Goal: Task Accomplishment & Management: Manage account settings

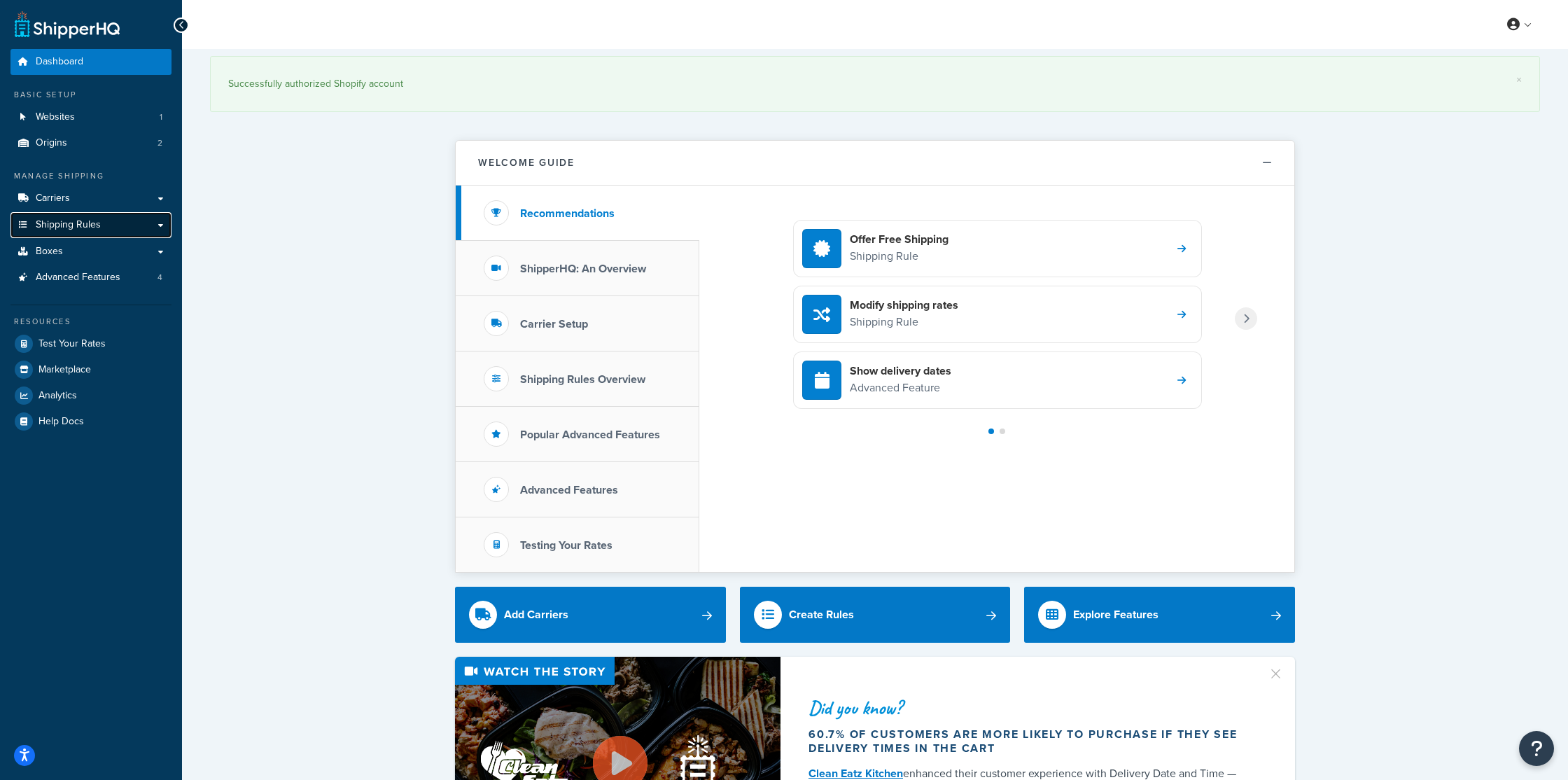
click at [92, 229] on span "Shipping Rules" at bounding box center [68, 225] width 65 height 12
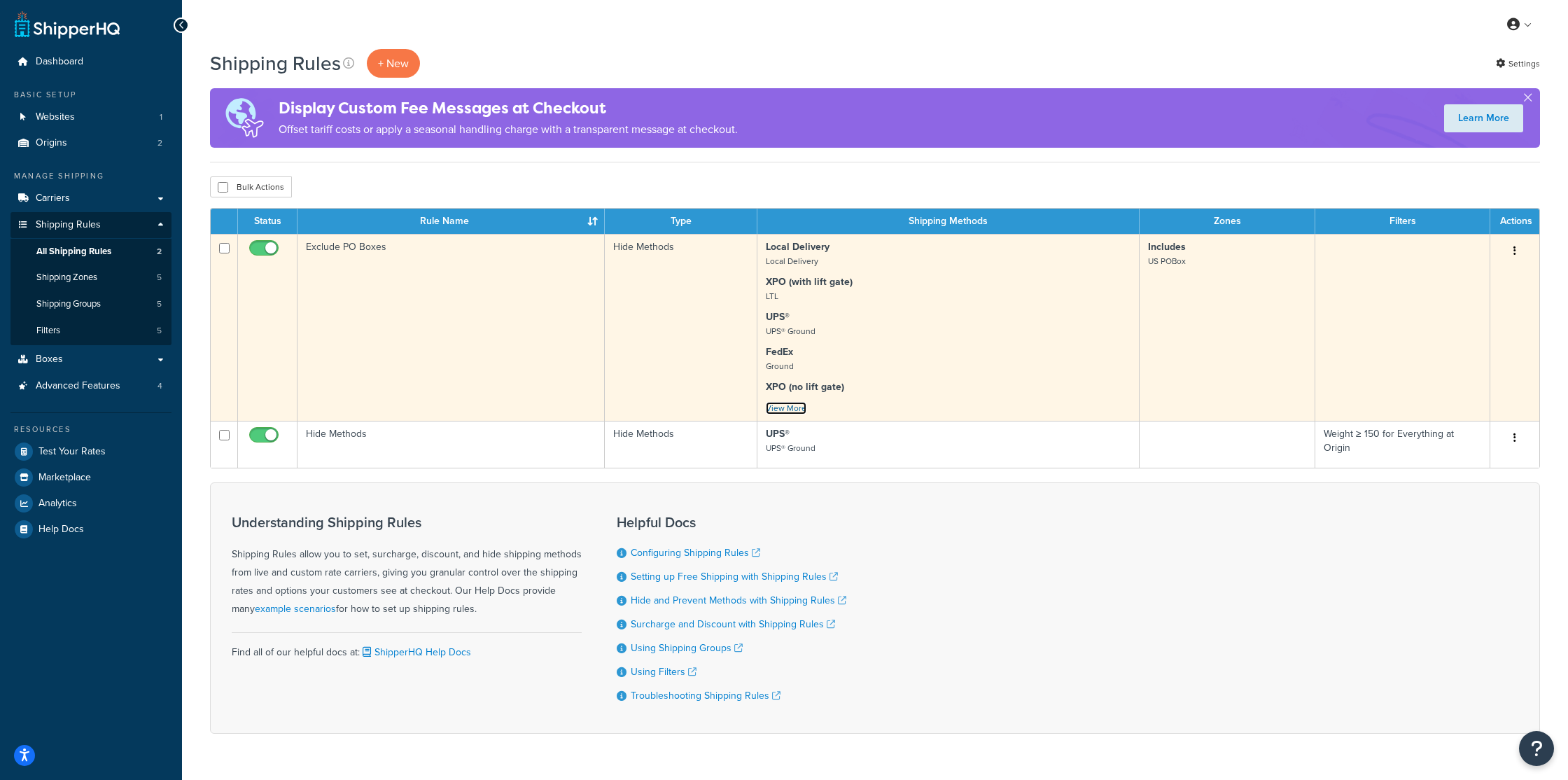
click at [782, 404] on link "View More" at bounding box center [787, 408] width 41 height 13
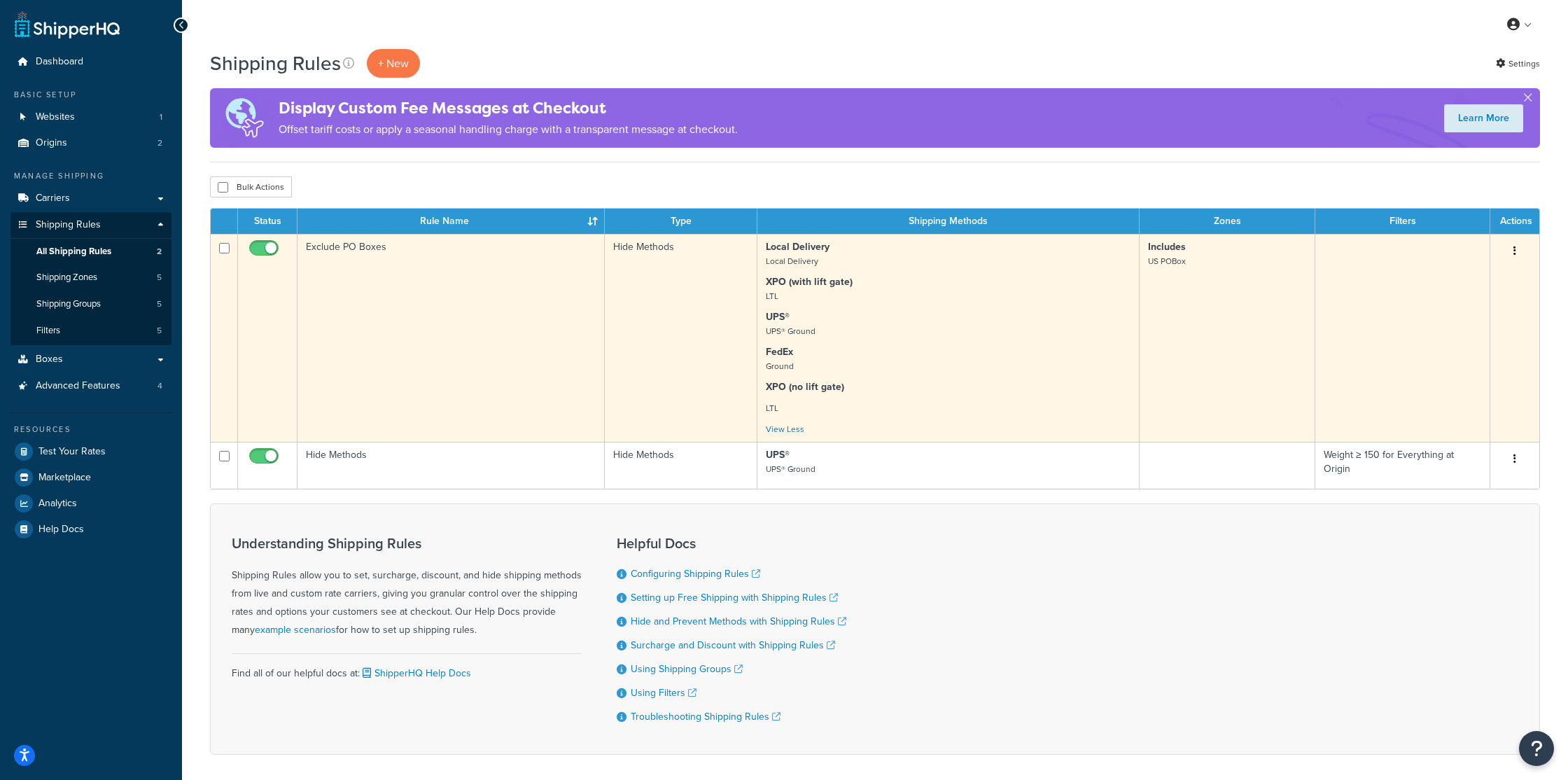
click at [790, 246] on strong "Local Delivery" at bounding box center [798, 246] width 64 height 14
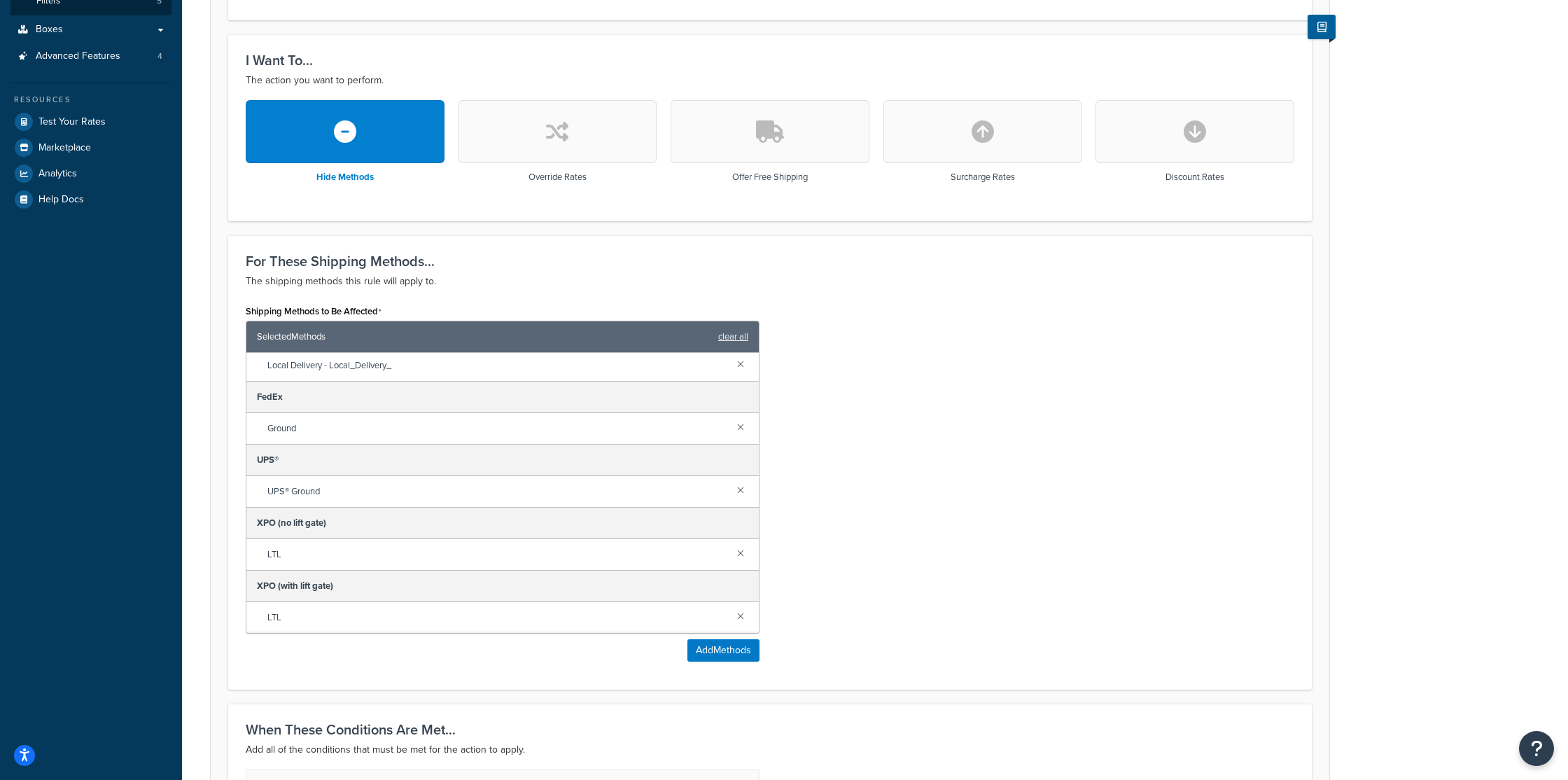
scroll to position [20, 0]
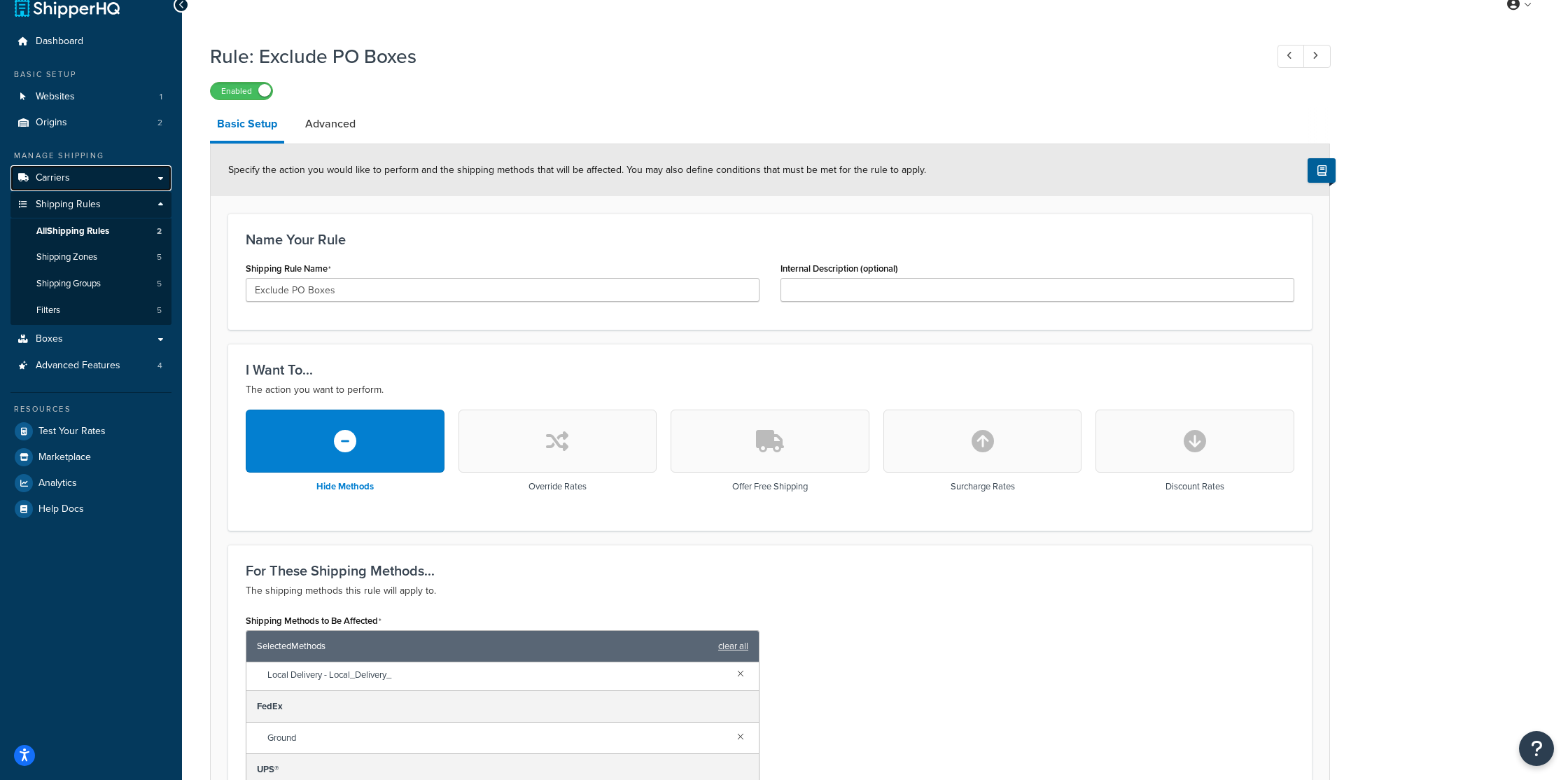
click at [155, 177] on link "Carriers" at bounding box center [90, 178] width 161 height 26
click at [112, 182] on link "Carriers" at bounding box center [90, 178] width 161 height 26
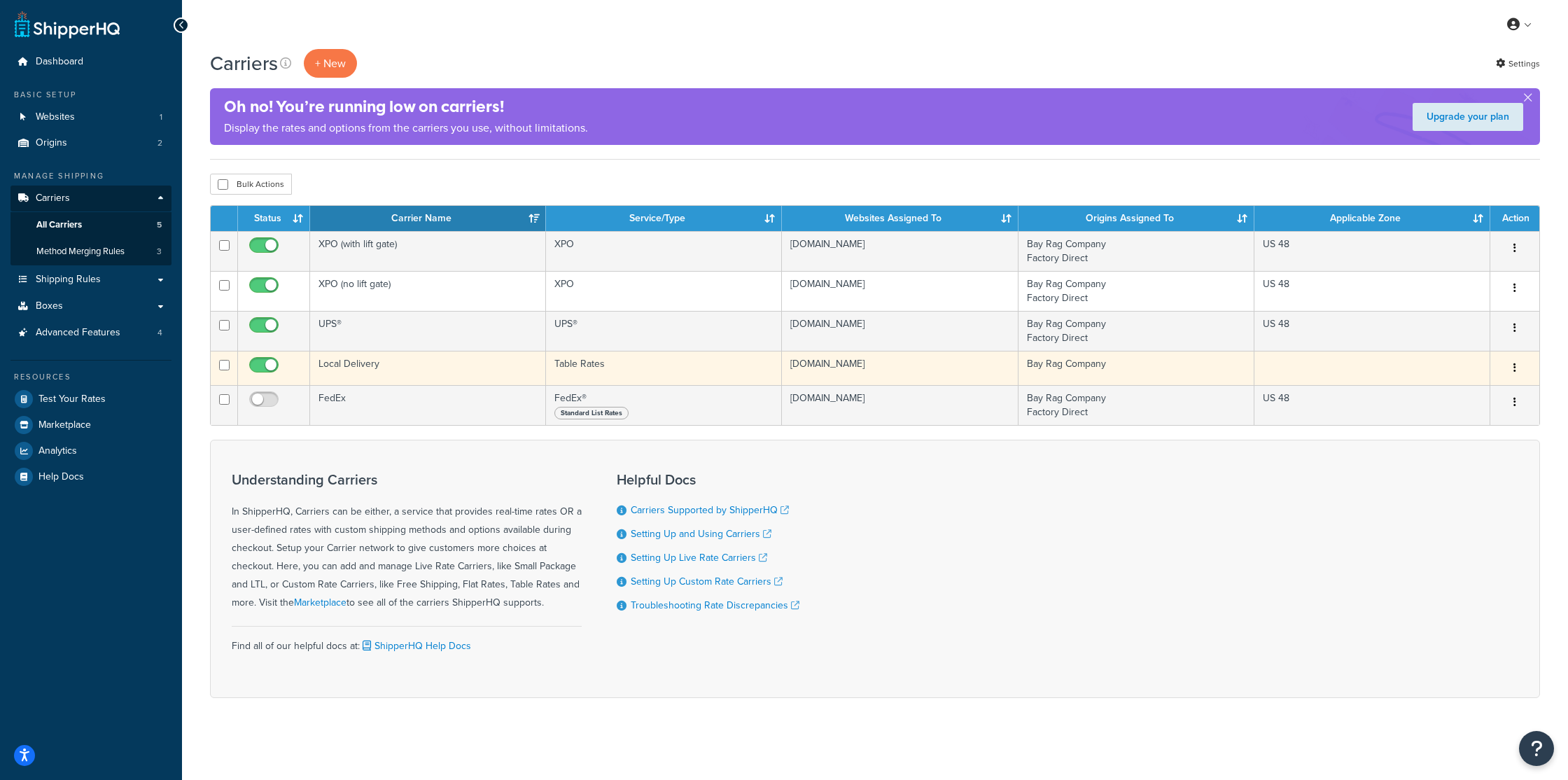
click at [1512, 370] on button "button" at bounding box center [1514, 368] width 20 height 22
click at [1451, 393] on link "Edit" at bounding box center [1458, 397] width 111 height 29
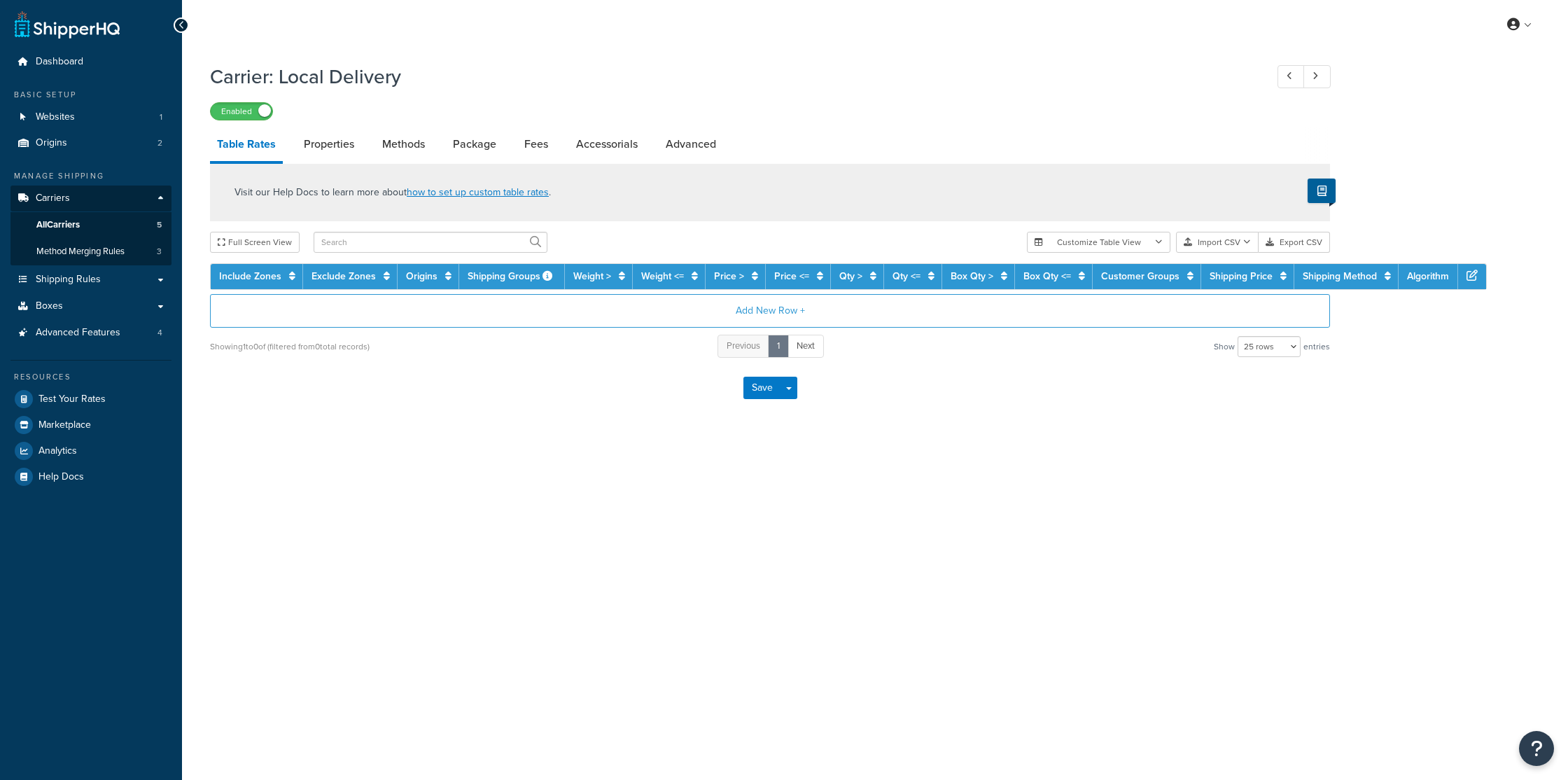
select select "25"
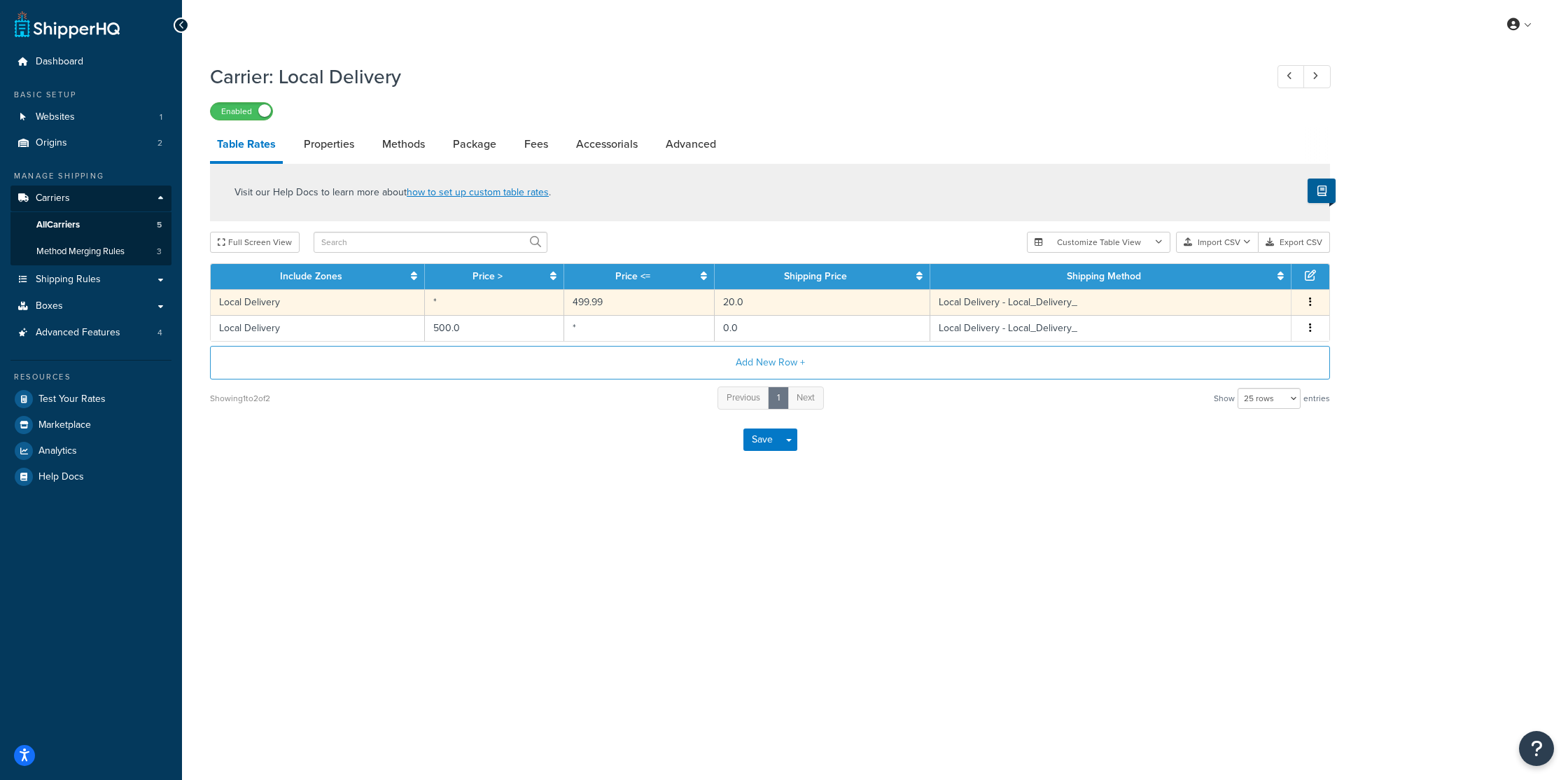
click at [1310, 305] on icon "button" at bounding box center [1310, 302] width 3 height 10
click at [1240, 276] on div "Edit" at bounding box center [1239, 277] width 100 height 29
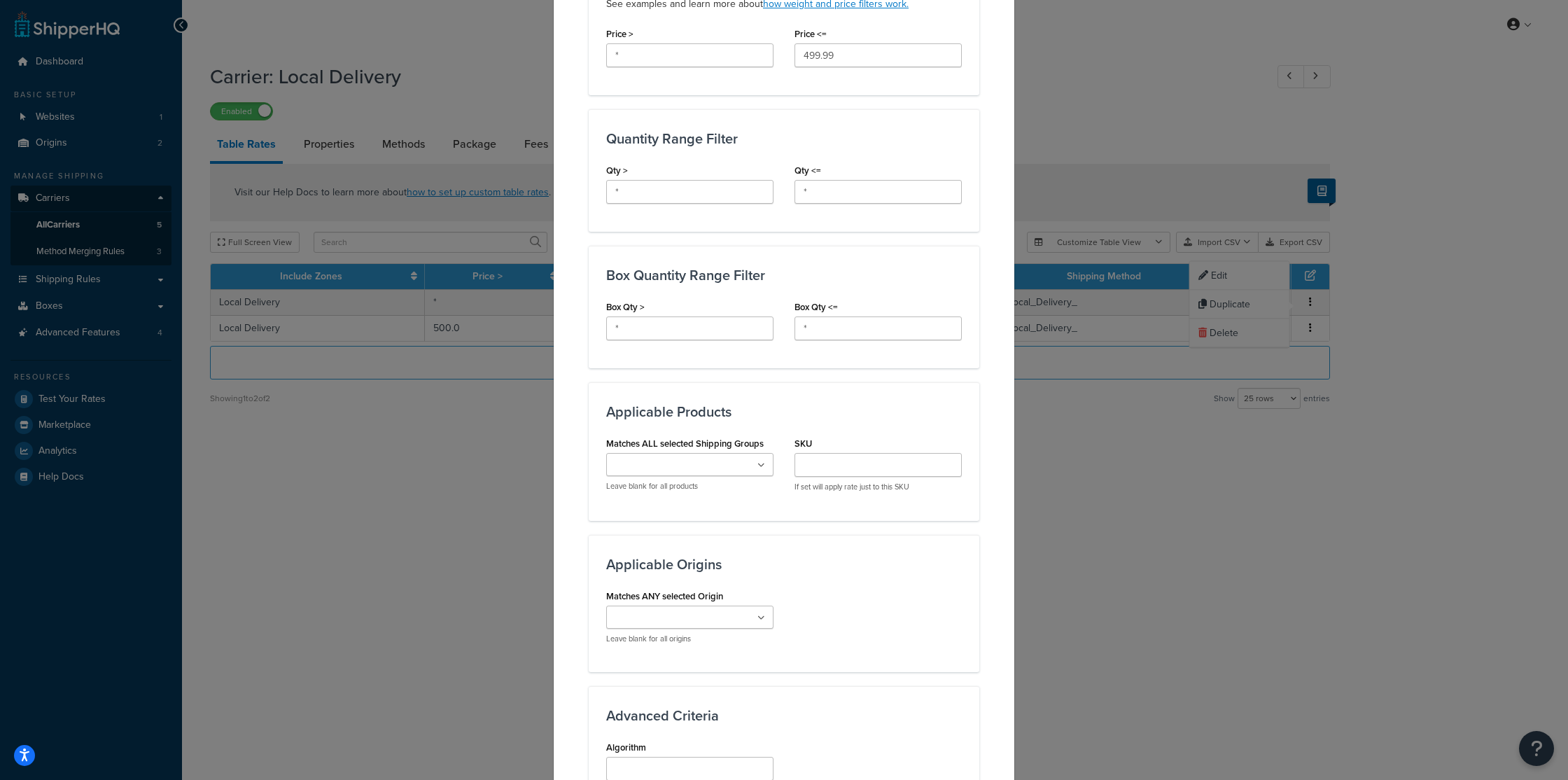
scroll to position [488, 0]
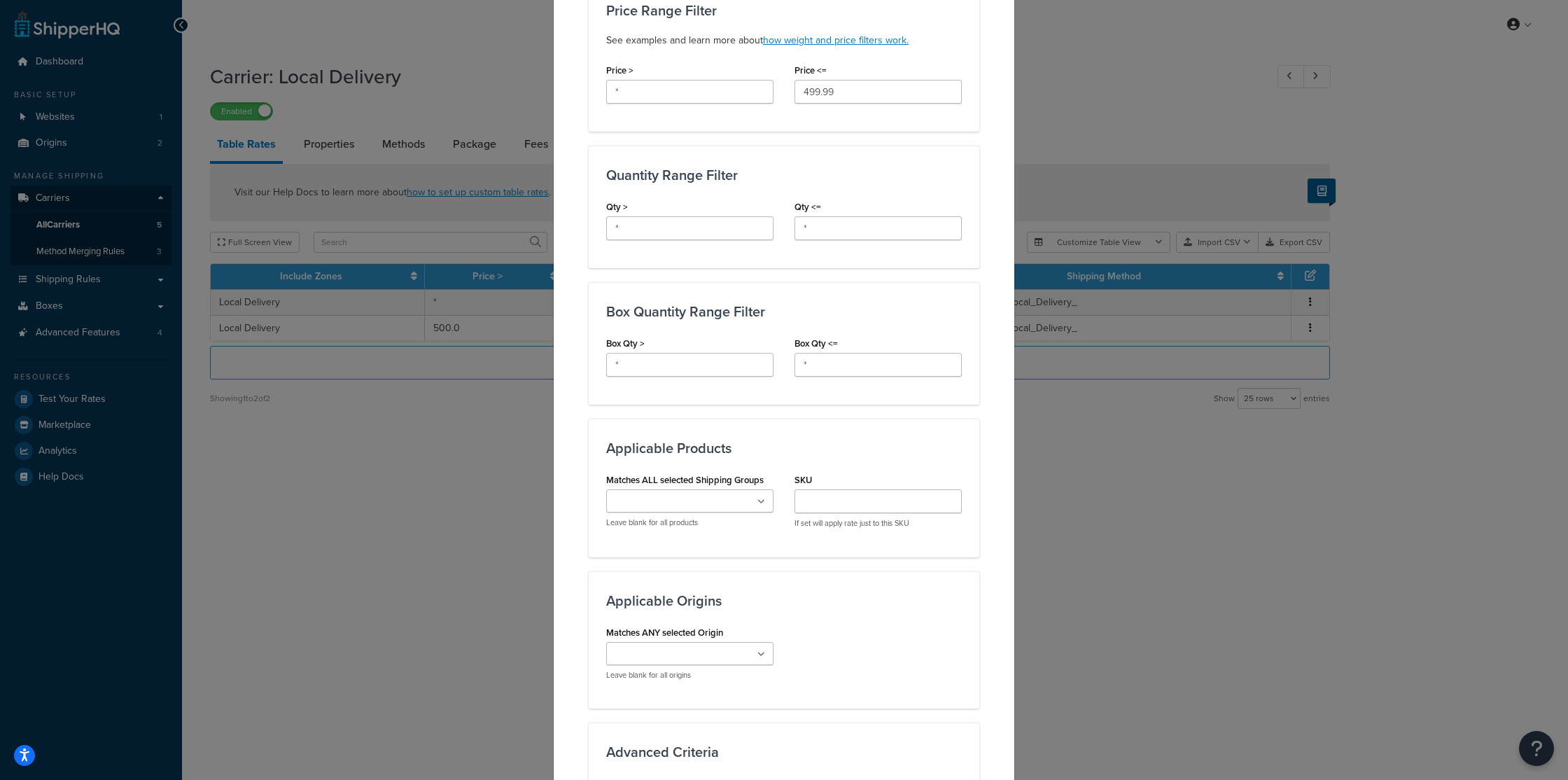
click at [1103, 59] on div "Update Table Rate Applicable Zones See examples and learn more about how includ…" at bounding box center [784, 390] width 1568 height 780
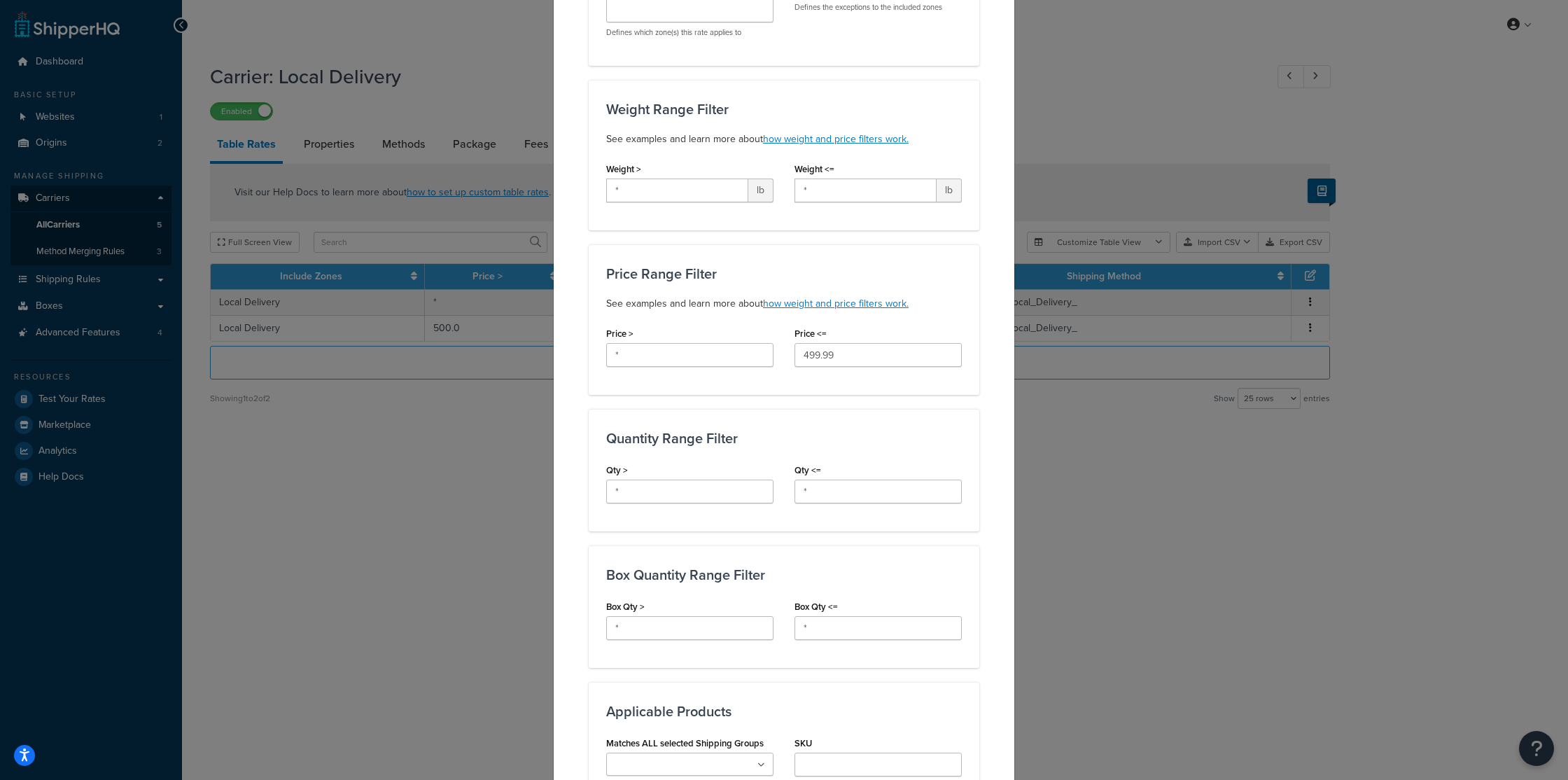
scroll to position [0, 0]
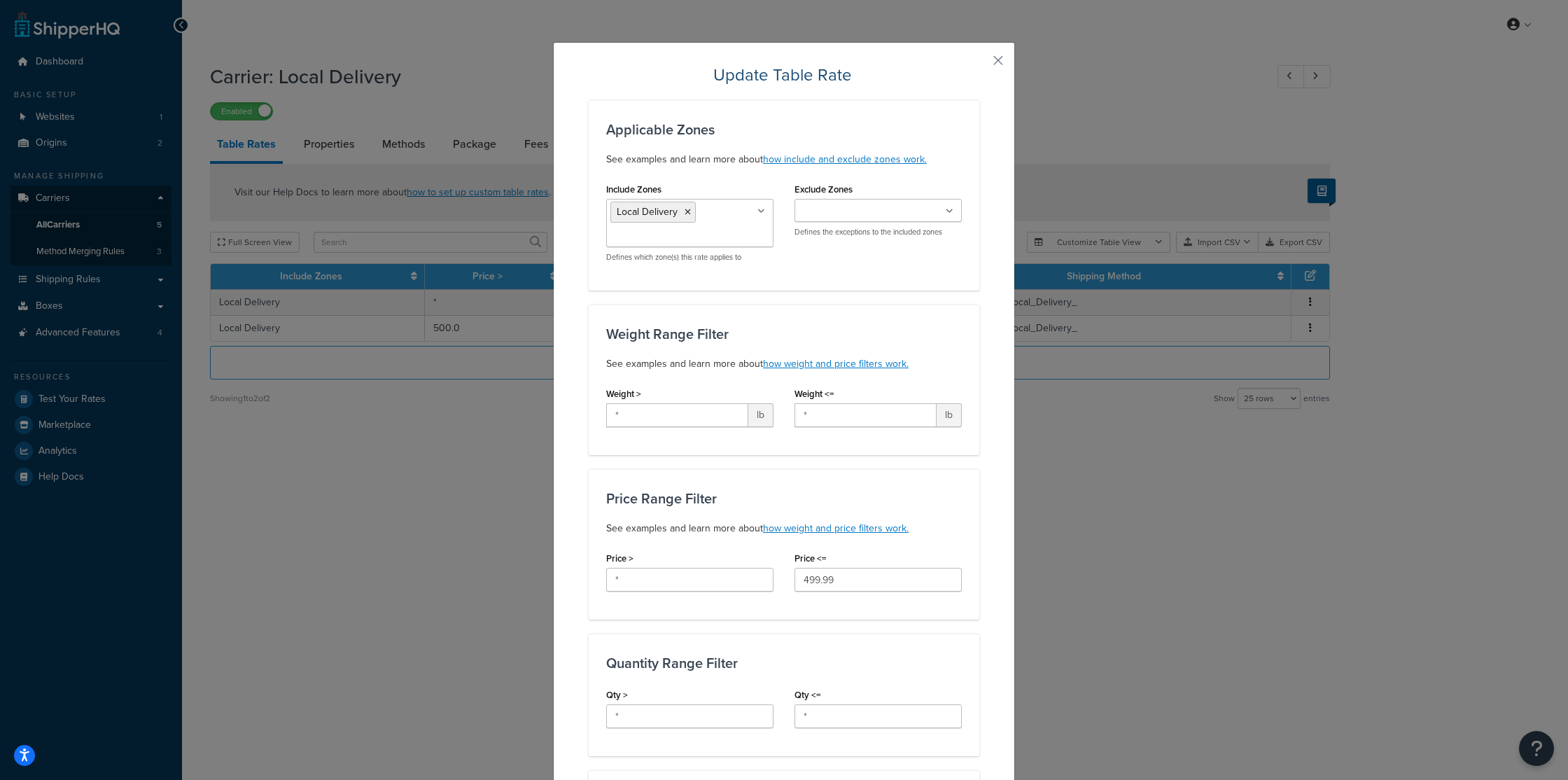
click at [980, 64] on button "button" at bounding box center [978, 66] width 3 height 3
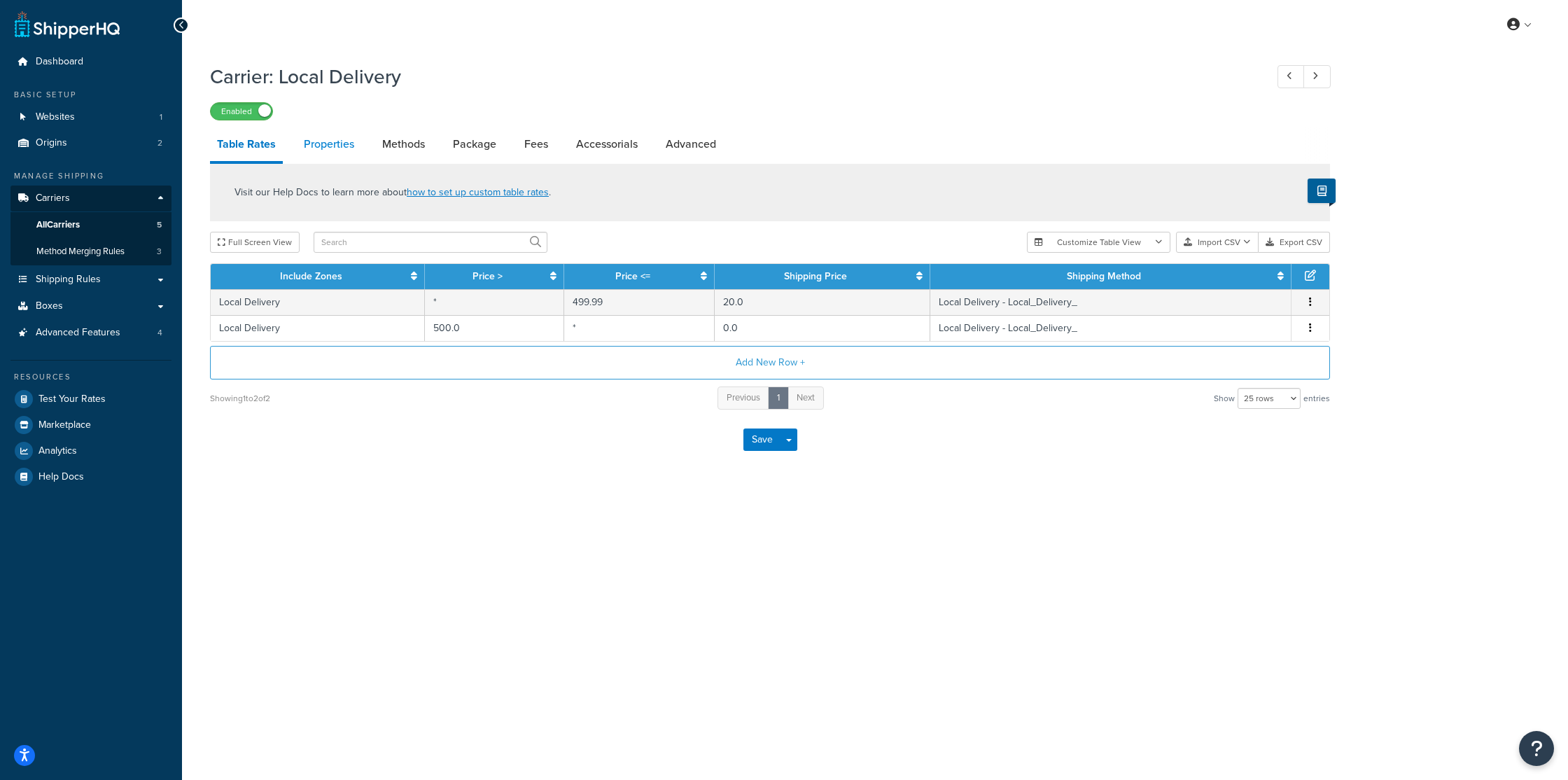
click at [318, 138] on link "Properties" at bounding box center [329, 144] width 65 height 33
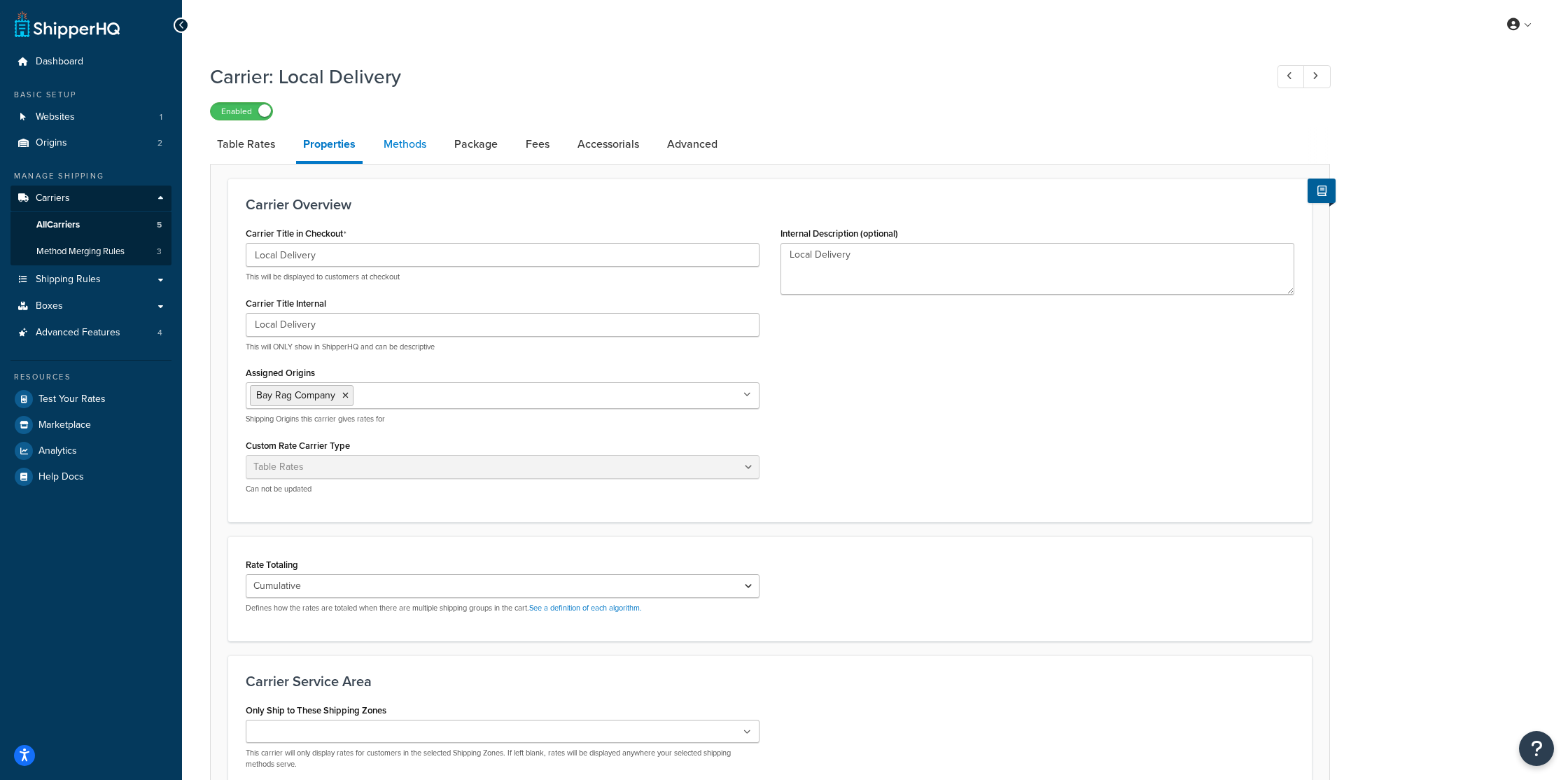
click at [397, 147] on link "Methods" at bounding box center [405, 144] width 57 height 33
select select "25"
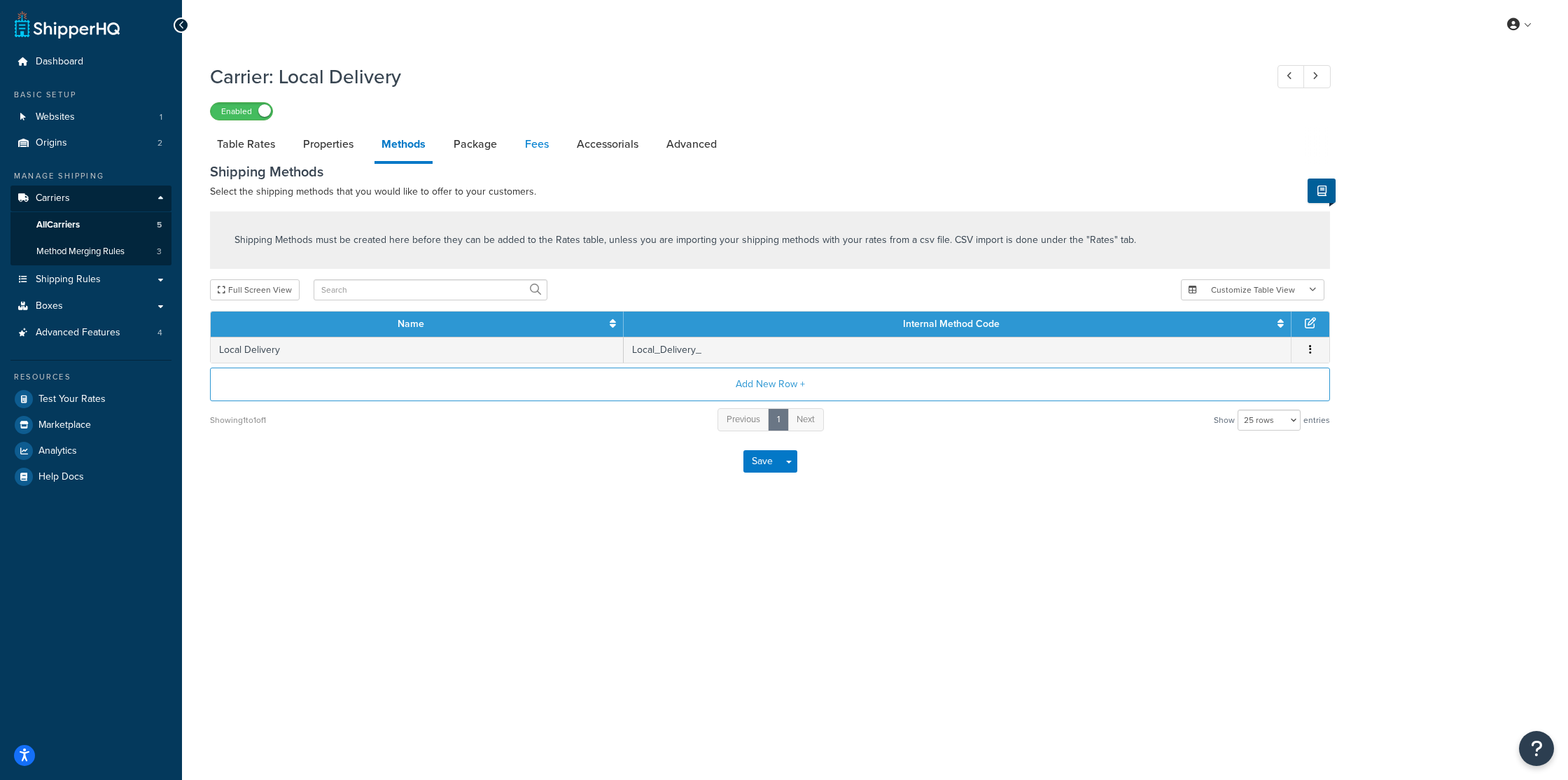
drag, startPoint x: 460, startPoint y: 147, endPoint x: 518, endPoint y: 146, distance: 58.0
click at [460, 147] on link "Package" at bounding box center [475, 144] width 57 height 33
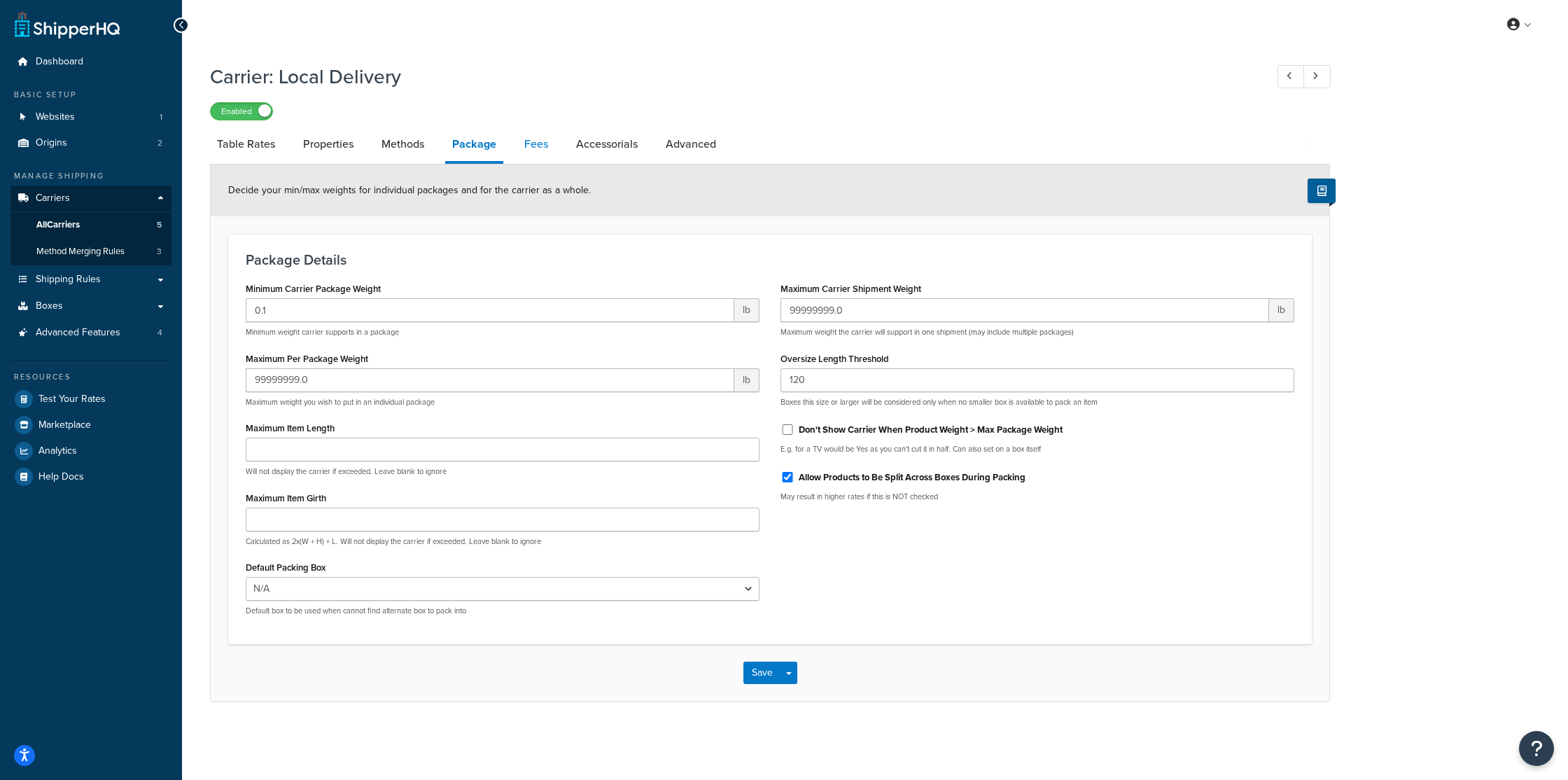
click at [537, 146] on link "Fees" at bounding box center [536, 144] width 37 height 33
select select "AFTER"
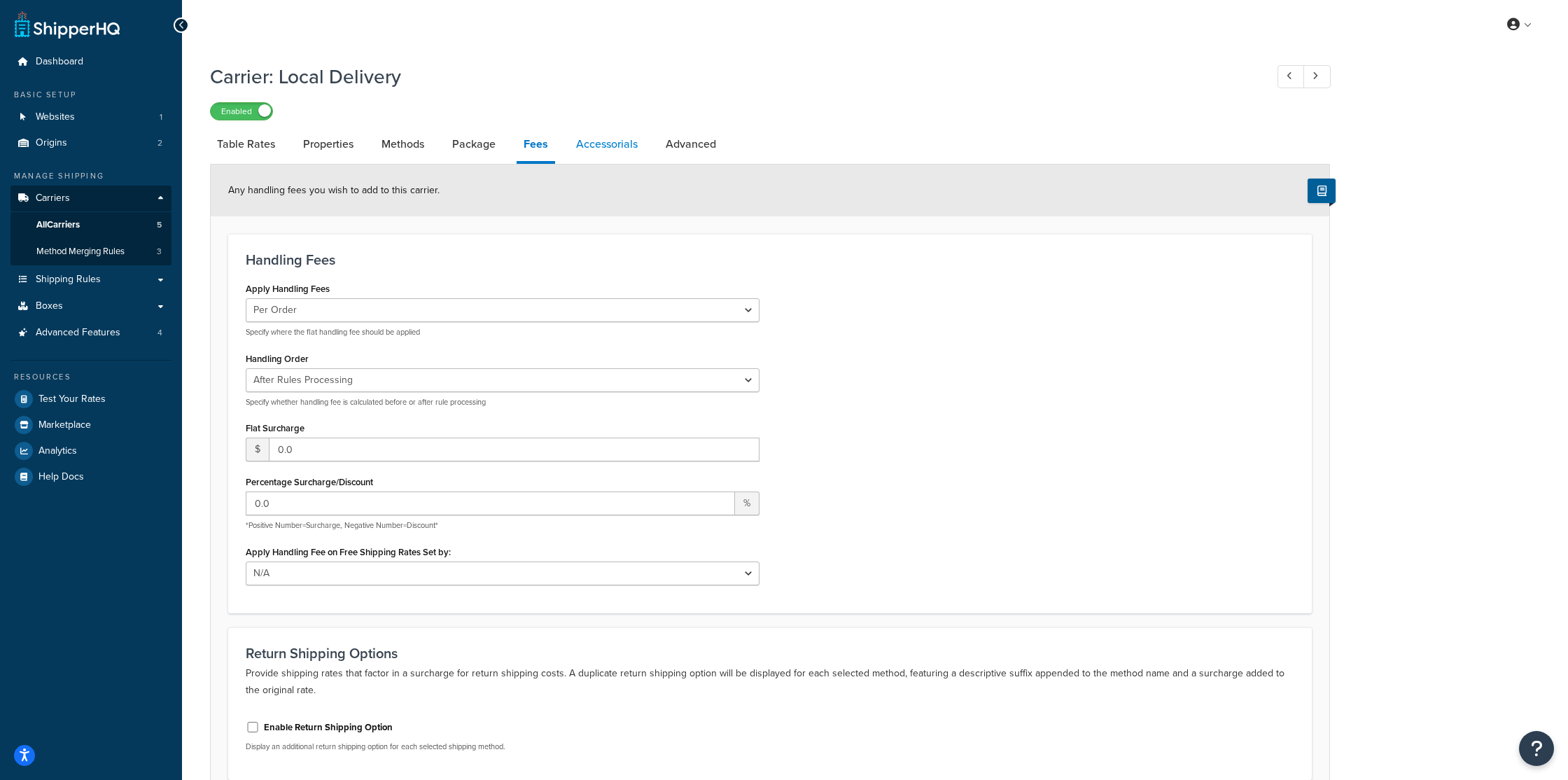
click at [604, 146] on link "Accessorials" at bounding box center [607, 144] width 76 height 33
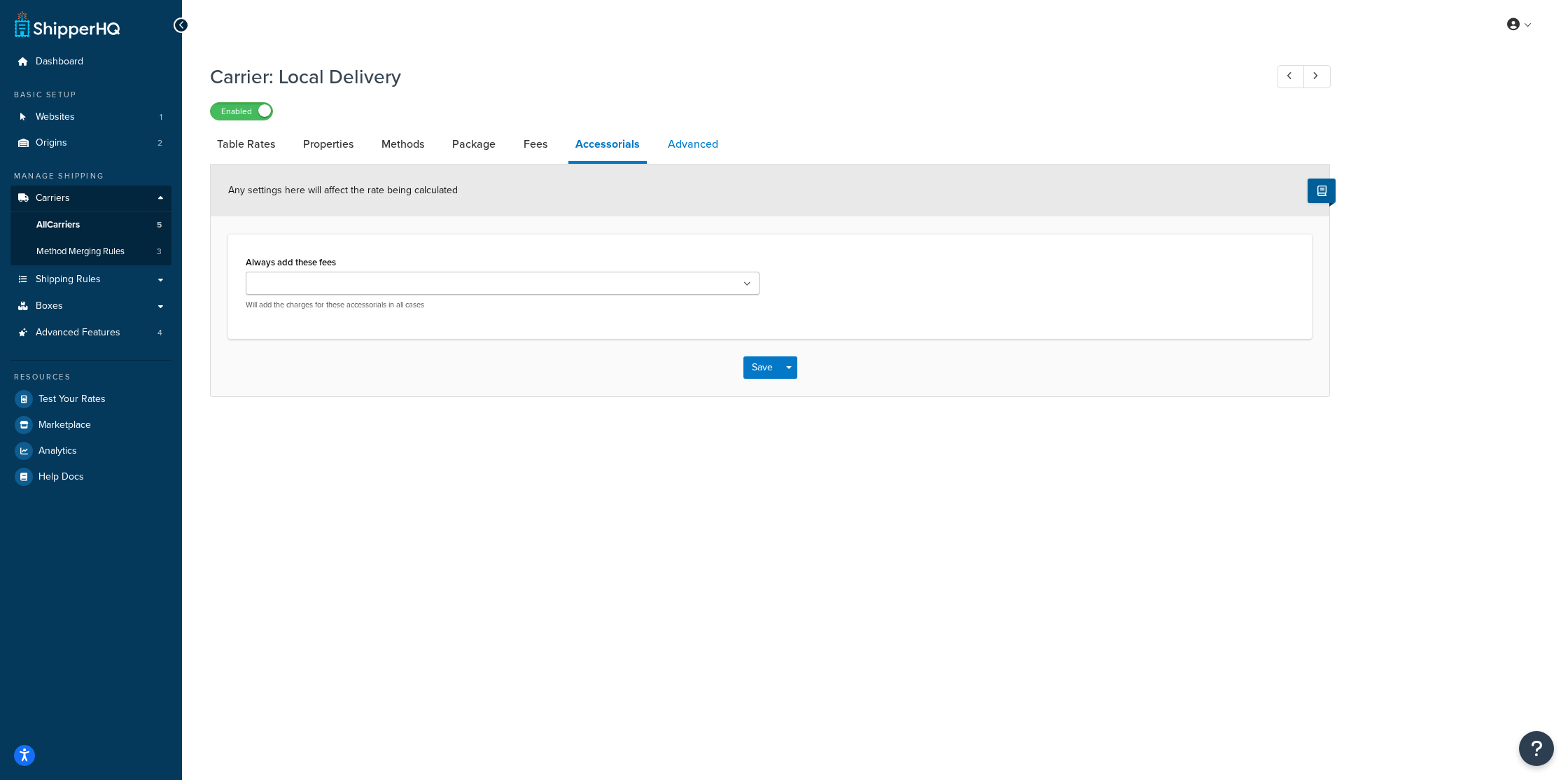
click at [696, 149] on link "Advanced" at bounding box center [693, 144] width 65 height 33
select select "false"
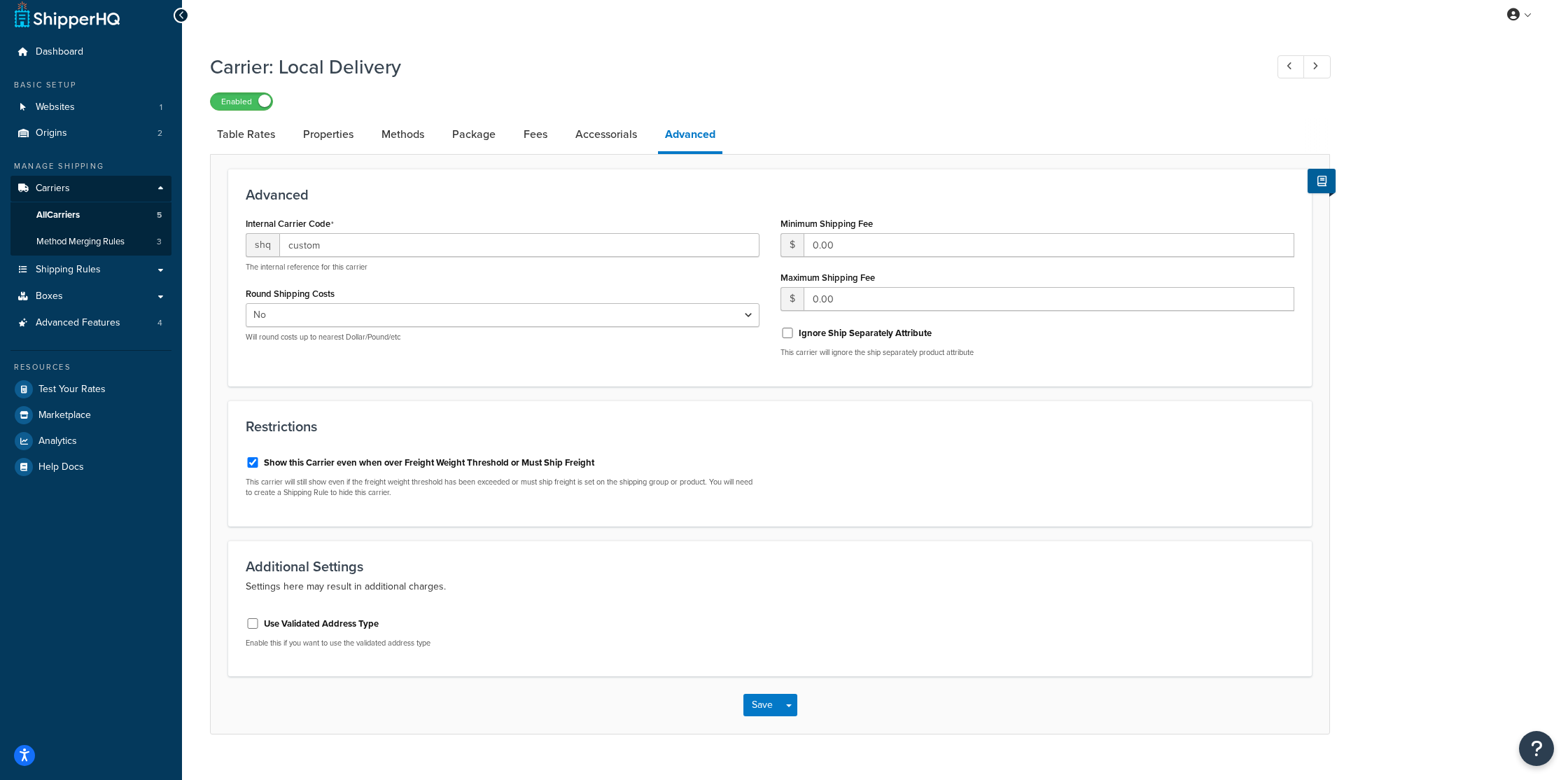
scroll to position [12, 0]
click at [335, 136] on link "Properties" at bounding box center [329, 132] width 65 height 33
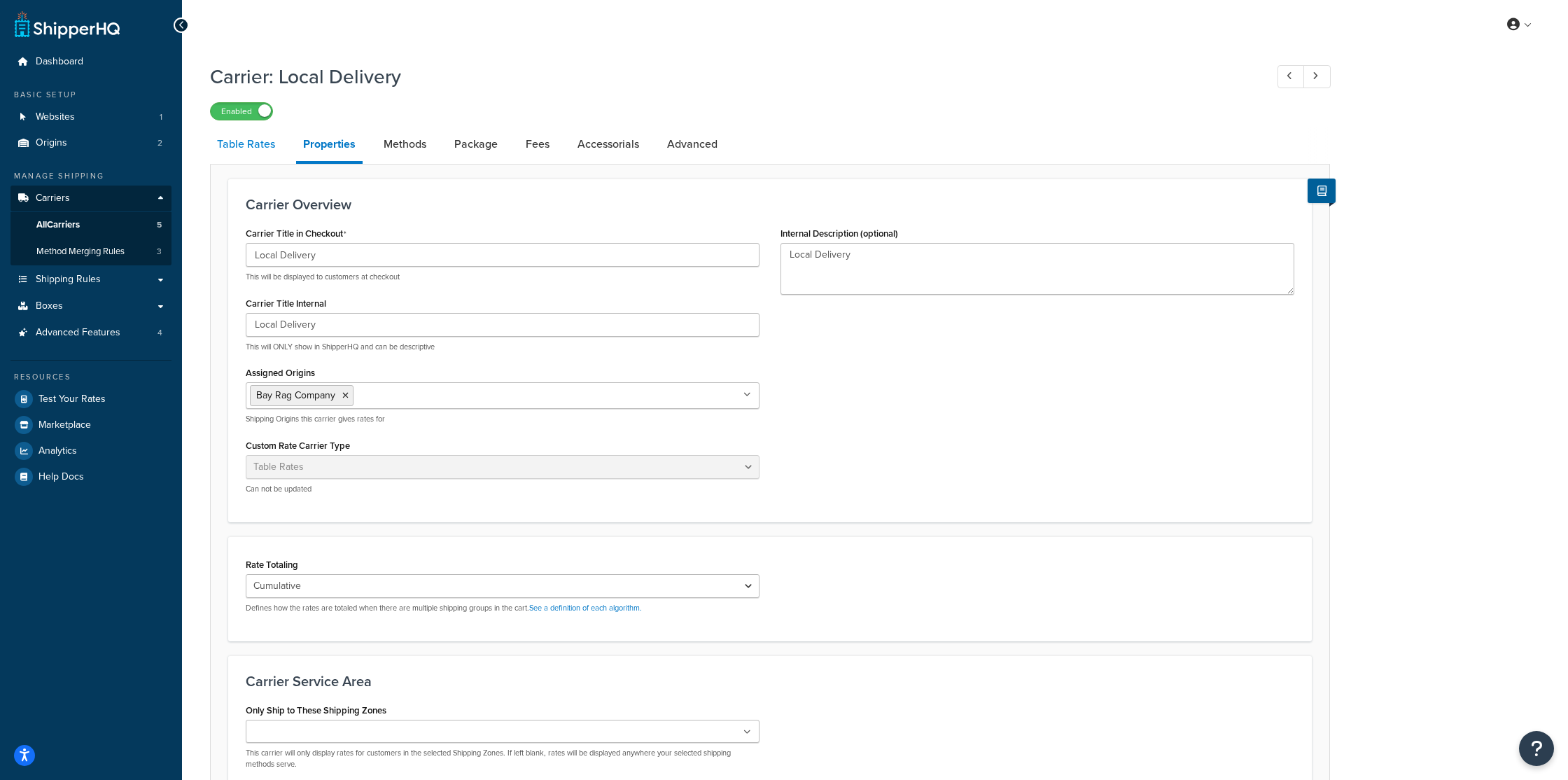
click at [244, 143] on link "Table Rates" at bounding box center [246, 144] width 72 height 33
select select "25"
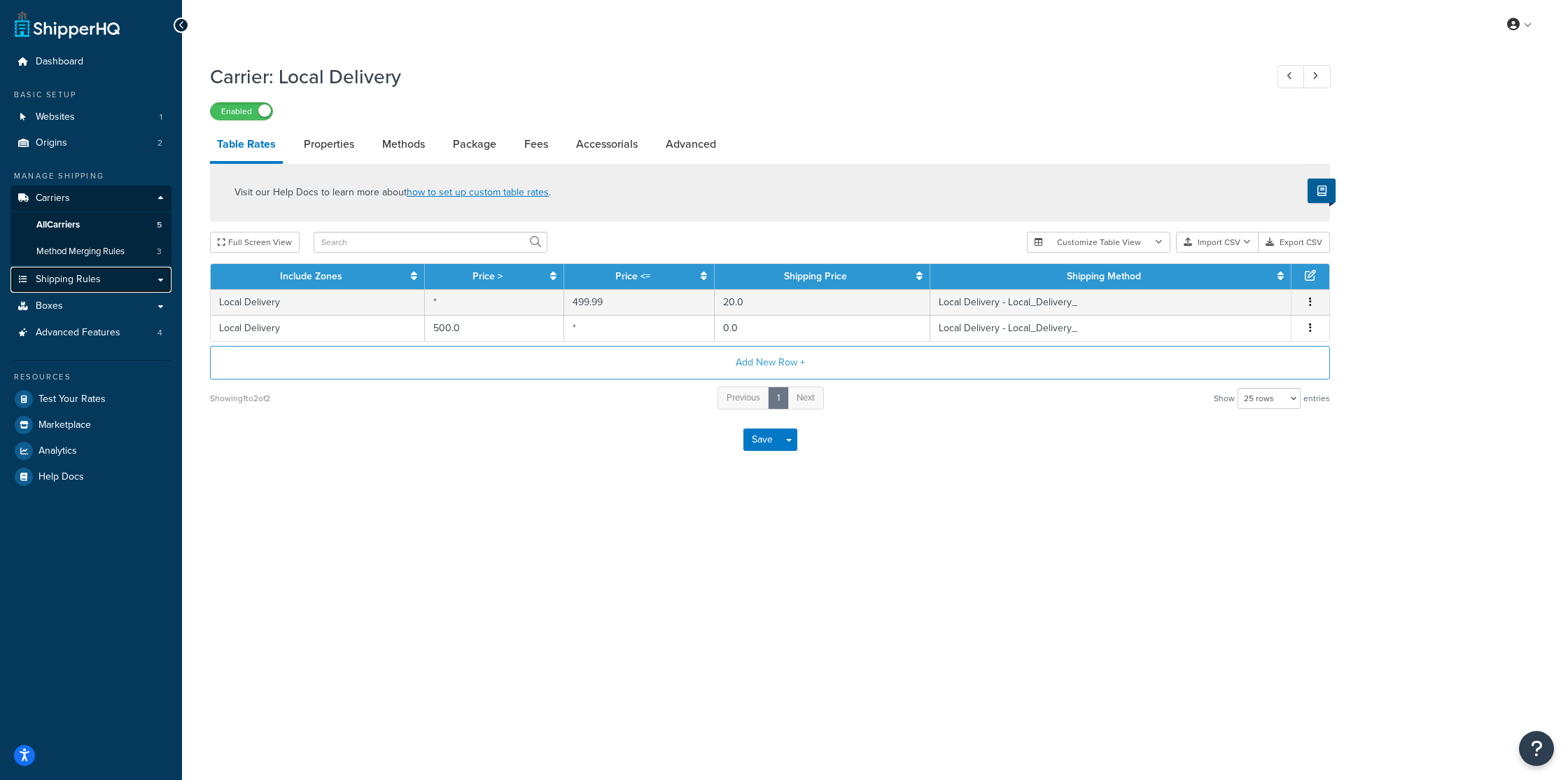
click at [106, 290] on link "Shipping Rules" at bounding box center [90, 279] width 161 height 26
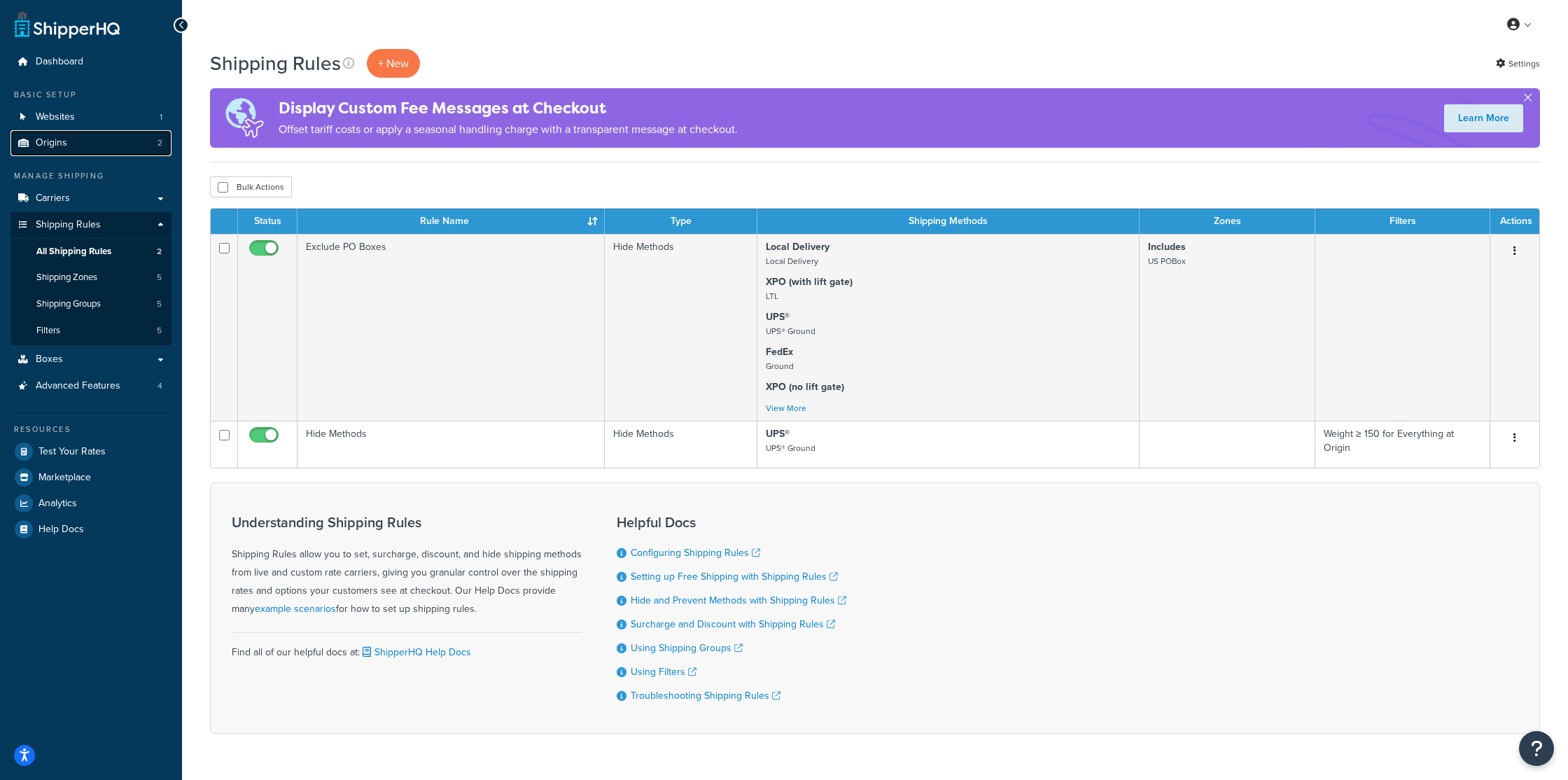
click at [105, 145] on link "Origins 2" at bounding box center [90, 143] width 161 height 26
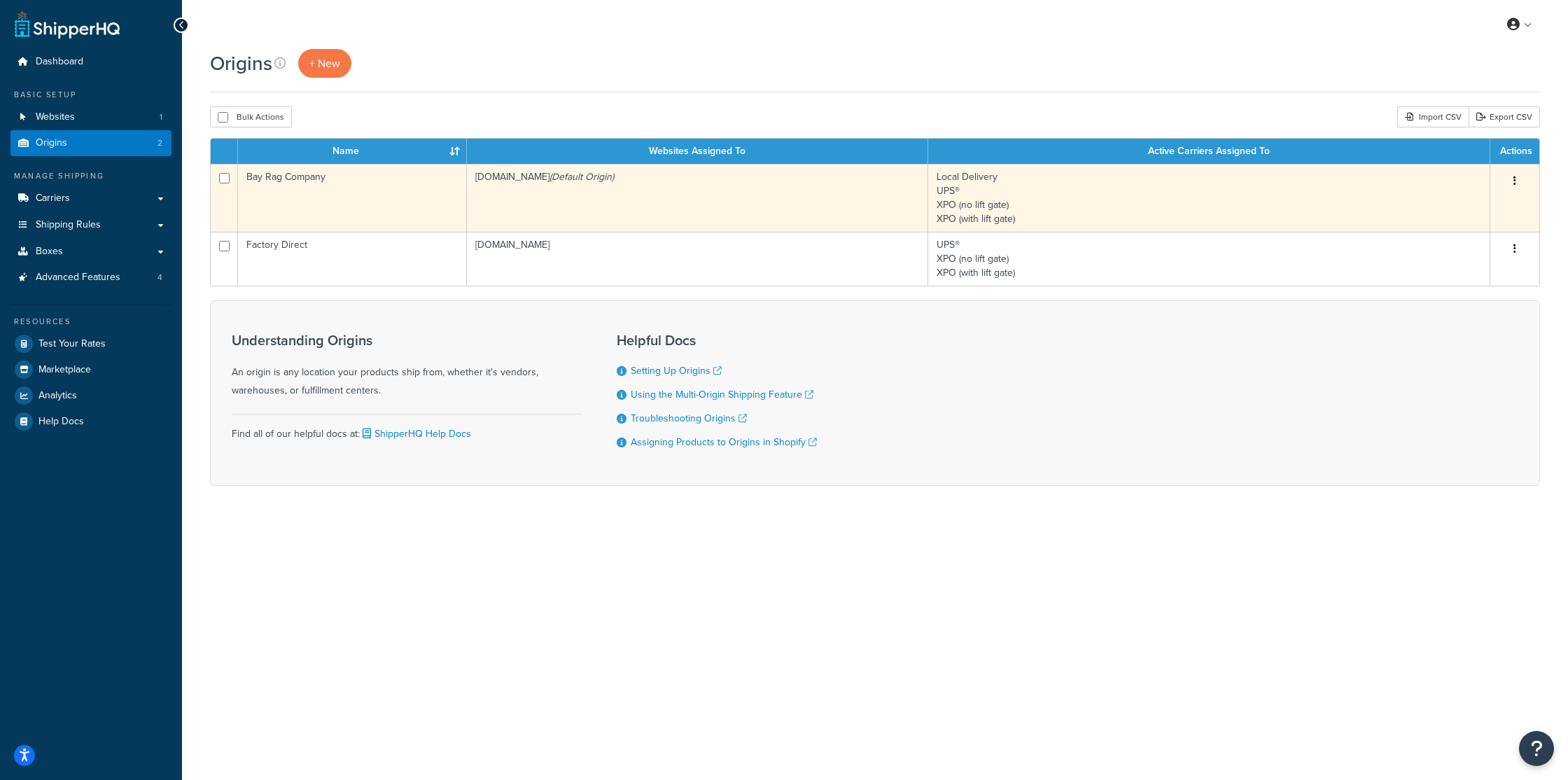
click at [353, 195] on td "Bay Rag Company" at bounding box center [352, 198] width 229 height 68
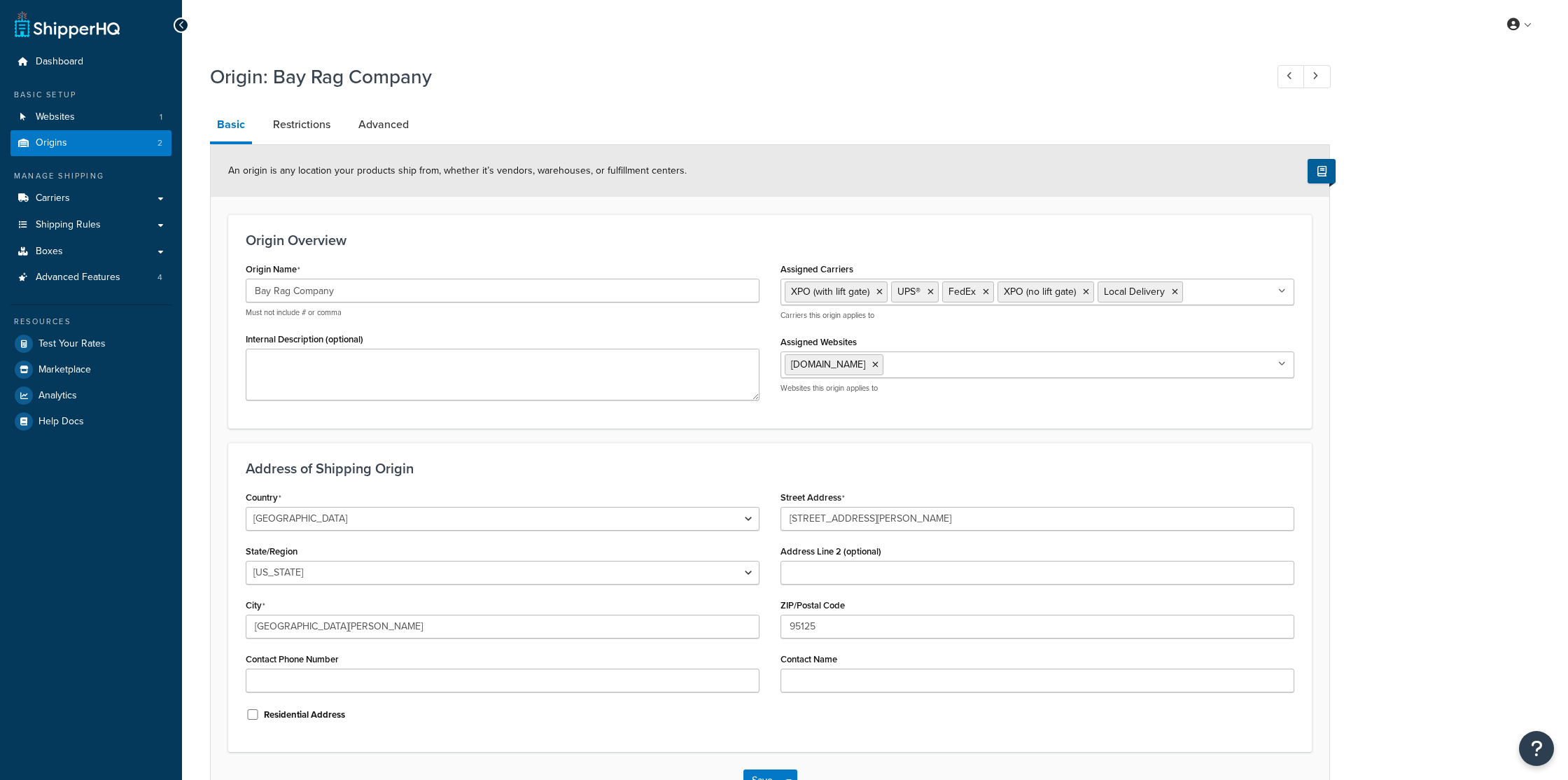
select select "5"
click at [106, 195] on link "Carriers" at bounding box center [90, 198] width 161 height 26
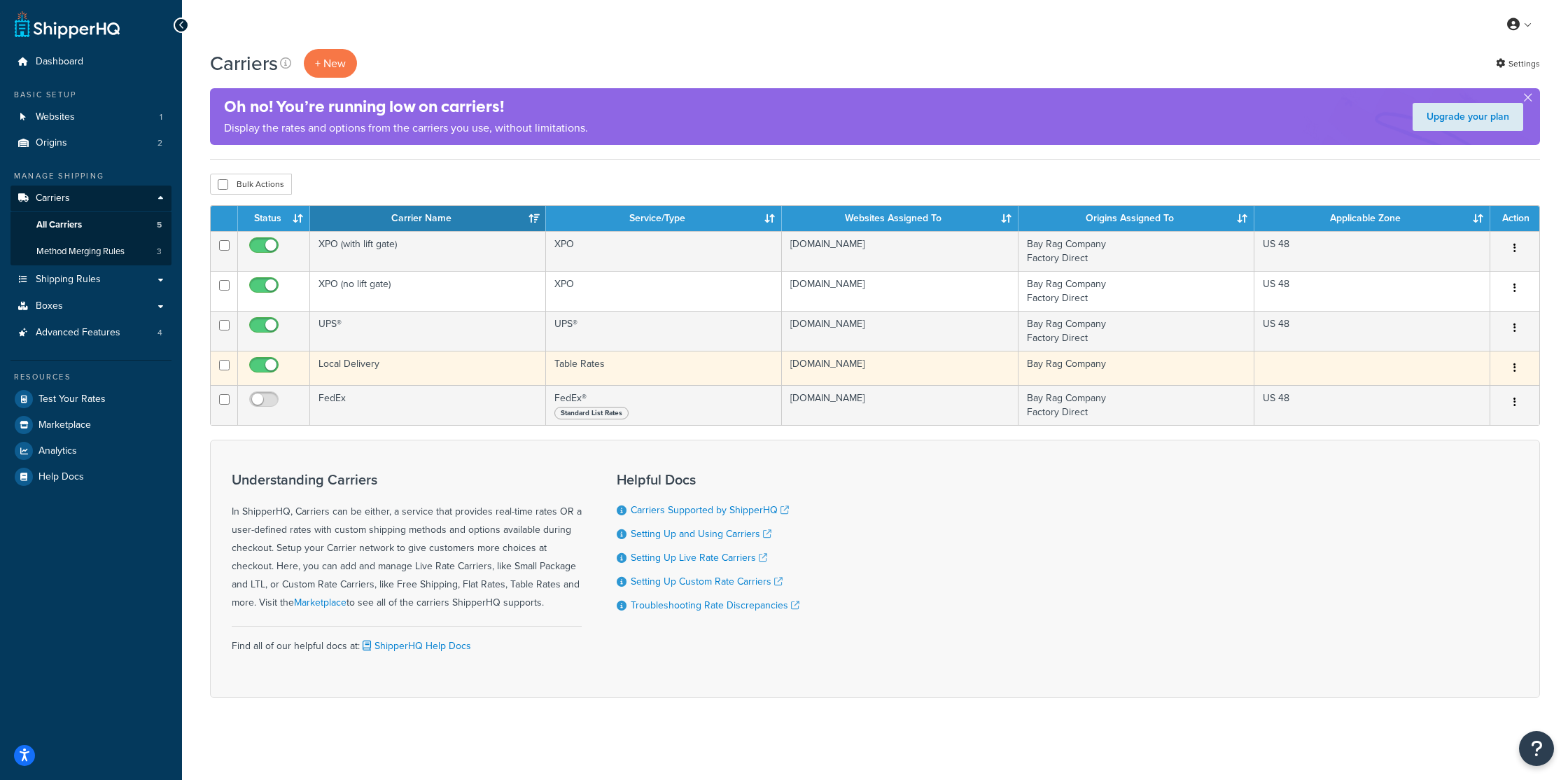
click at [1517, 371] on button "button" at bounding box center [1514, 368] width 20 height 22
click at [1485, 389] on link "Edit" at bounding box center [1458, 397] width 111 height 29
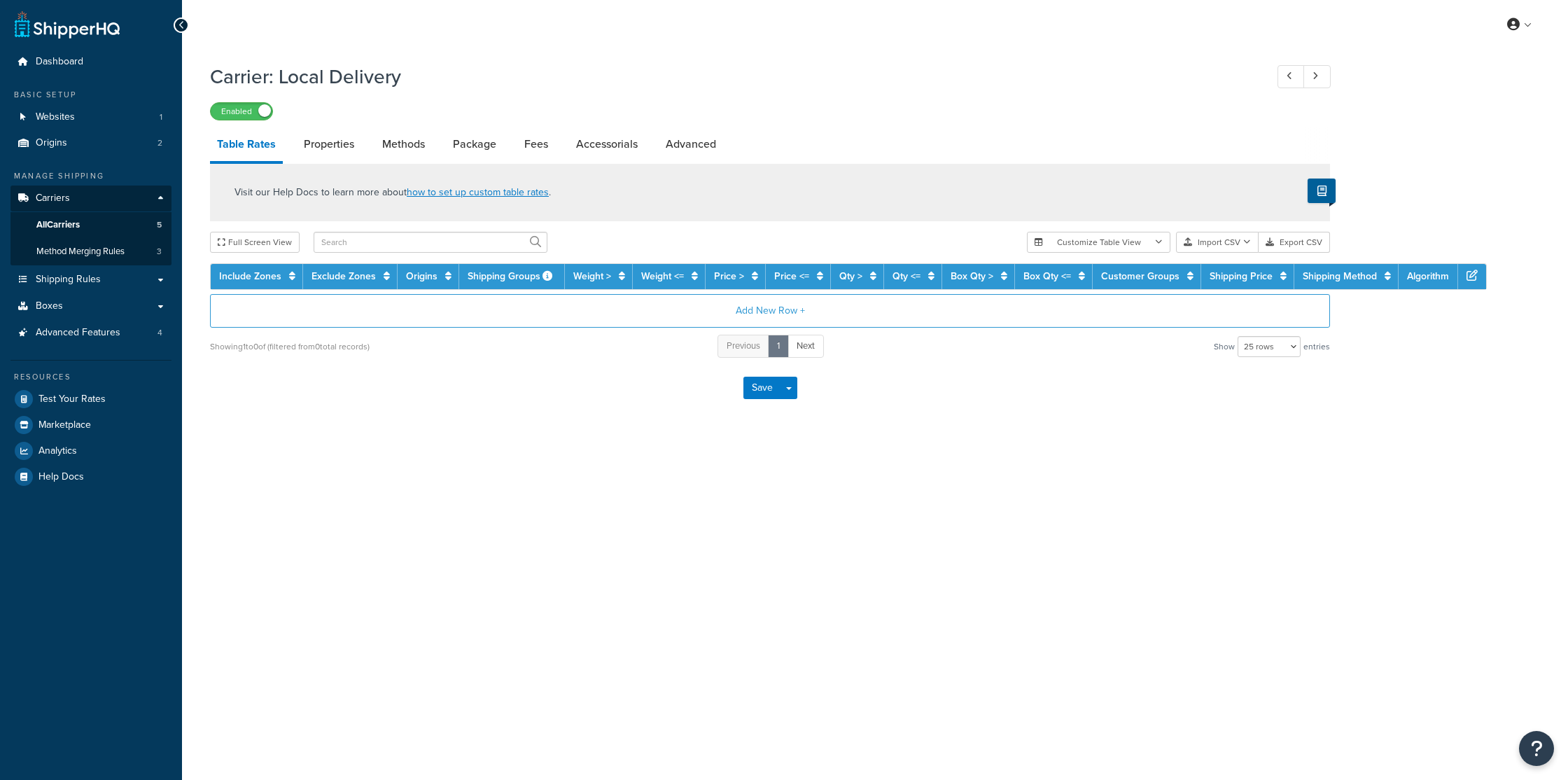
select select "25"
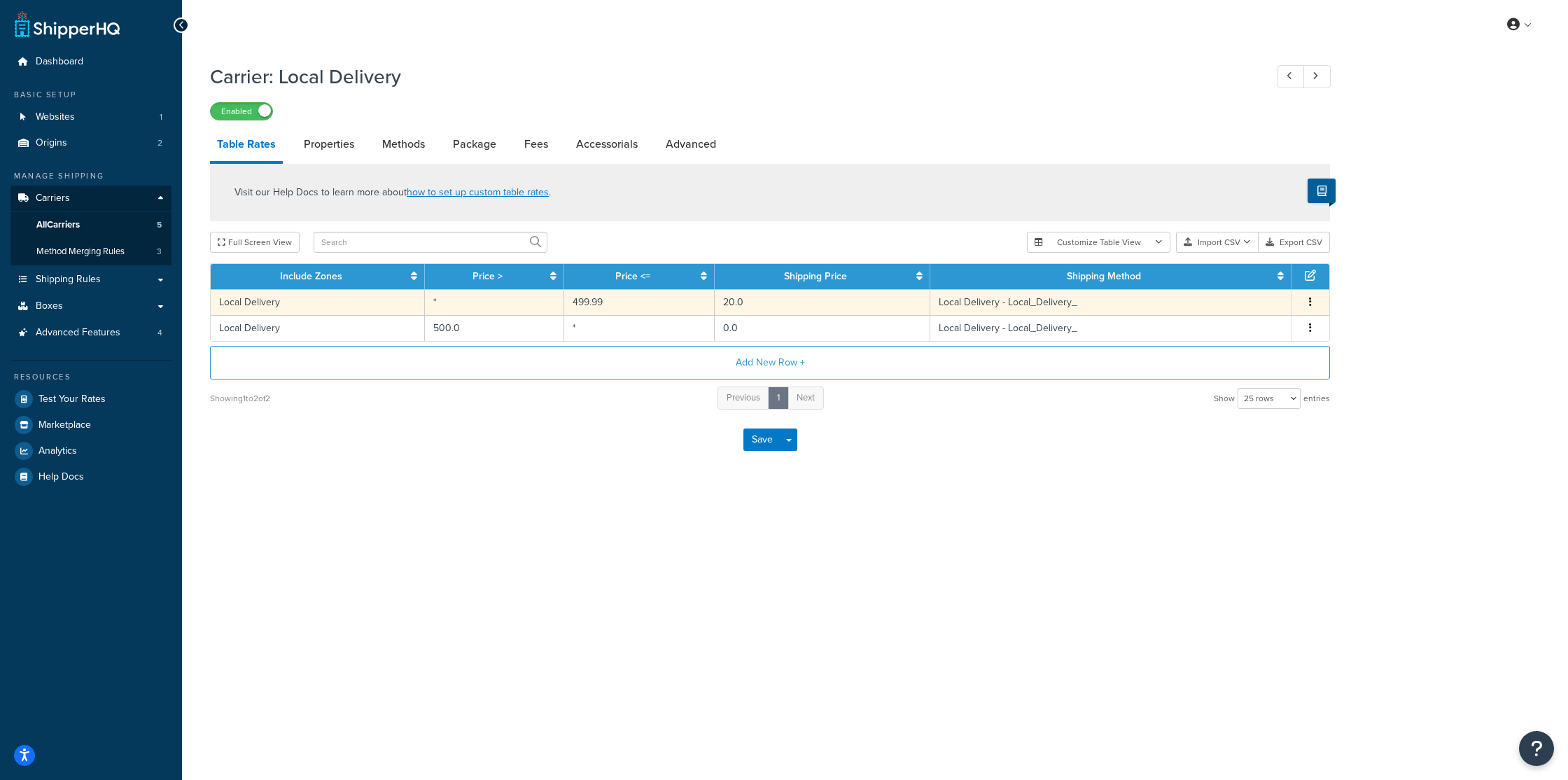
click at [1311, 302] on icon "button" at bounding box center [1310, 302] width 3 height 10
click at [1236, 276] on div "Edit" at bounding box center [1239, 277] width 100 height 29
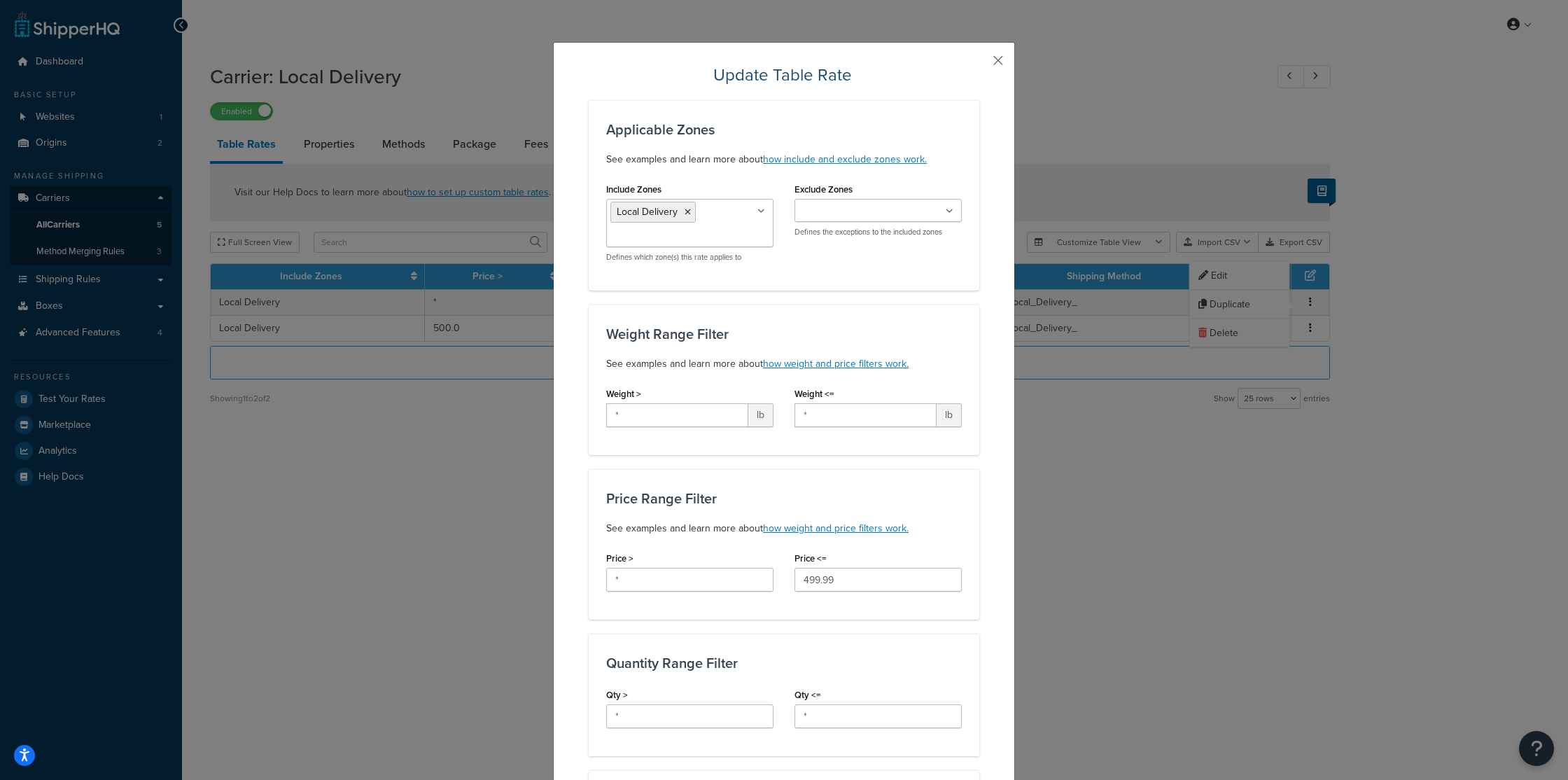
click at [980, 64] on button "button" at bounding box center [978, 66] width 3 height 3
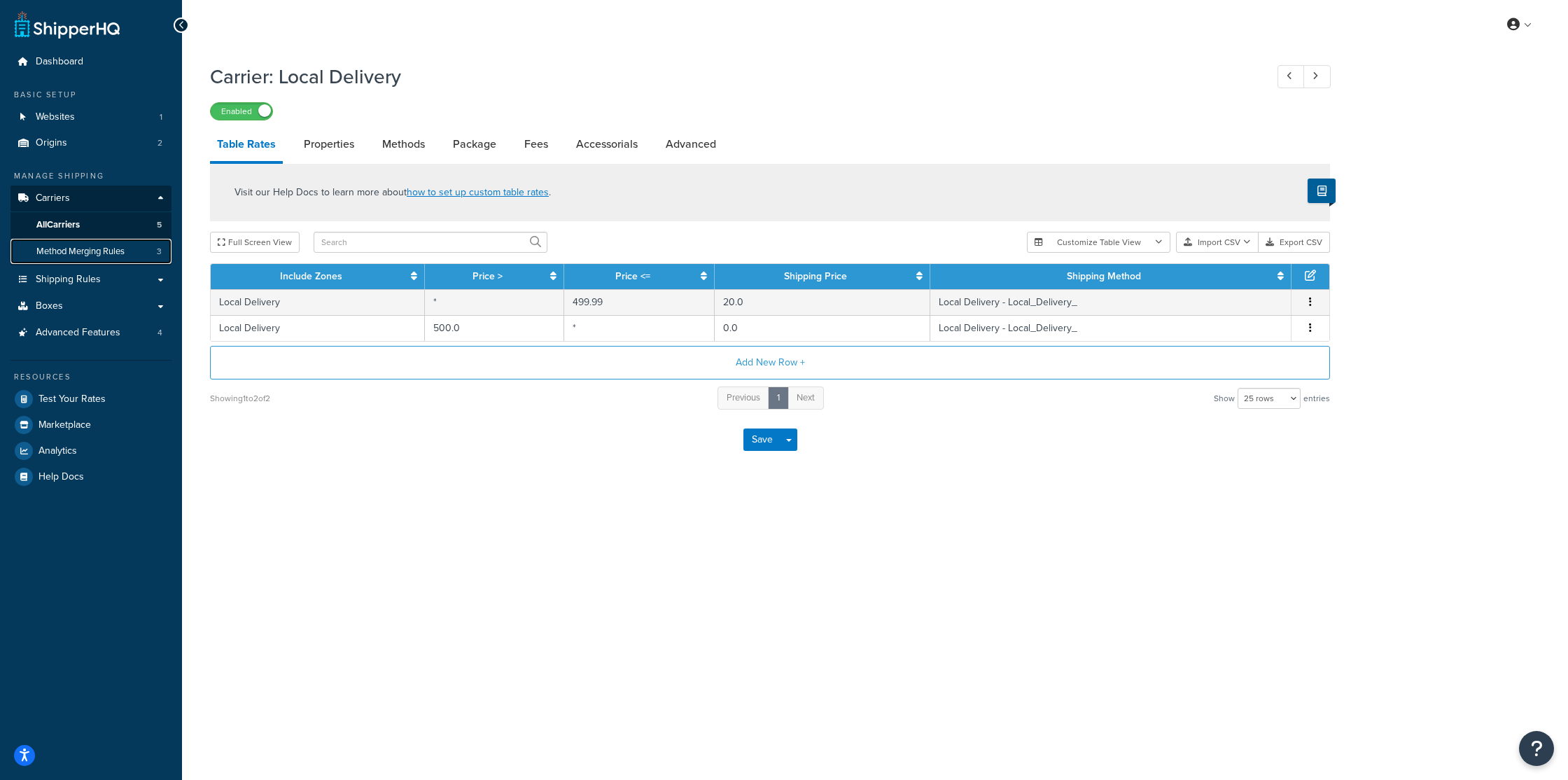
click at [96, 250] on span "Method Merging Rules" at bounding box center [81, 252] width 89 height 12
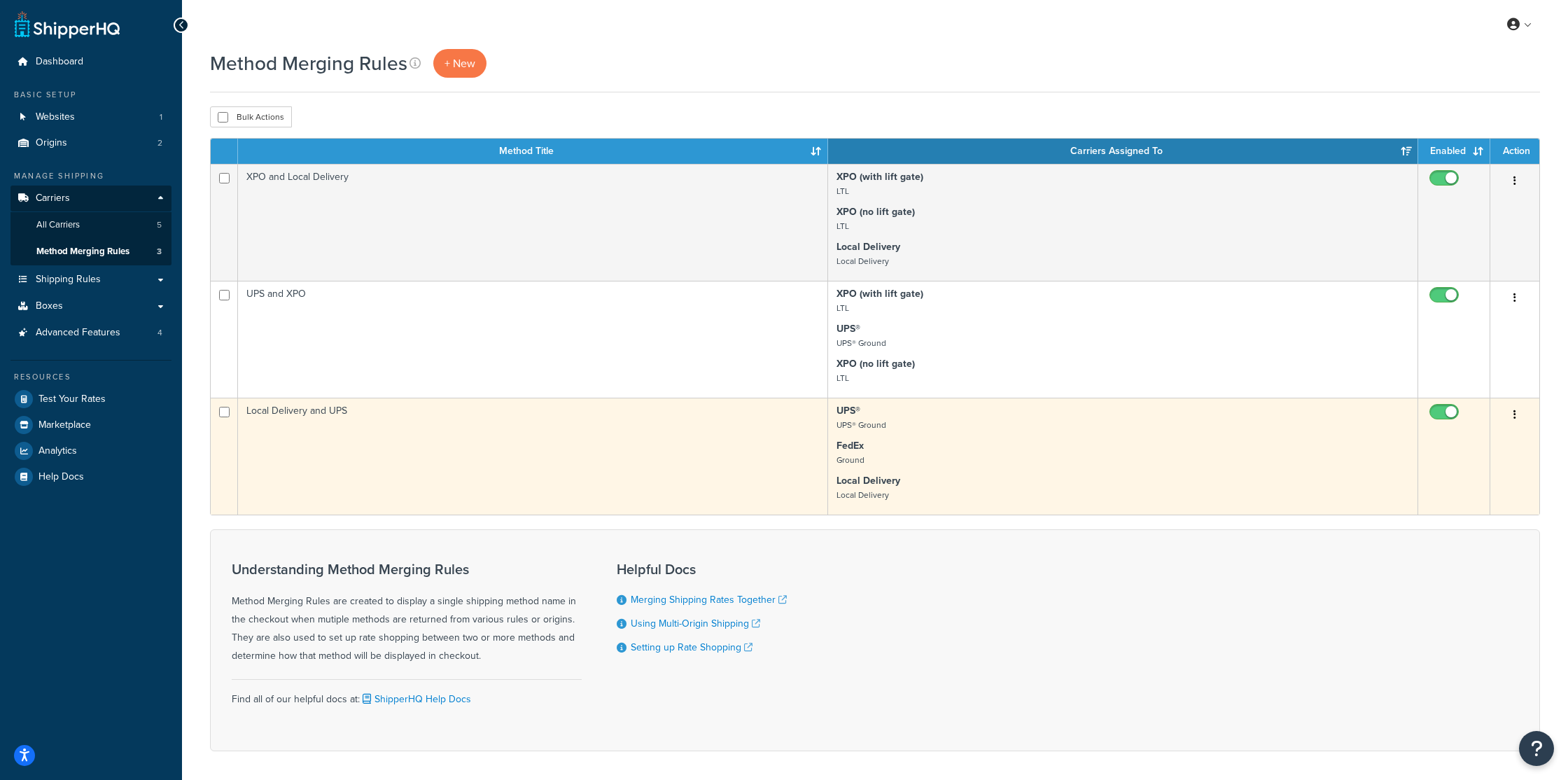
click at [1513, 422] on button "button" at bounding box center [1514, 416] width 20 height 22
click at [1463, 442] on link "Edit" at bounding box center [1458, 444] width 111 height 29
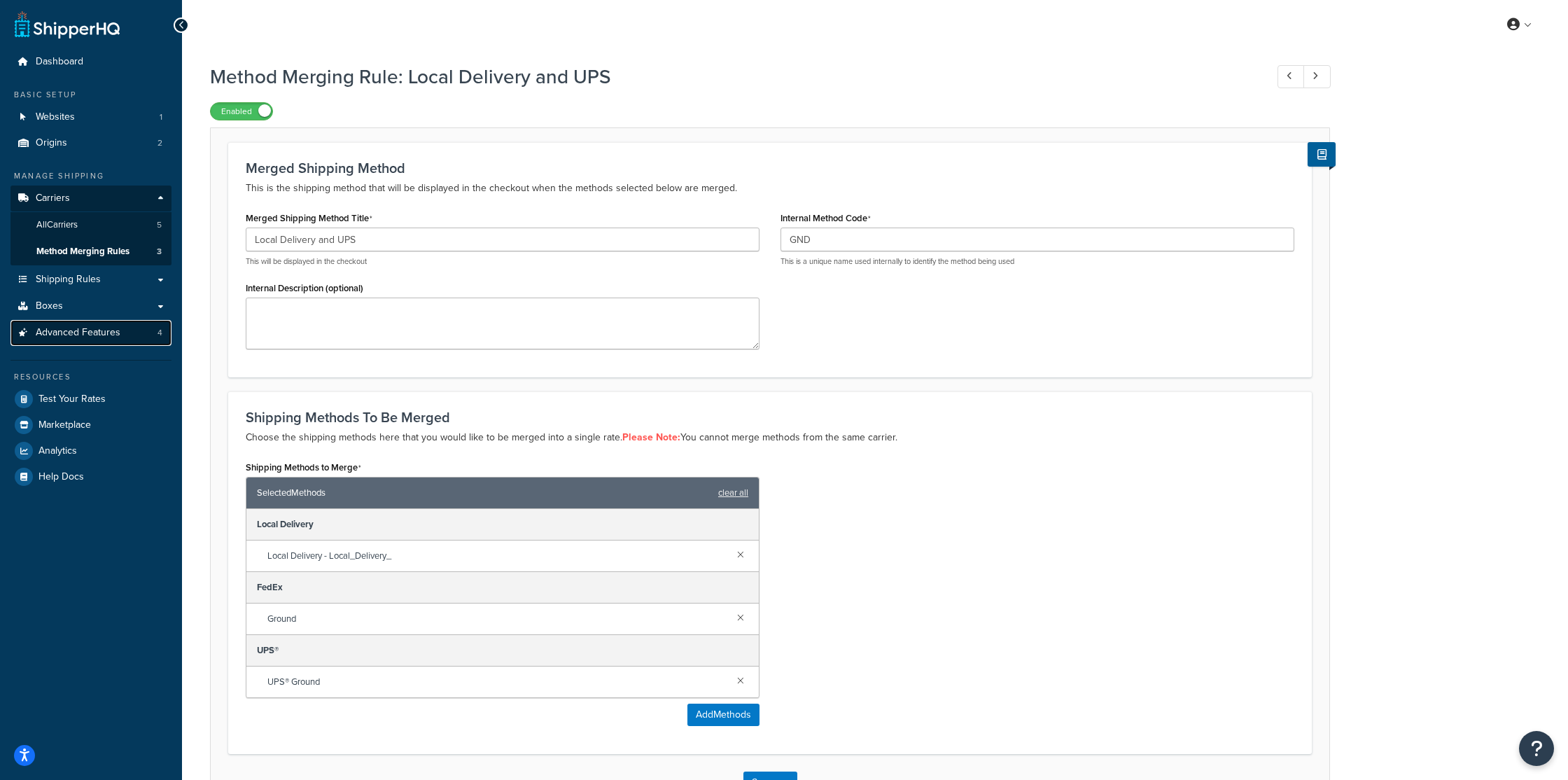
click at [96, 336] on span "Advanced Features" at bounding box center [78, 333] width 85 height 12
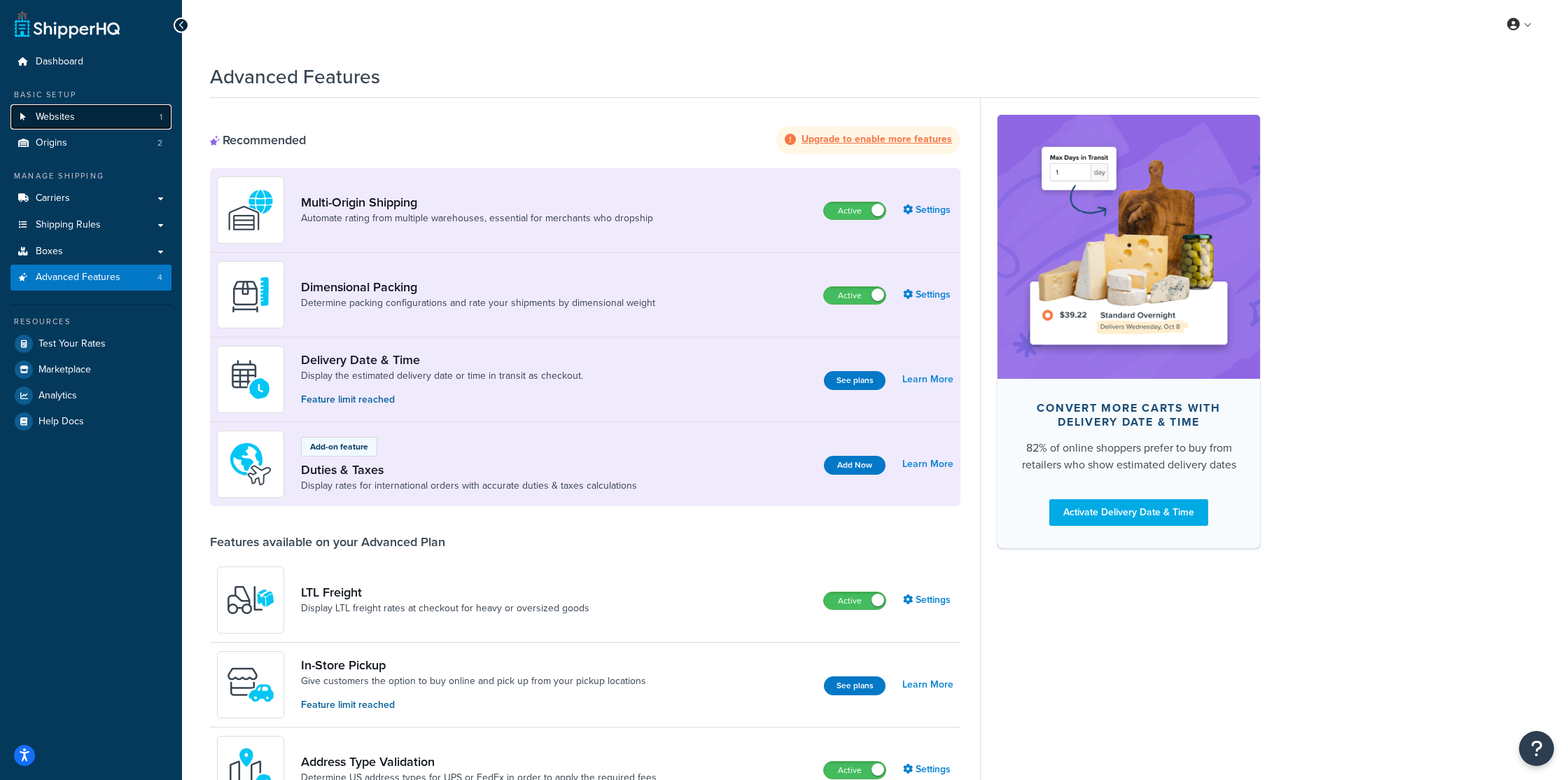
click at [76, 123] on link "Websites 1" at bounding box center [90, 118] width 161 height 26
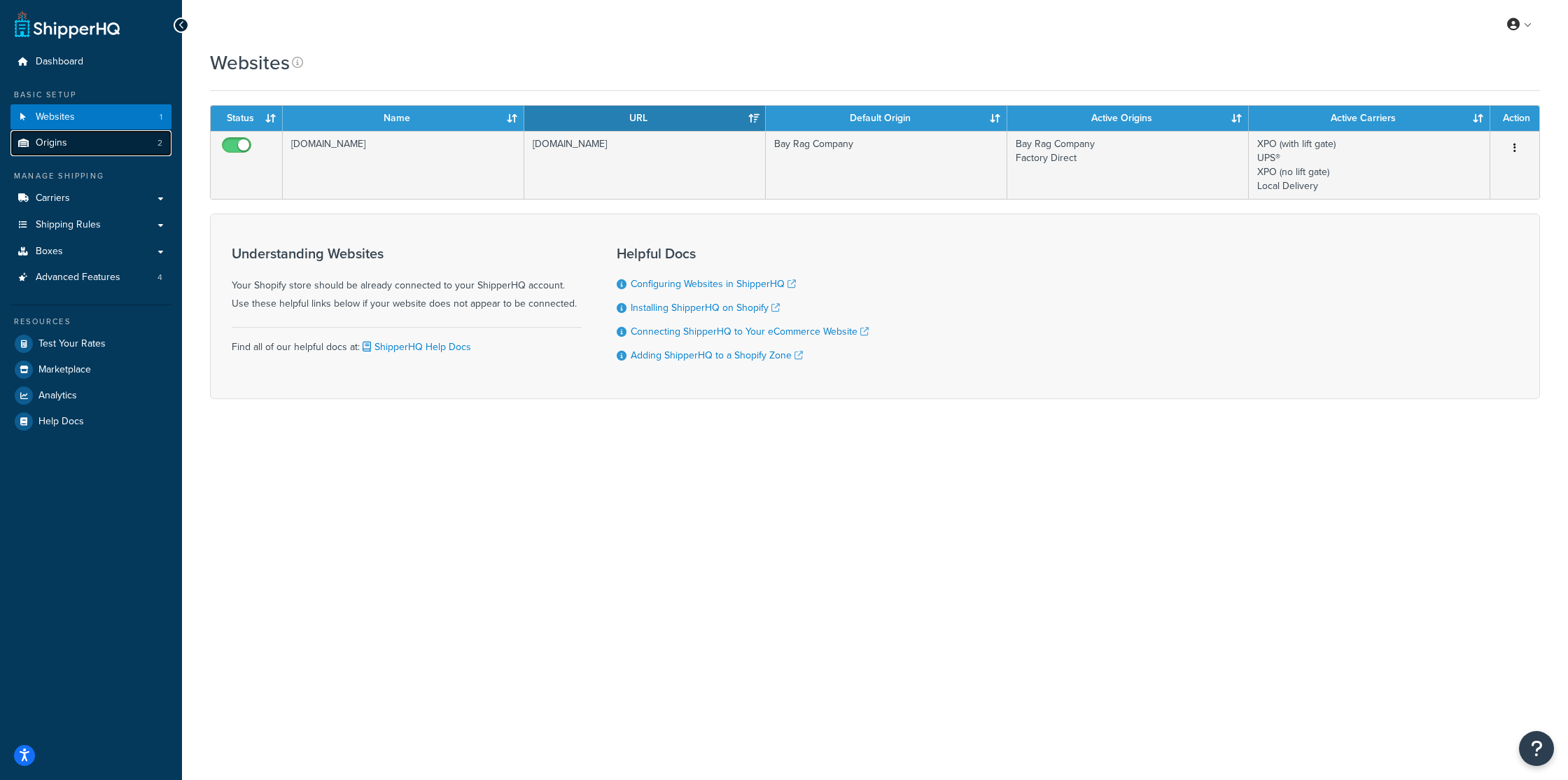
click at [66, 140] on link "Origins 2" at bounding box center [90, 143] width 161 height 26
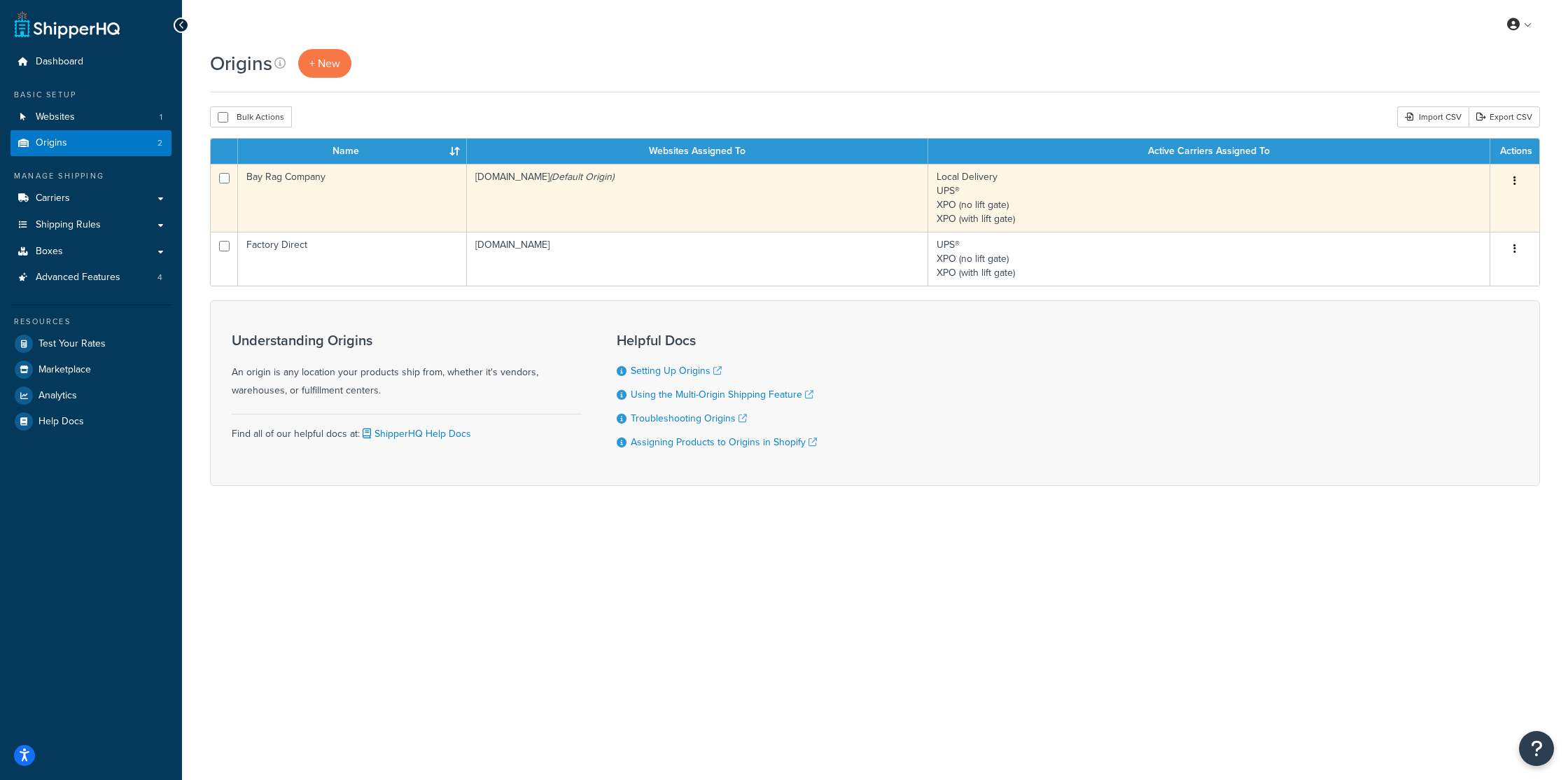
click at [1514, 180] on icon "button" at bounding box center [1514, 181] width 3 height 10
click at [1445, 204] on link "Edit" at bounding box center [1469, 208] width 111 height 29
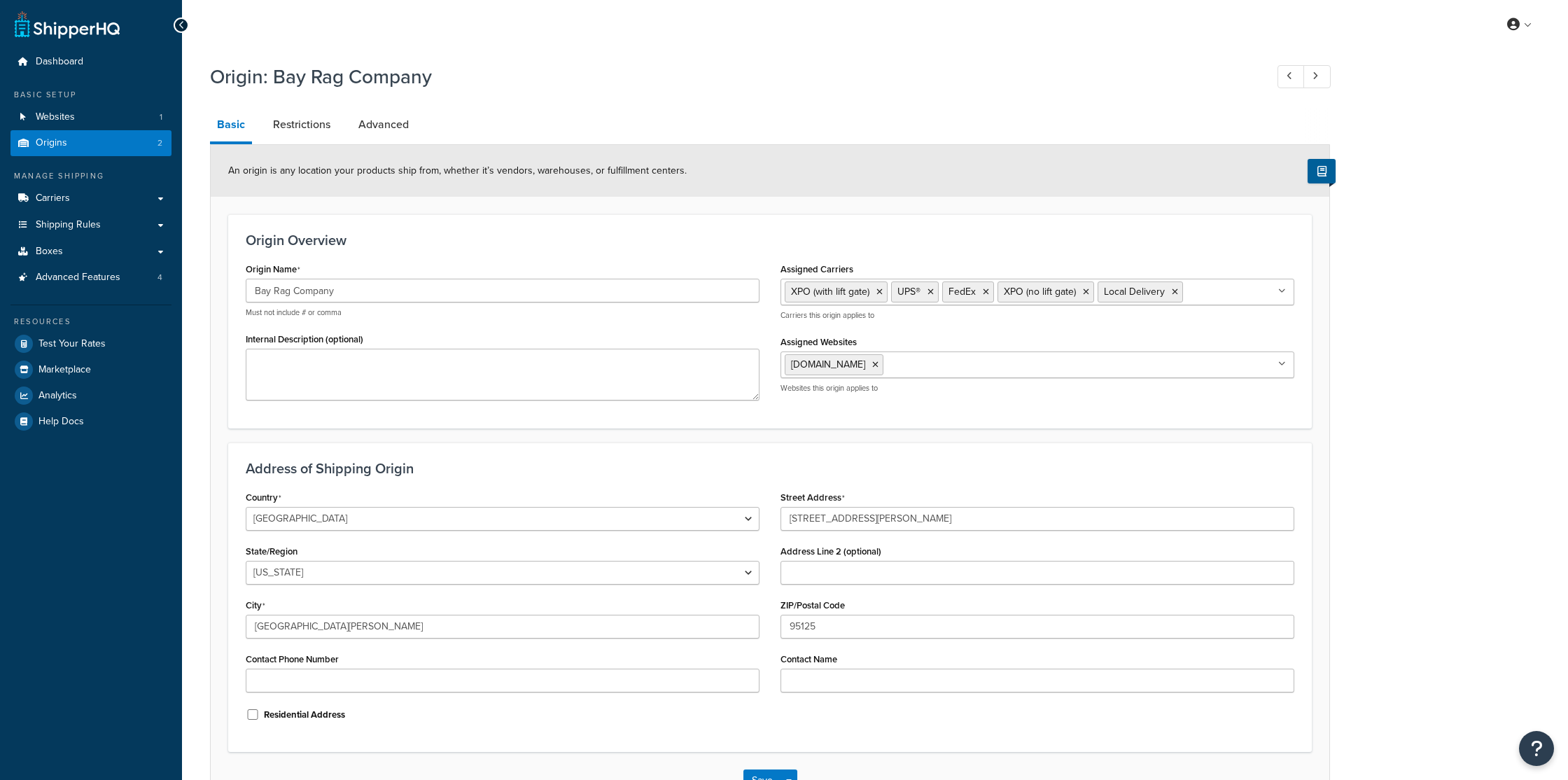
select select "5"
click at [283, 125] on link "Restrictions" at bounding box center [302, 124] width 72 height 33
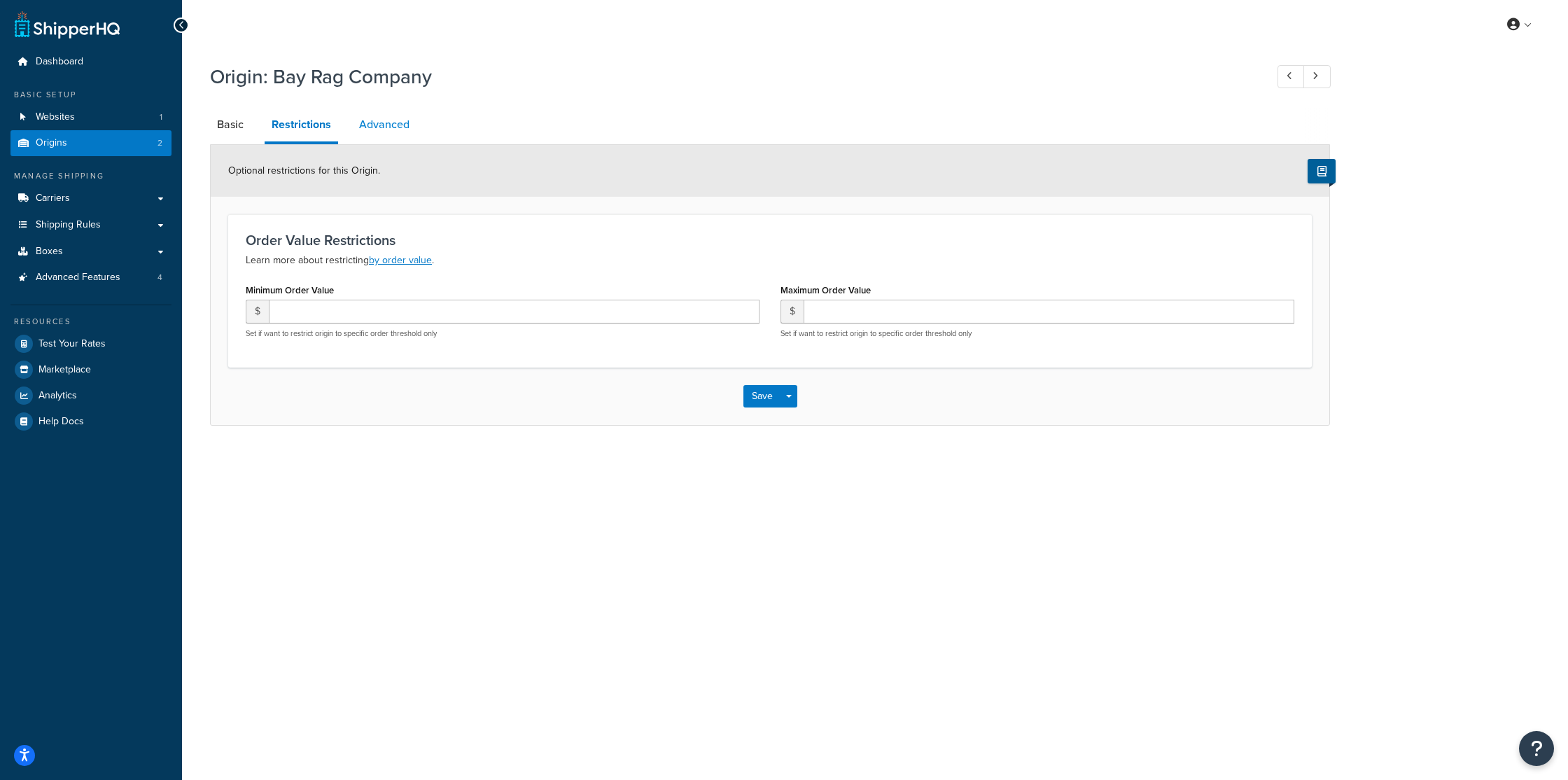
click at [376, 123] on link "Advanced" at bounding box center [385, 124] width 65 height 33
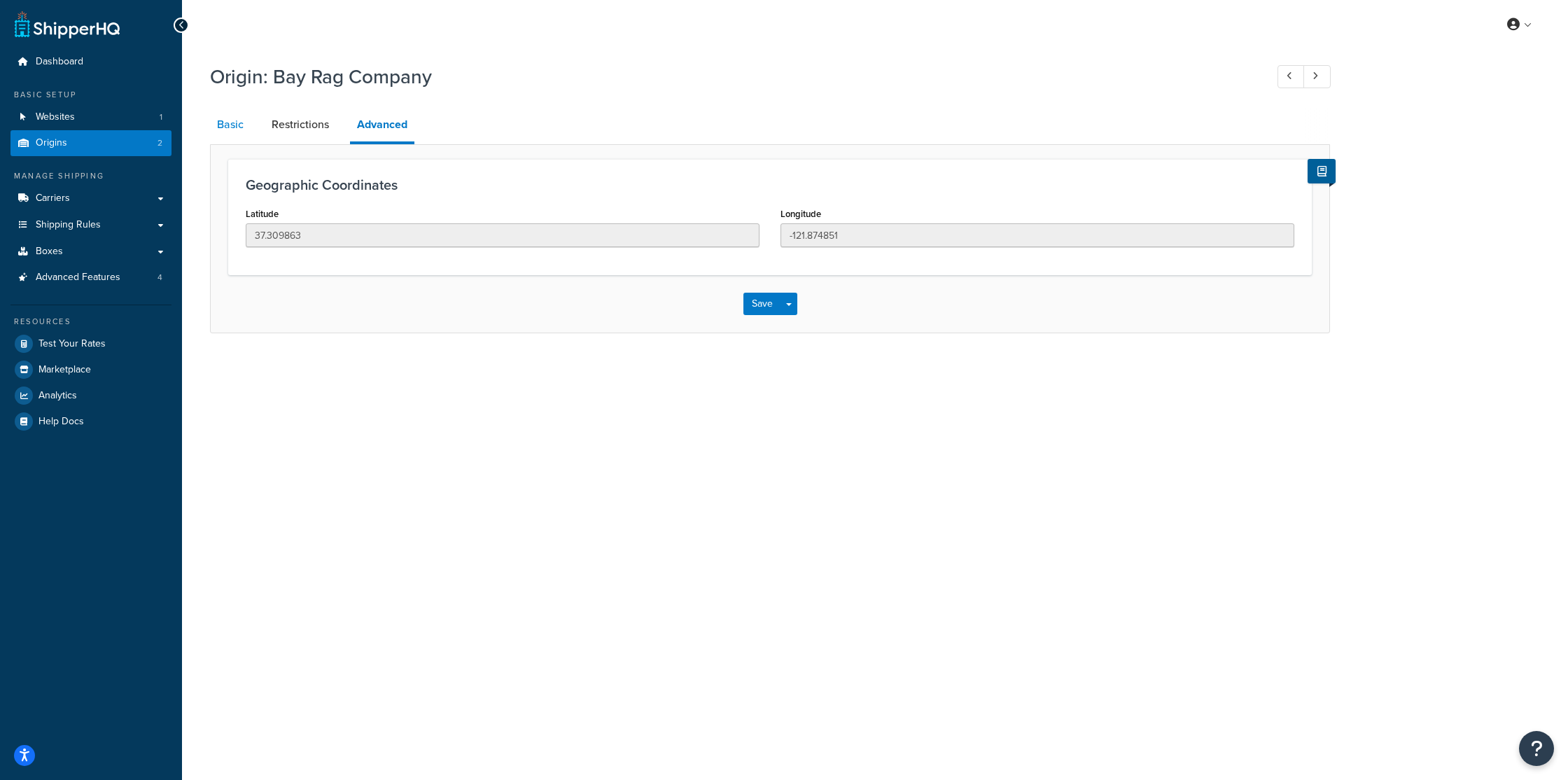
click at [223, 126] on link "Basic" at bounding box center [231, 124] width 41 height 33
select select "5"
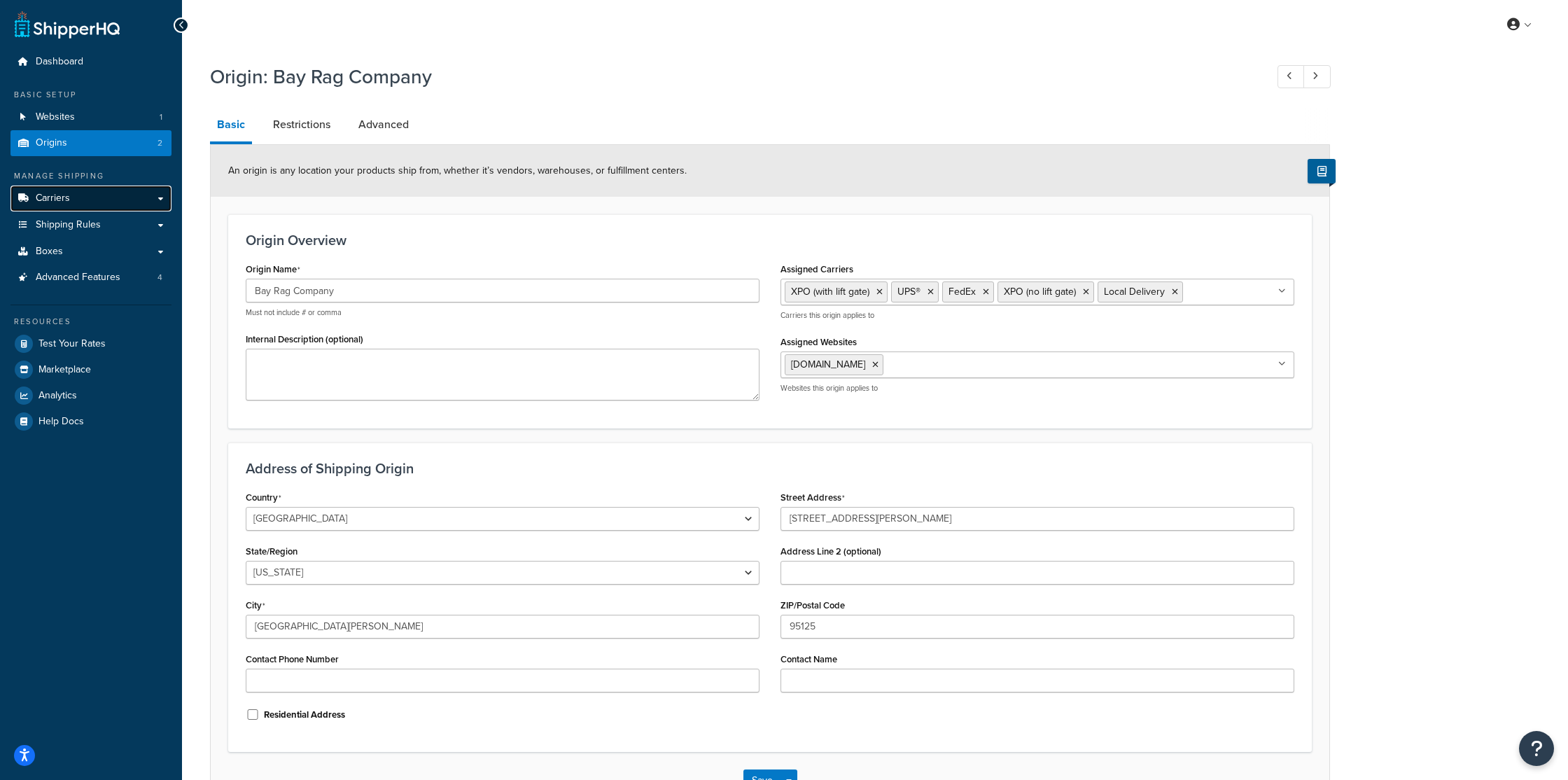
click at [49, 197] on span "Carriers" at bounding box center [53, 198] width 34 height 12
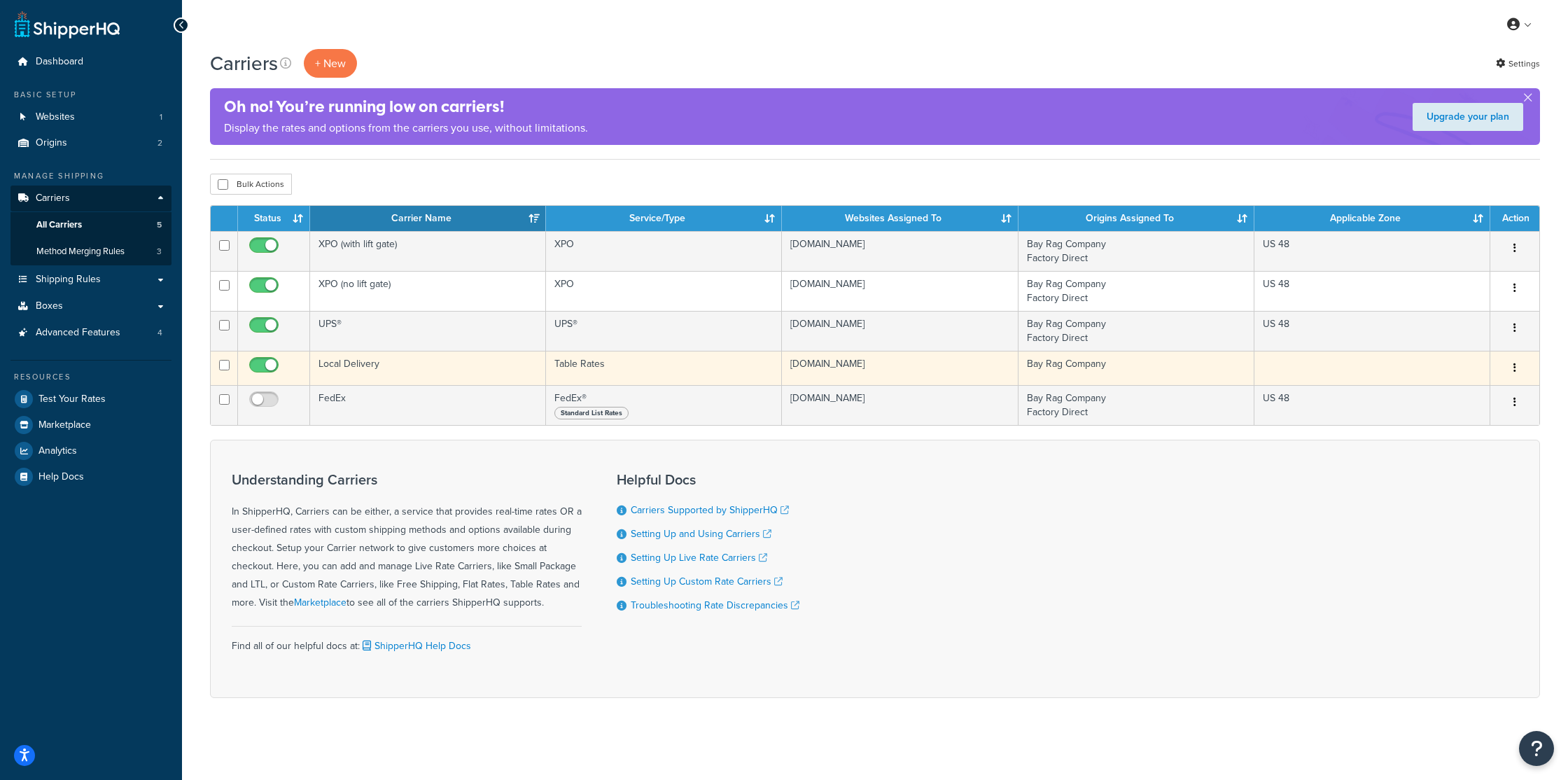
click at [368, 367] on td "Local Delivery" at bounding box center [427, 368] width 236 height 34
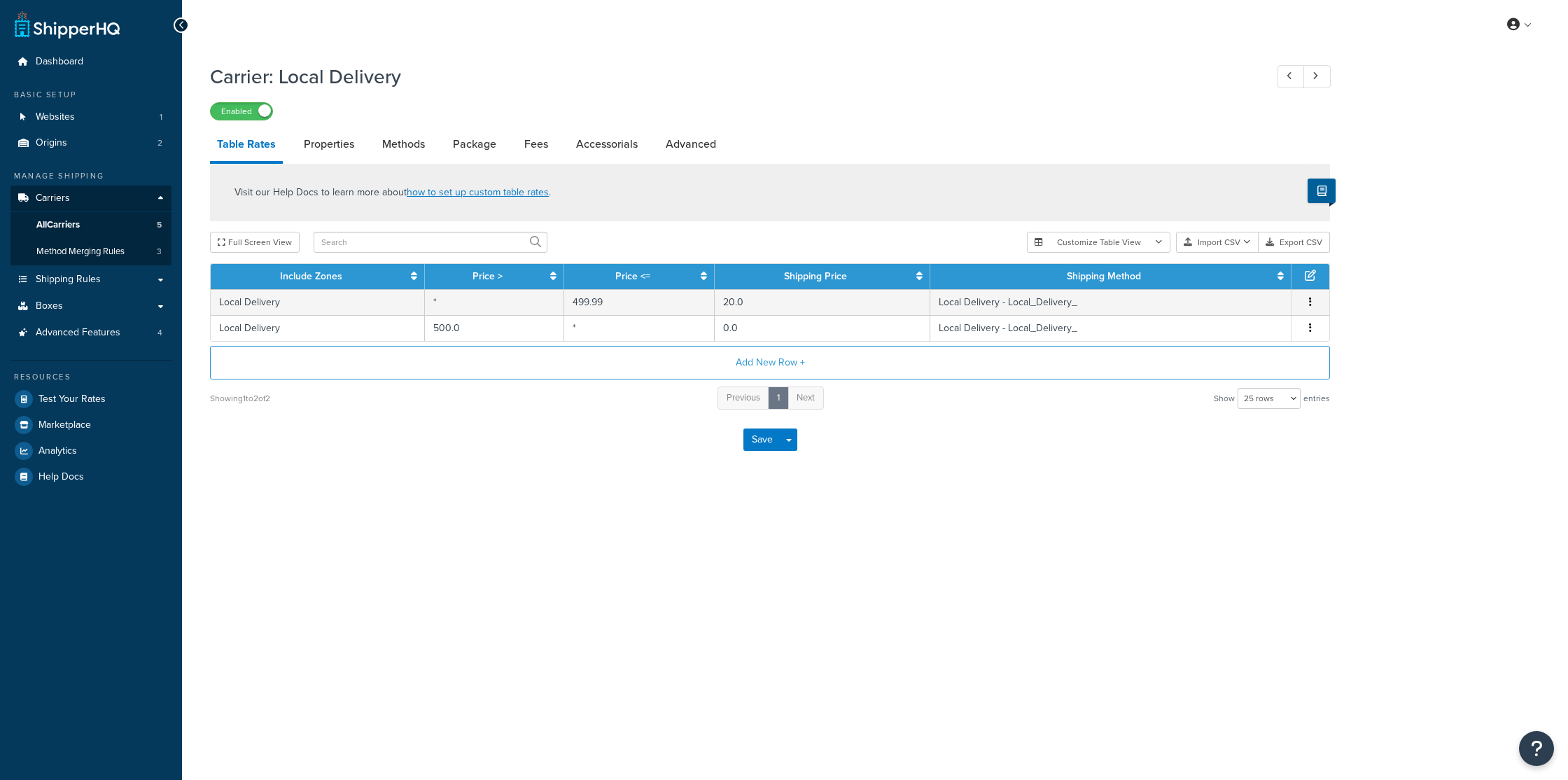
select select "25"
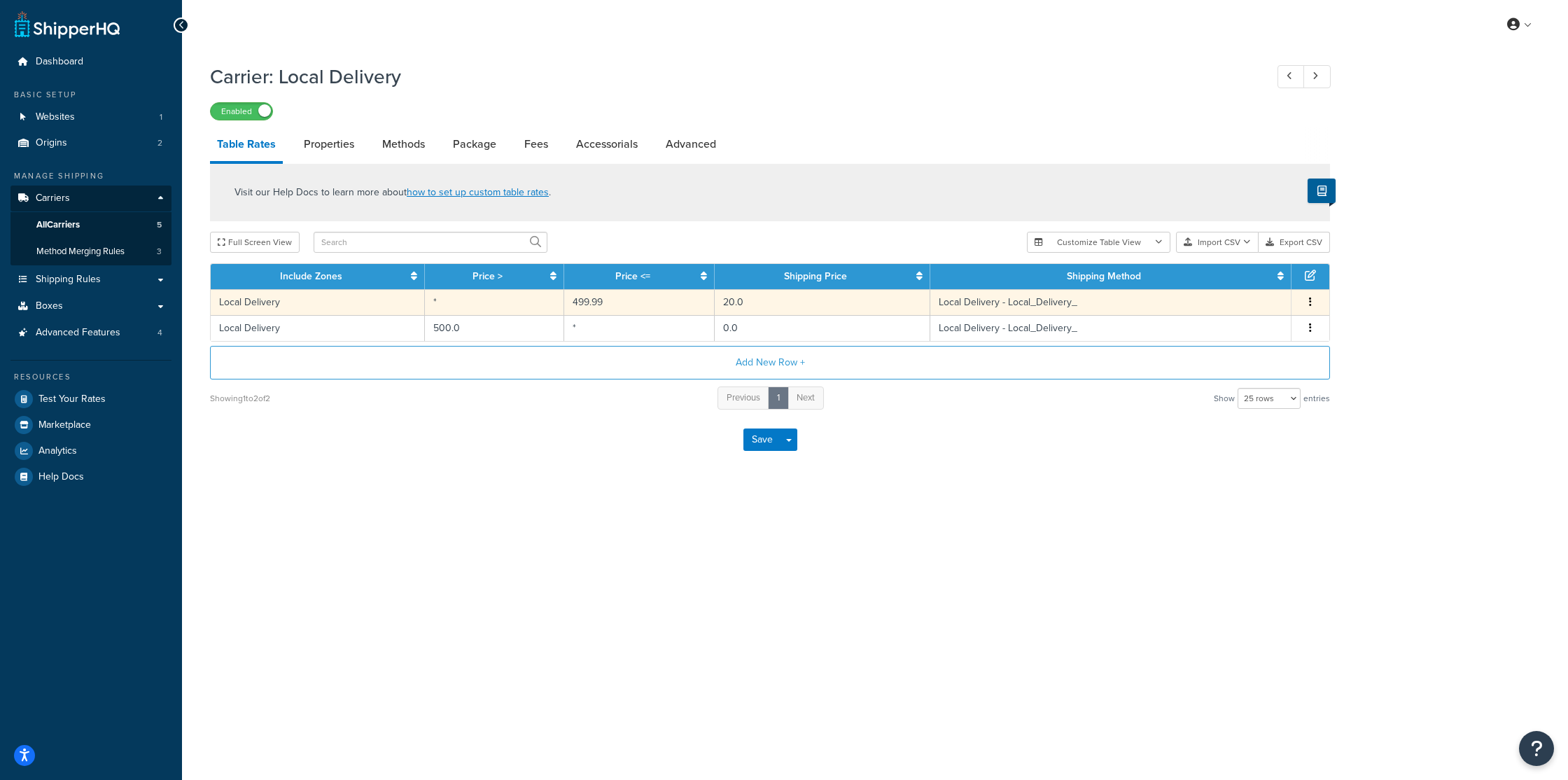
click at [1314, 302] on button "button" at bounding box center [1310, 302] width 11 height 15
click at [1221, 275] on div "Edit" at bounding box center [1239, 277] width 100 height 29
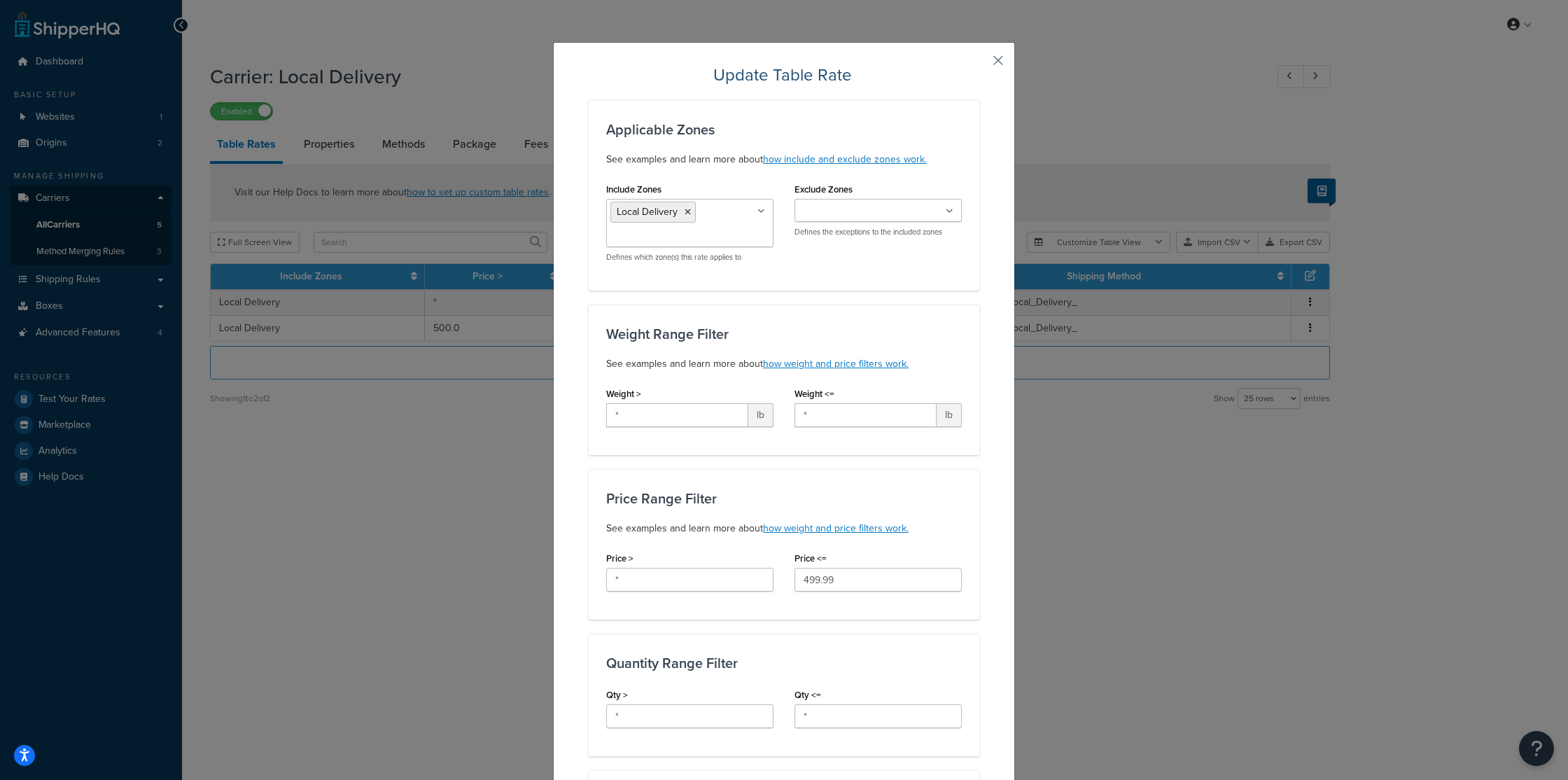
click at [980, 65] on button "button" at bounding box center [978, 66] width 3 height 3
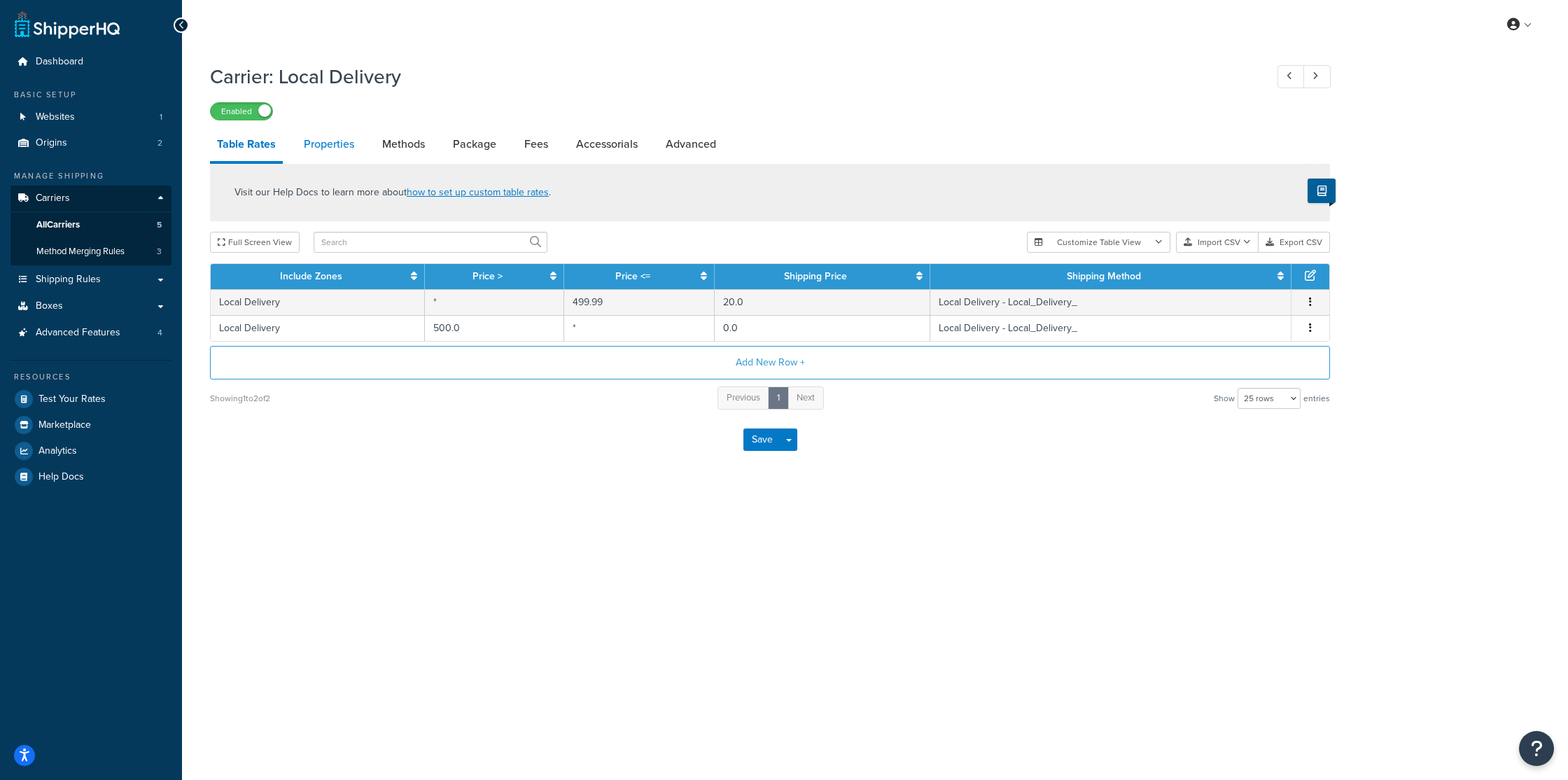
click at [329, 144] on link "Properties" at bounding box center [329, 144] width 65 height 33
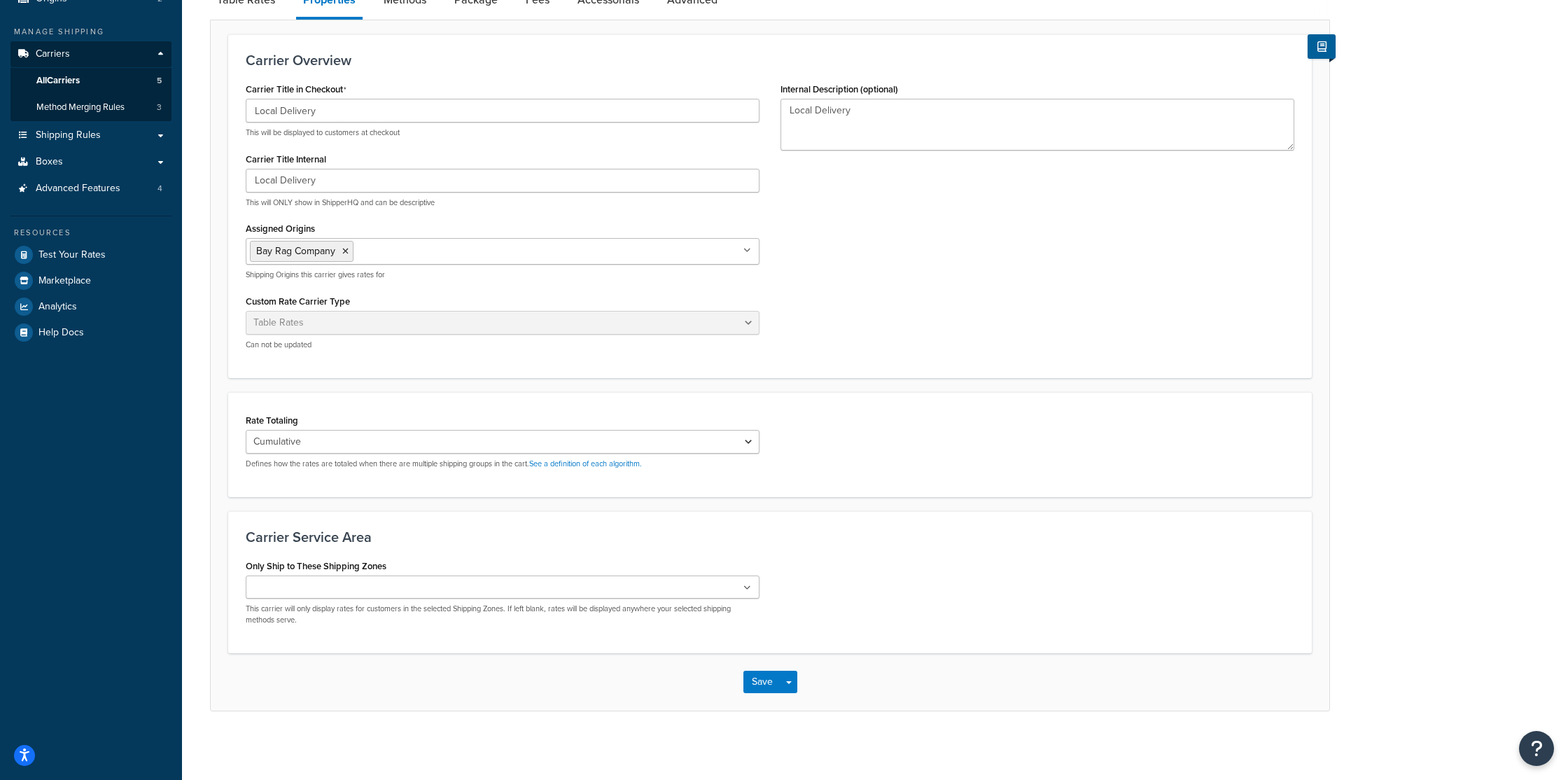
scroll to position [147, 0]
click at [413, 579] on ul at bounding box center [503, 584] width 514 height 23
click at [651, 529] on h3 "Carrier Service Area" at bounding box center [770, 535] width 1049 height 15
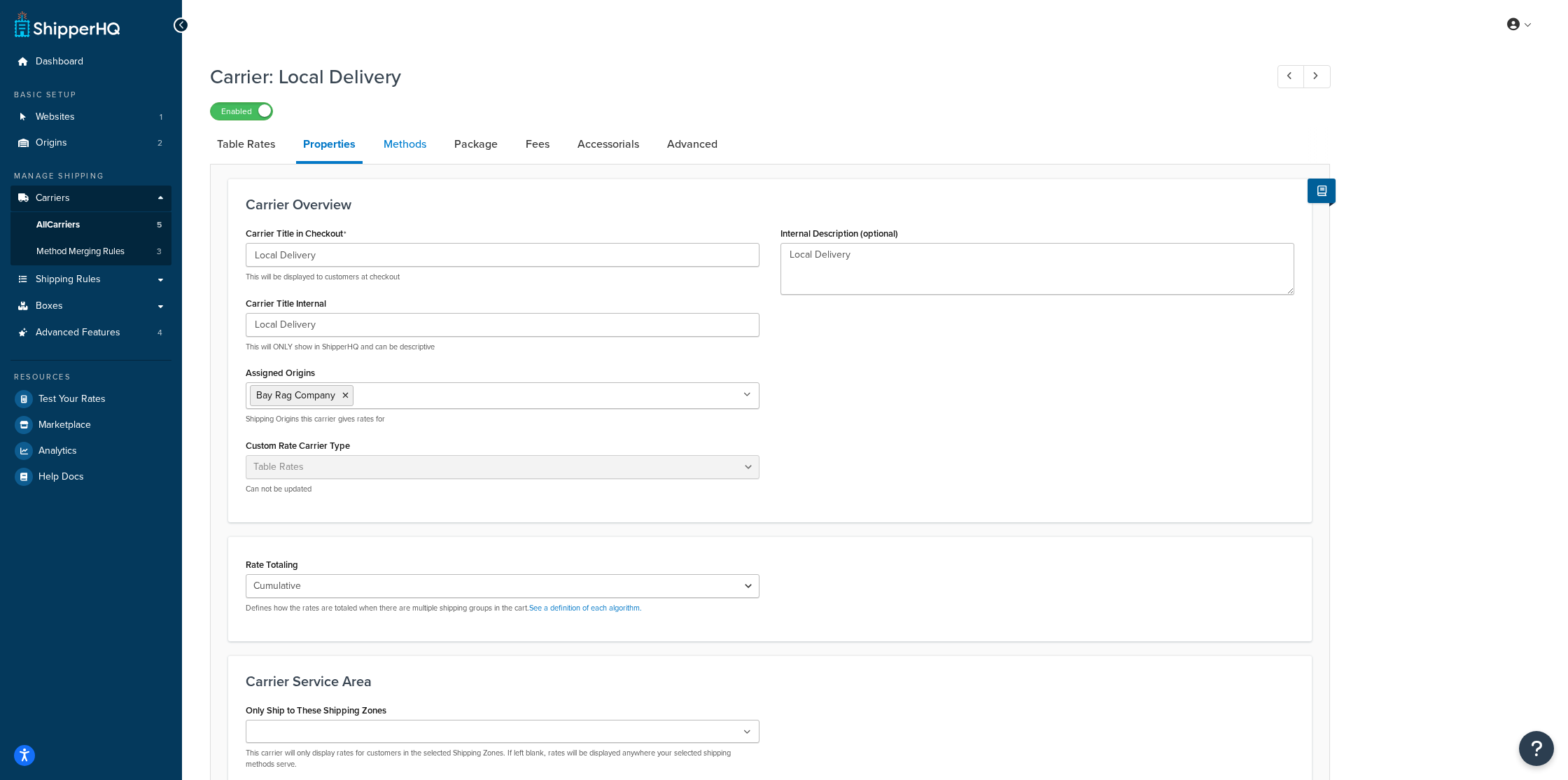
click at [424, 152] on link "Methods" at bounding box center [405, 144] width 57 height 33
select select "25"
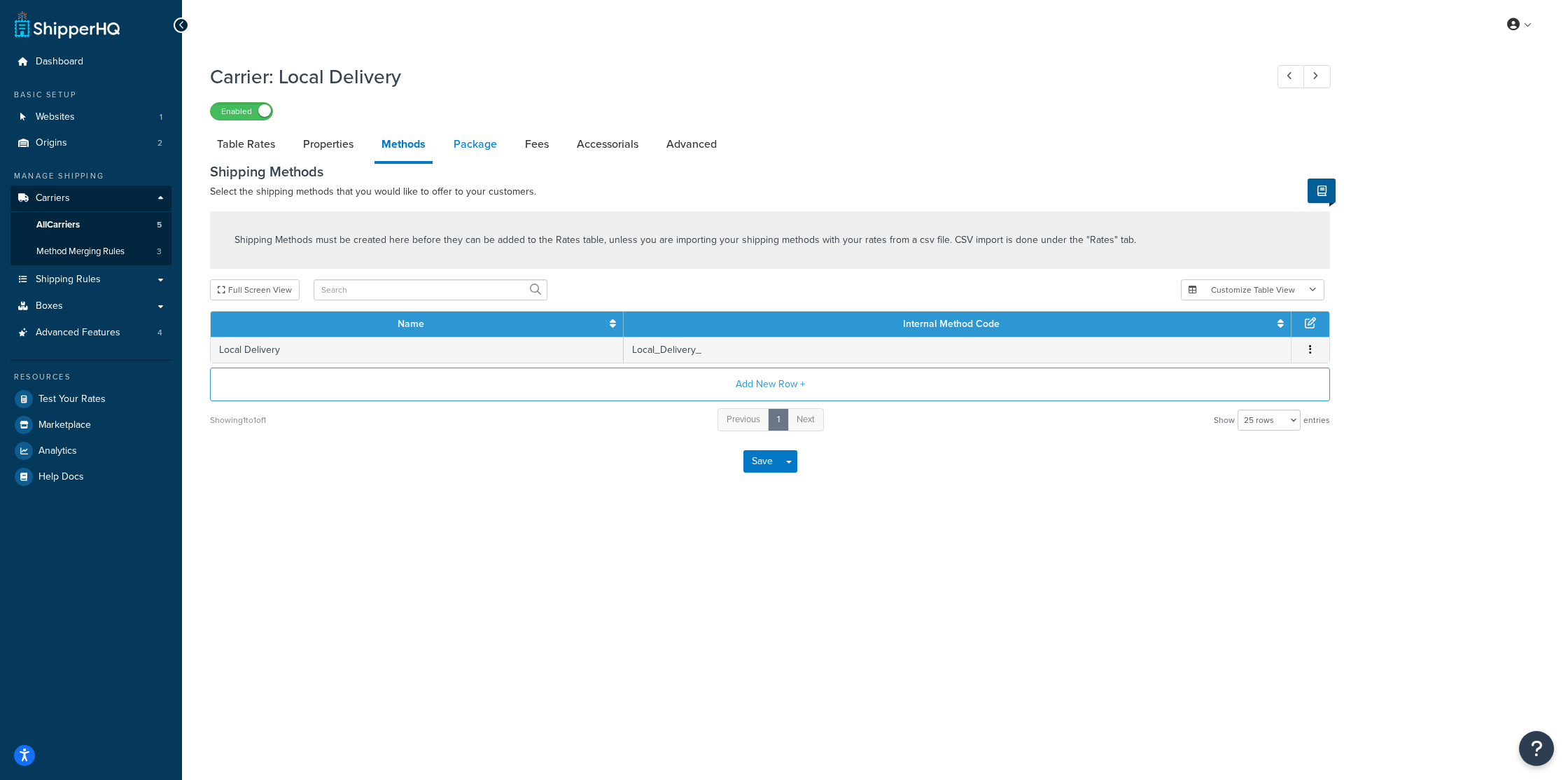
click at [464, 148] on link "Package" at bounding box center [475, 144] width 57 height 33
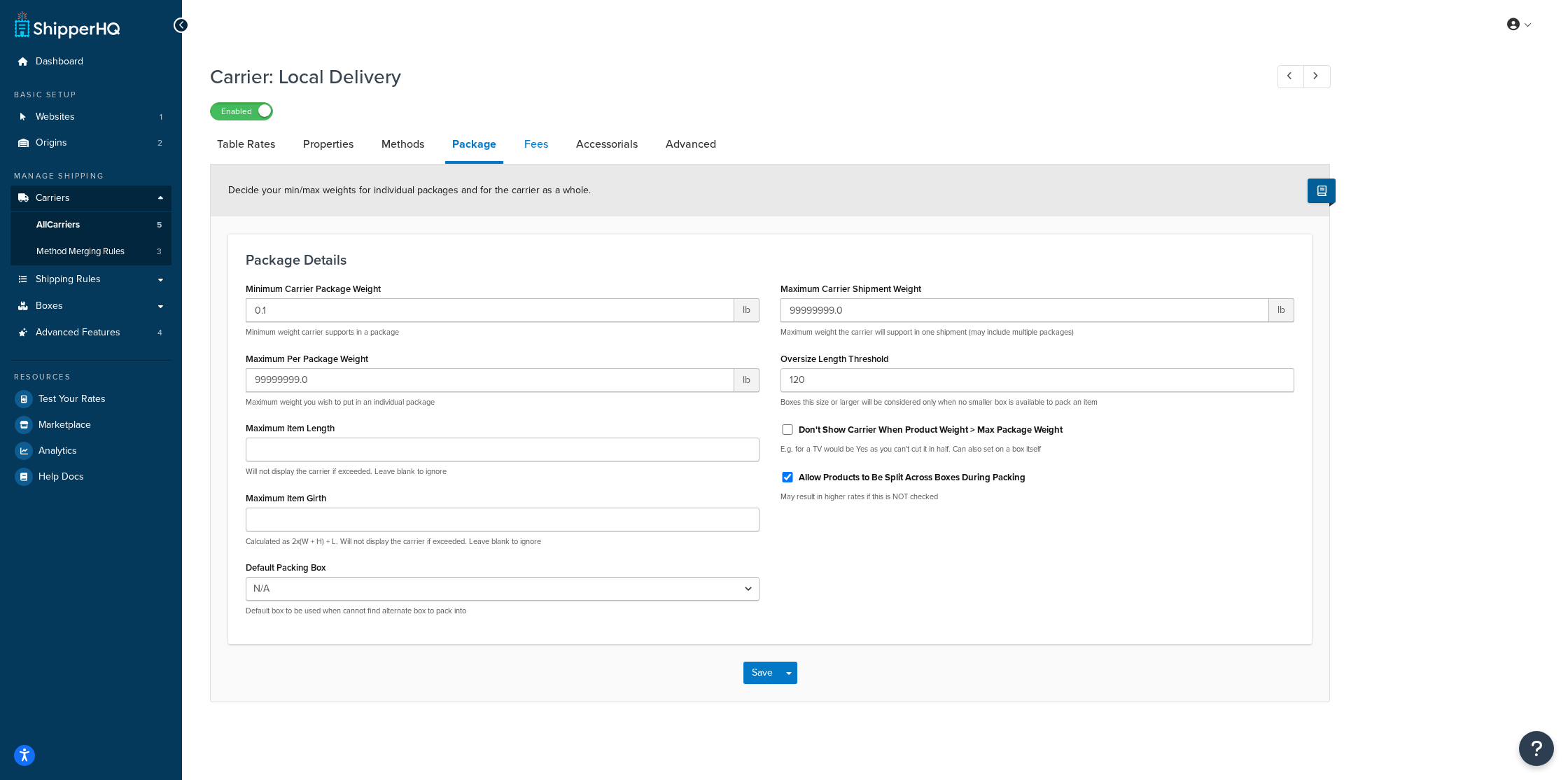
click at [540, 149] on link "Fees" at bounding box center [536, 144] width 37 height 33
select select "AFTER"
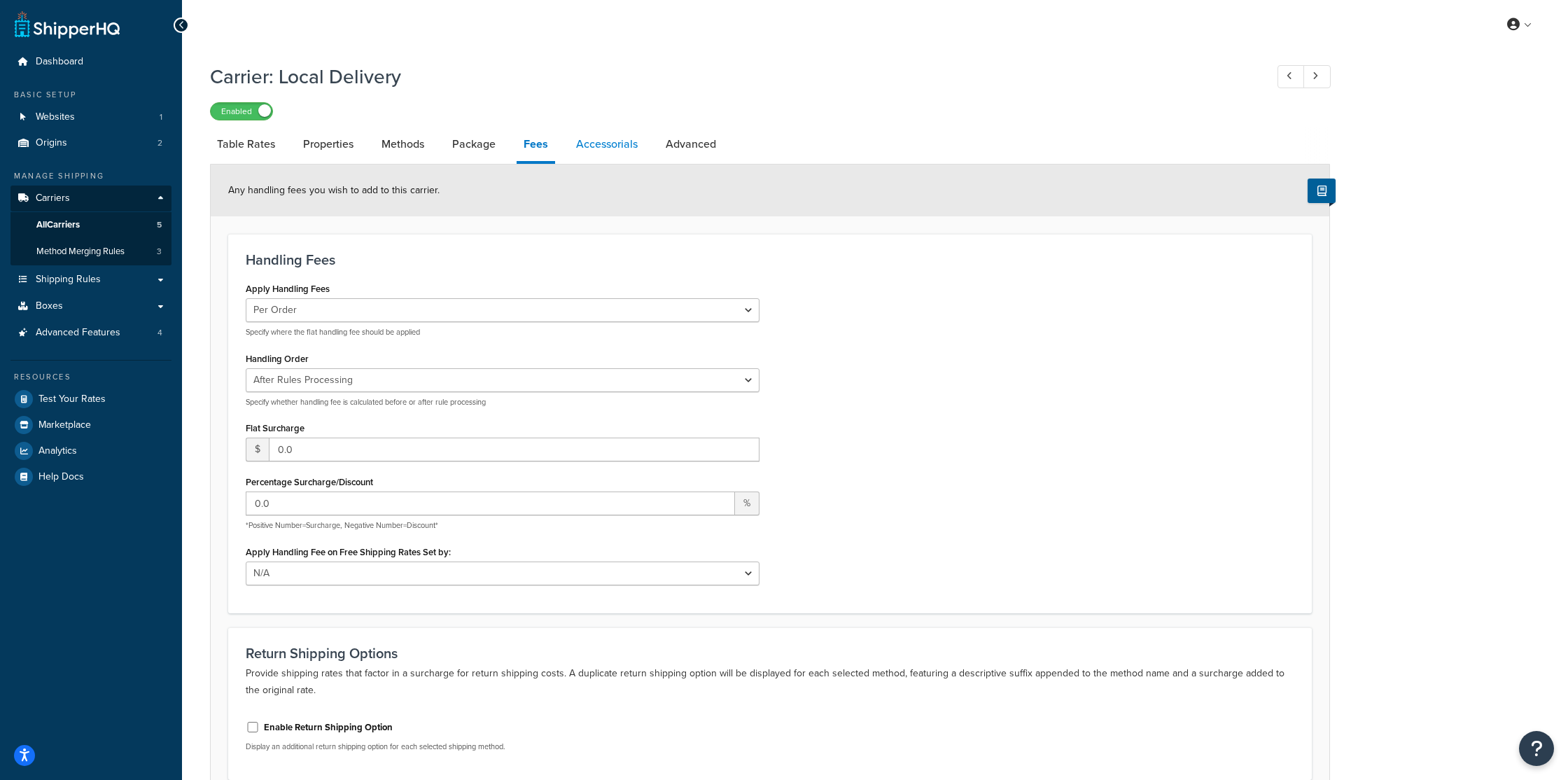
click at [622, 151] on link "Accessorials" at bounding box center [607, 144] width 76 height 33
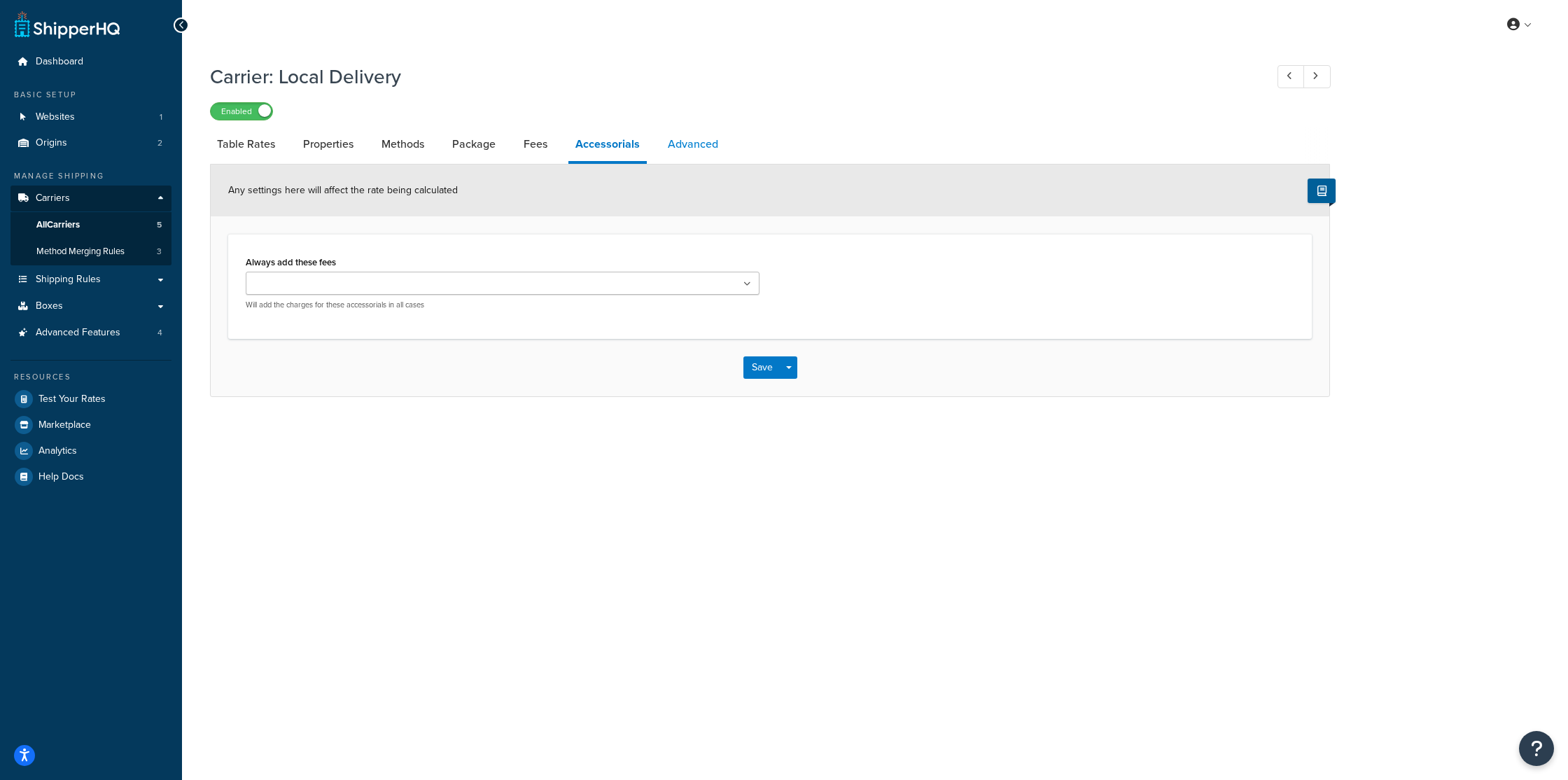
click at [678, 135] on link "Advanced" at bounding box center [693, 144] width 65 height 33
select select "false"
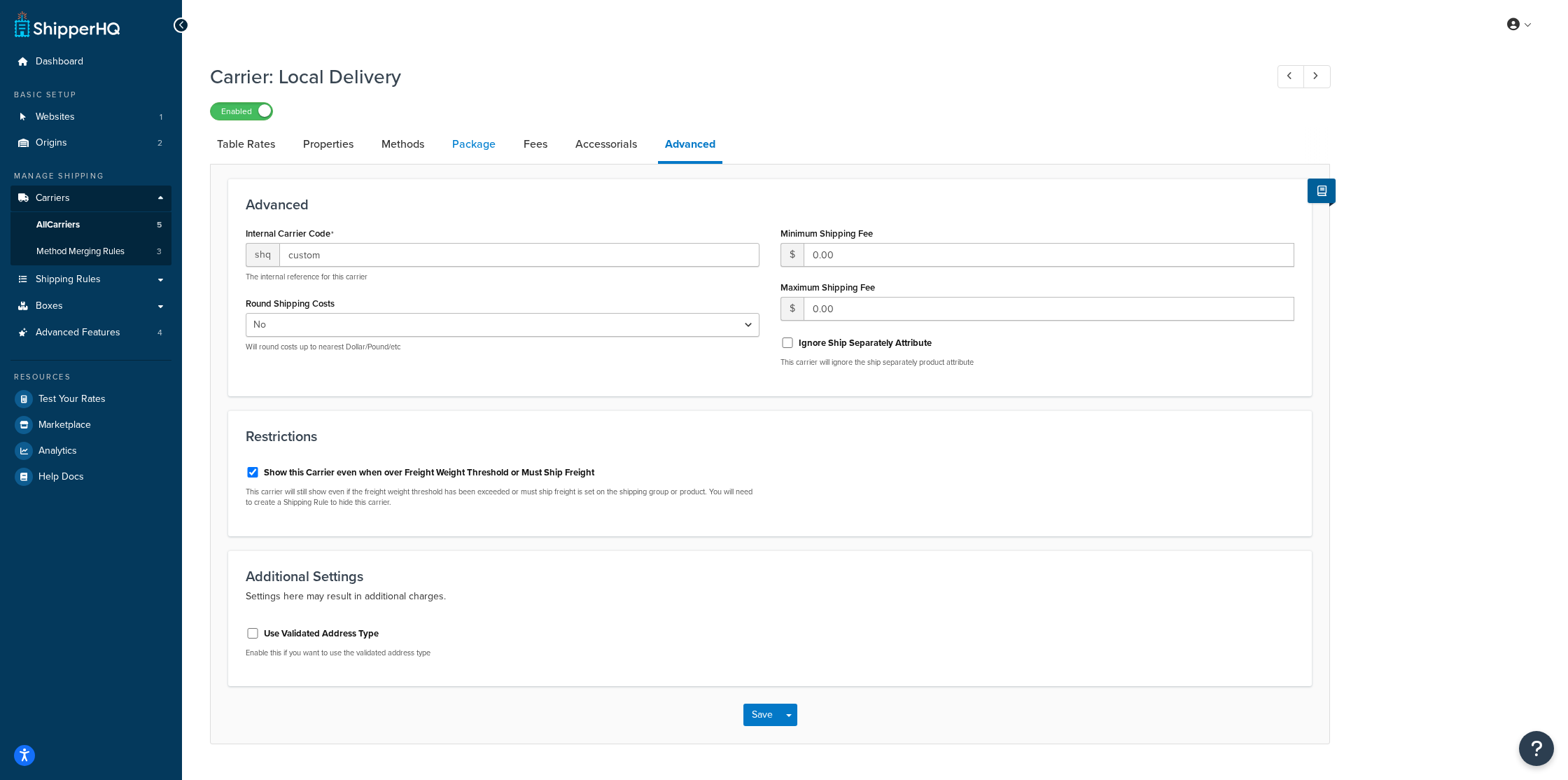
click at [473, 155] on link "Package" at bounding box center [473, 144] width 57 height 33
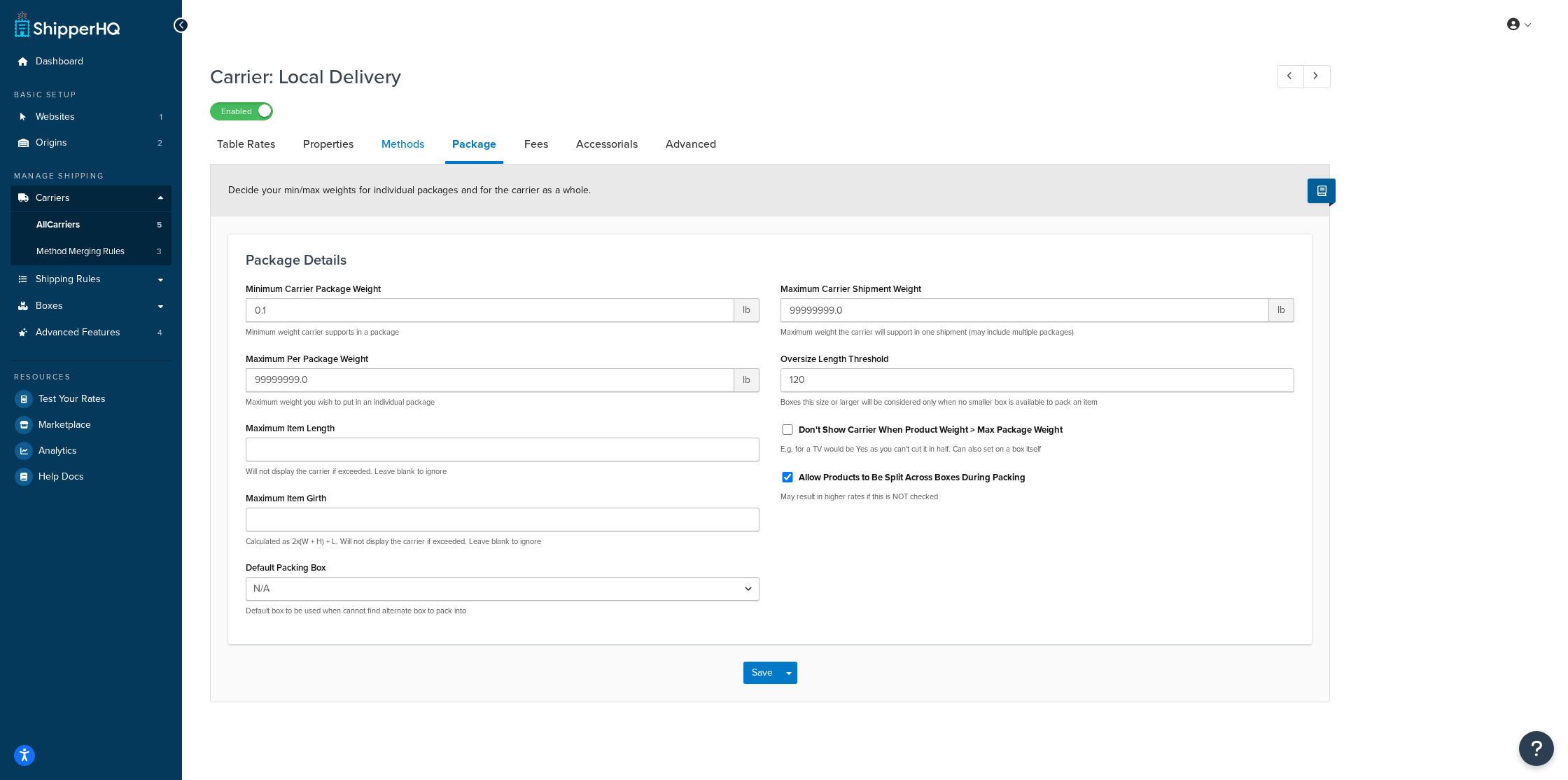
click at [382, 151] on link "Methods" at bounding box center [403, 144] width 57 height 33
select select "25"
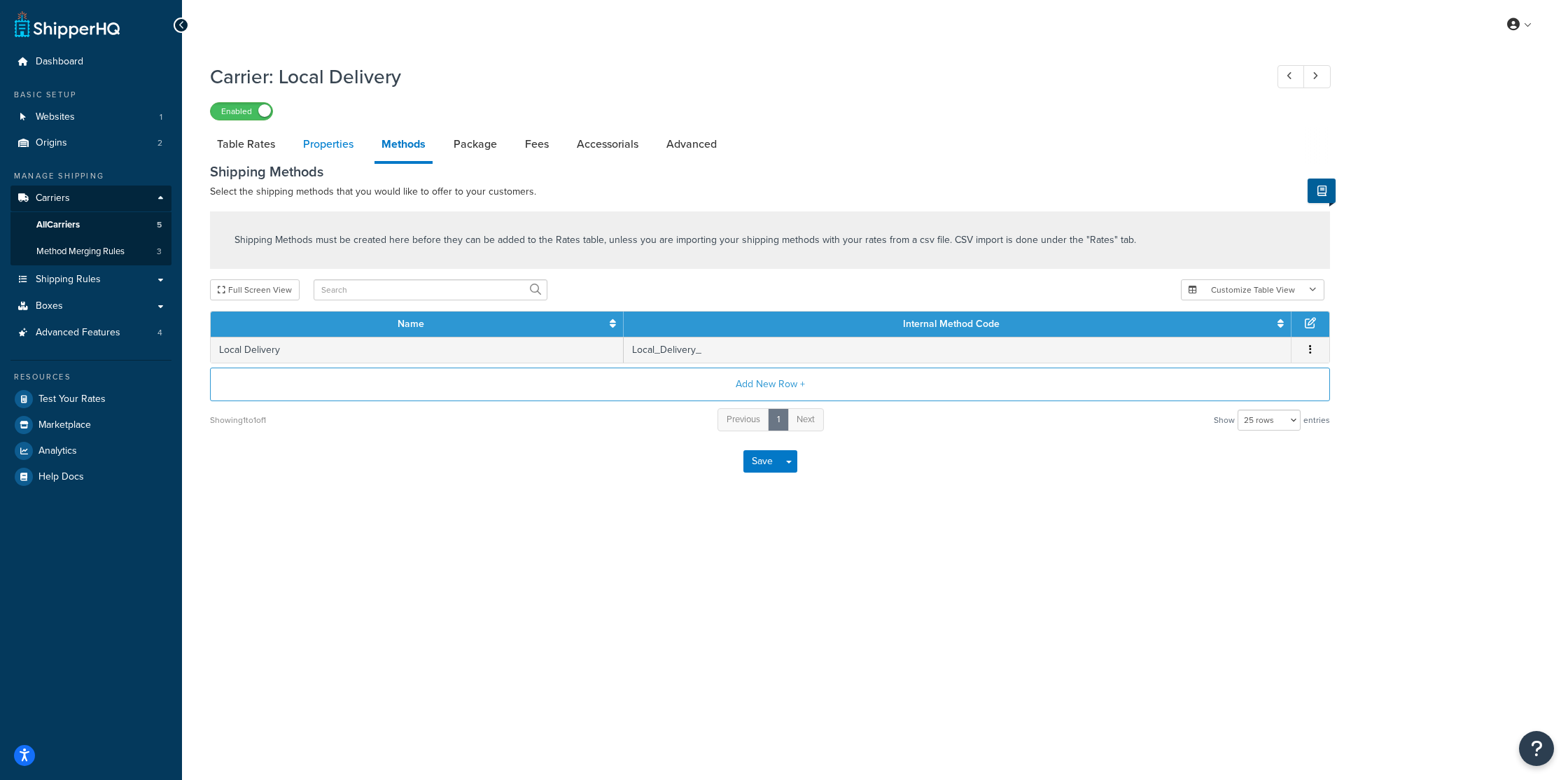
click at [345, 152] on link "Properties" at bounding box center [329, 144] width 65 height 33
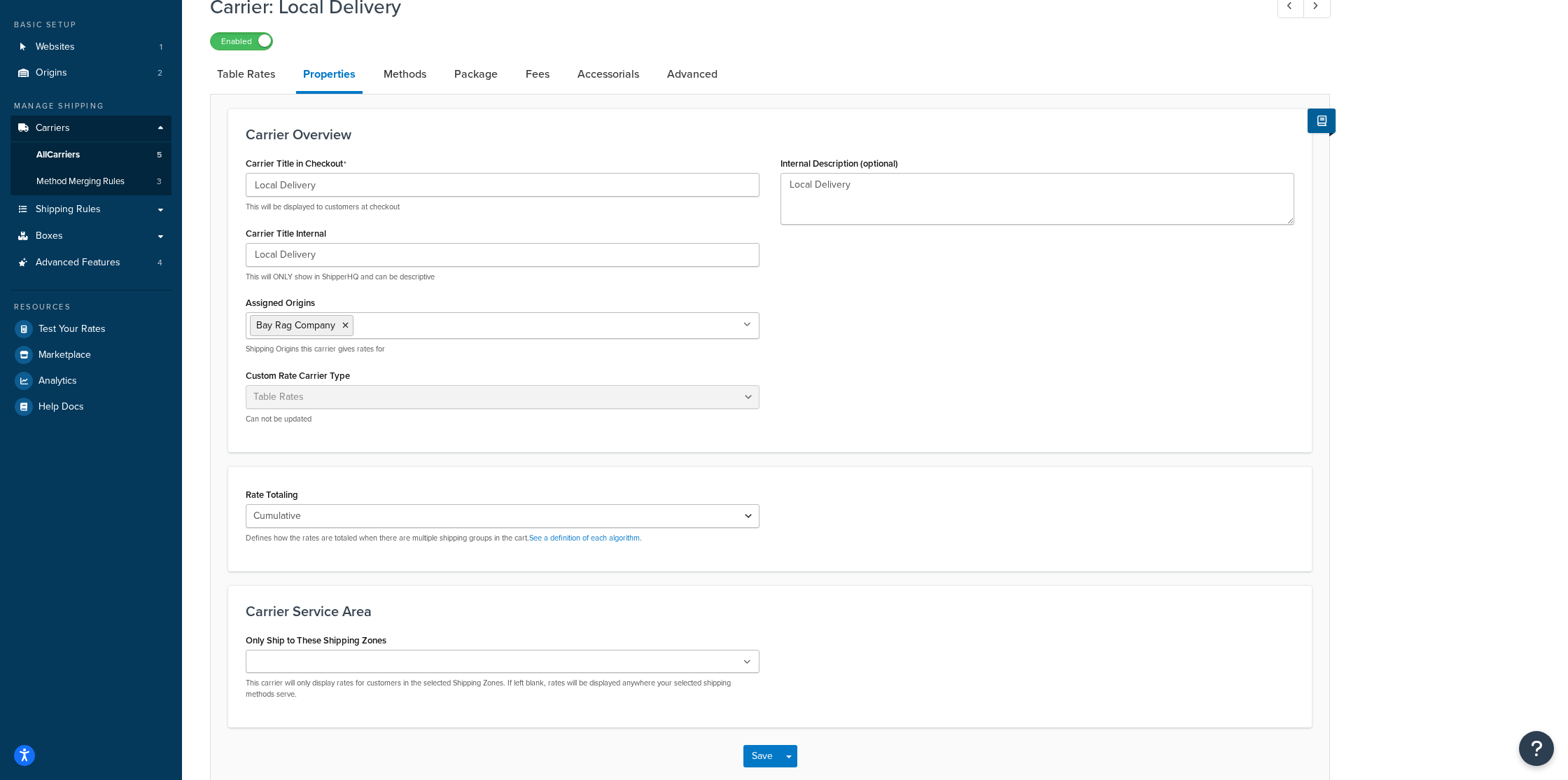
scroll to position [71, 0]
click at [108, 178] on span "Method Merging Rules" at bounding box center [81, 181] width 89 height 12
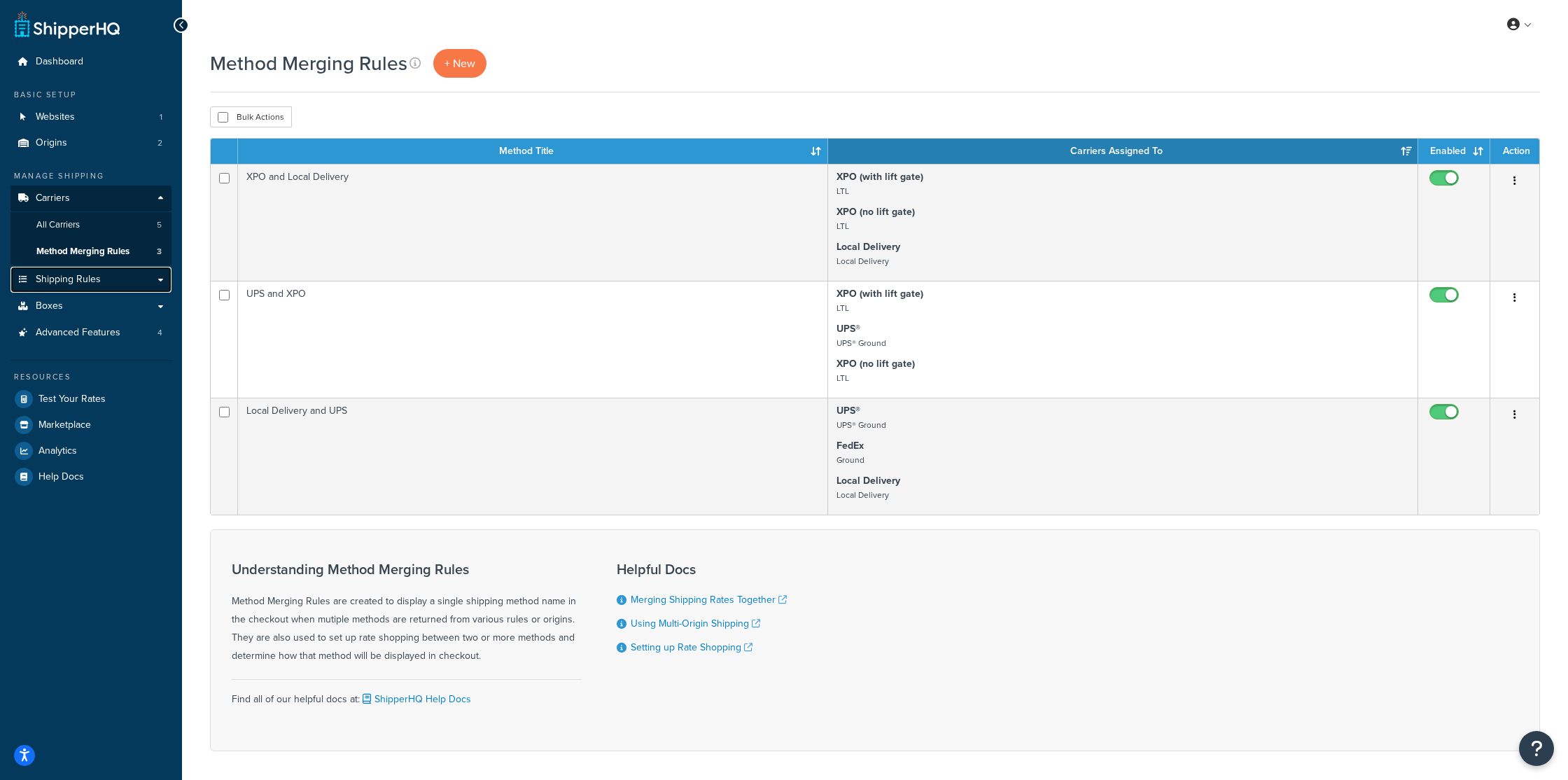
click at [67, 284] on span "Shipping Rules" at bounding box center [68, 280] width 65 height 12
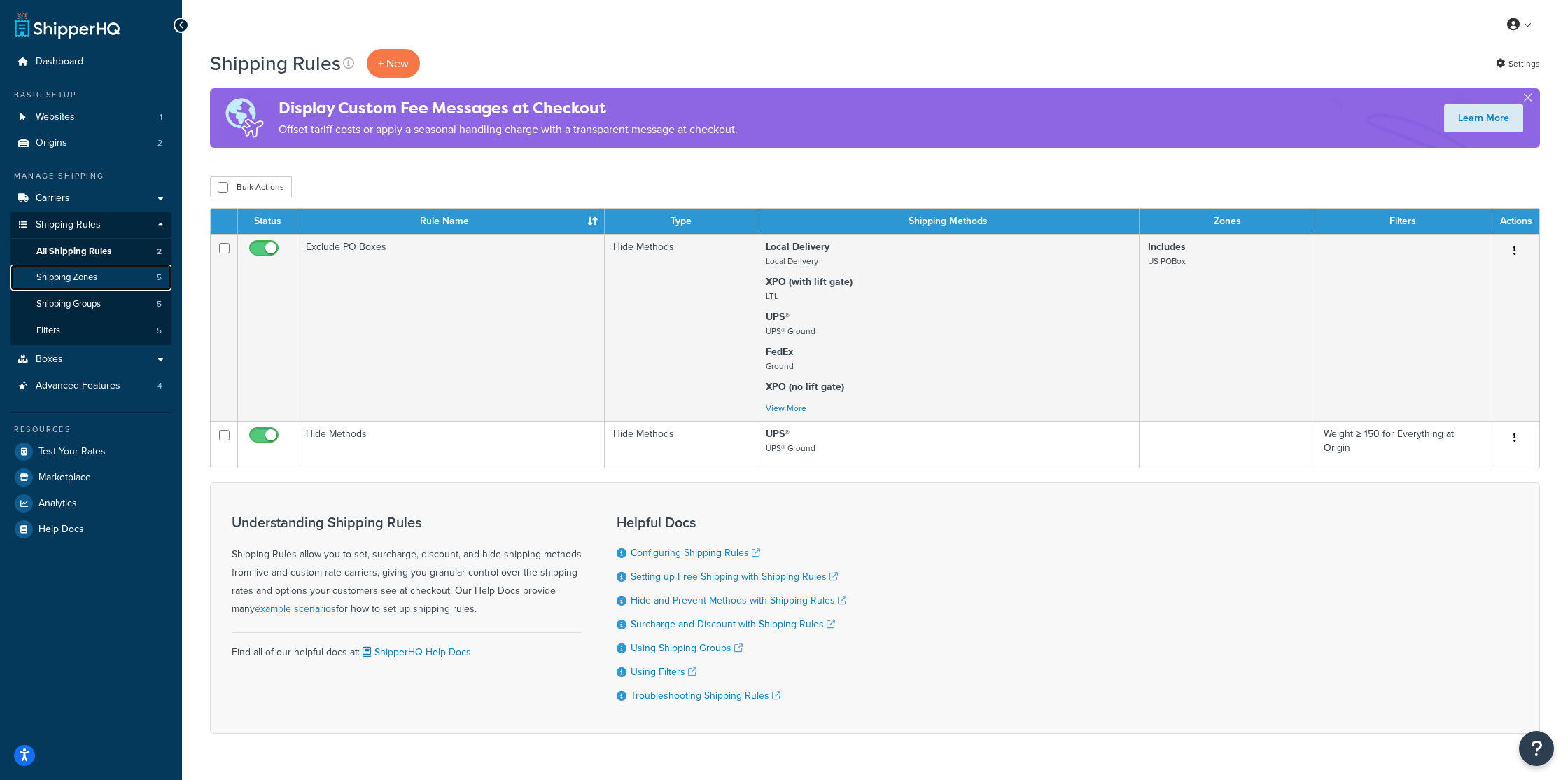
click at [94, 282] on span "Shipping Zones" at bounding box center [67, 278] width 61 height 12
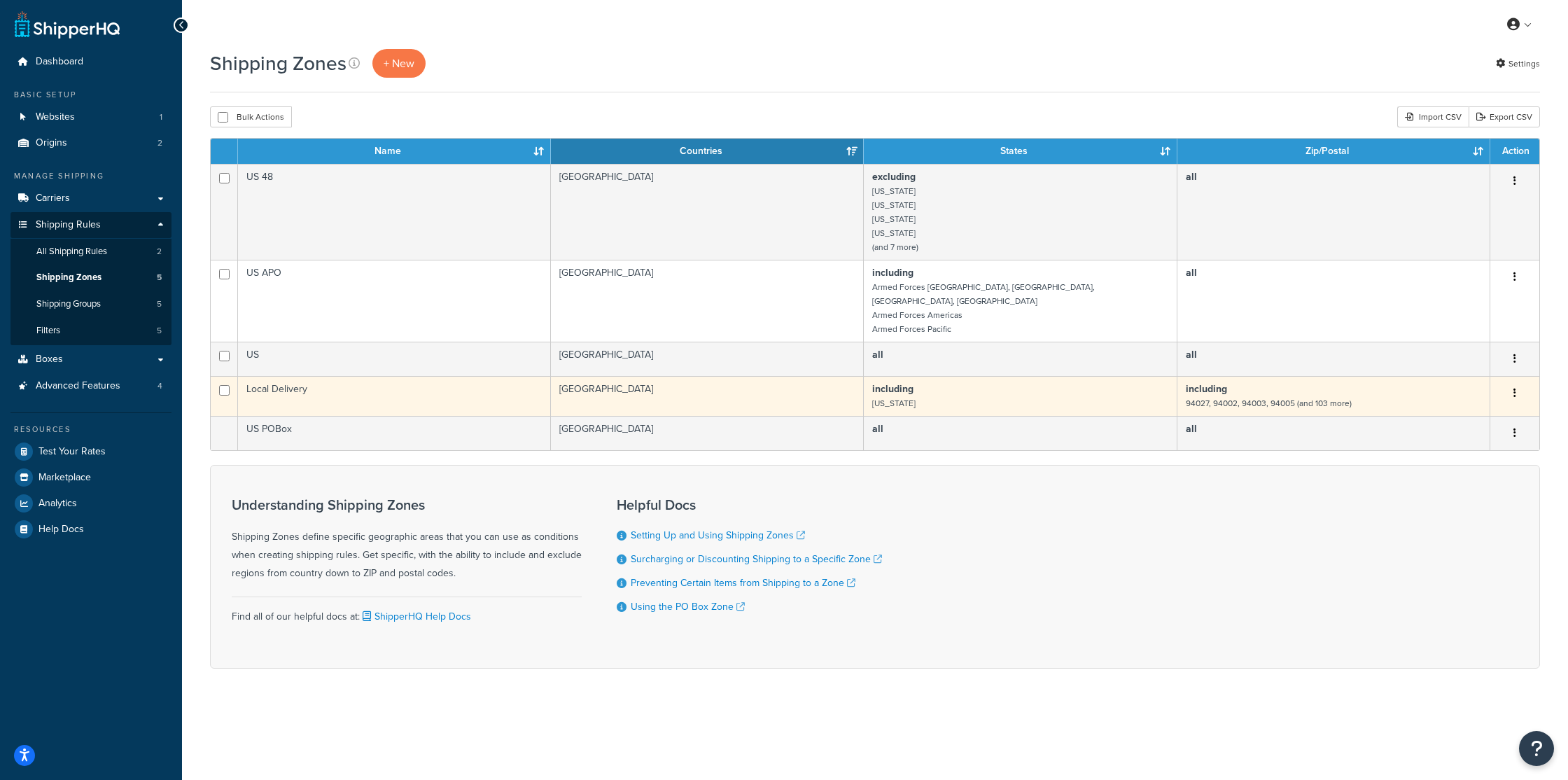
click at [292, 382] on td "Local Delivery" at bounding box center [395, 396] width 313 height 40
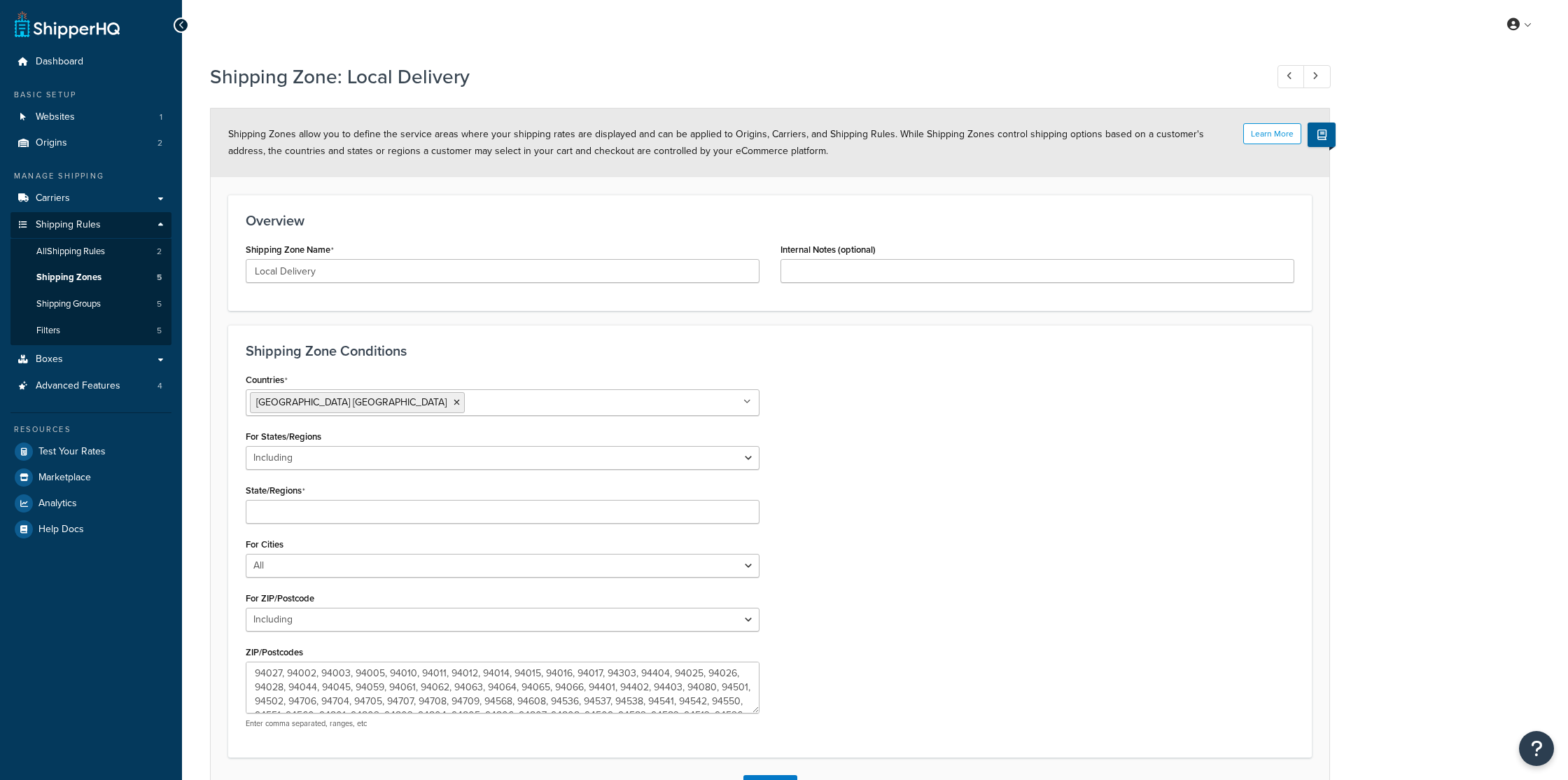
select select "including"
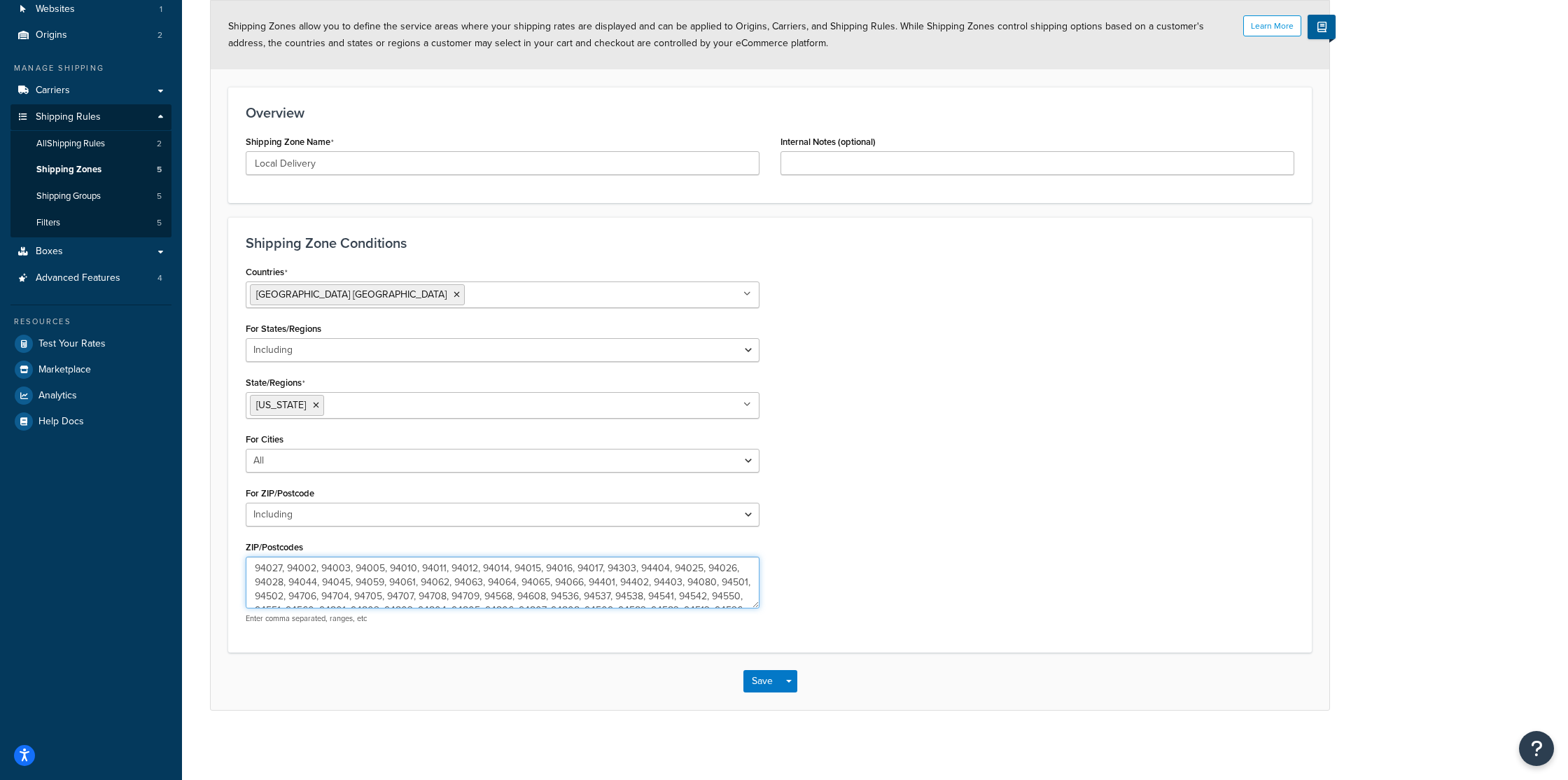
scroll to position [70, 0]
drag, startPoint x: 252, startPoint y: 564, endPoint x: 804, endPoint y: 651, distance: 558.8
click at [804, 651] on form "Learn More Shipping Zones allow you to define the service areas where your ship…" at bounding box center [770, 355] width 1119 height 708
